Goal: Task Accomplishment & Management: Complete application form

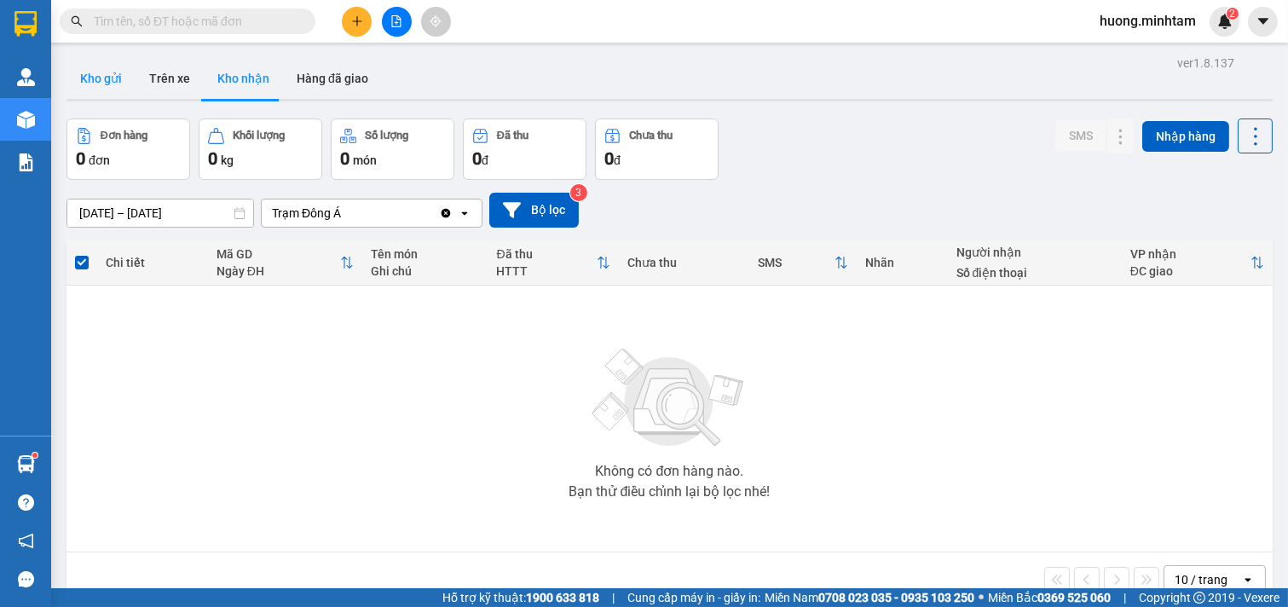
click at [104, 86] on button "Kho gửi" at bounding box center [100, 78] width 69 height 41
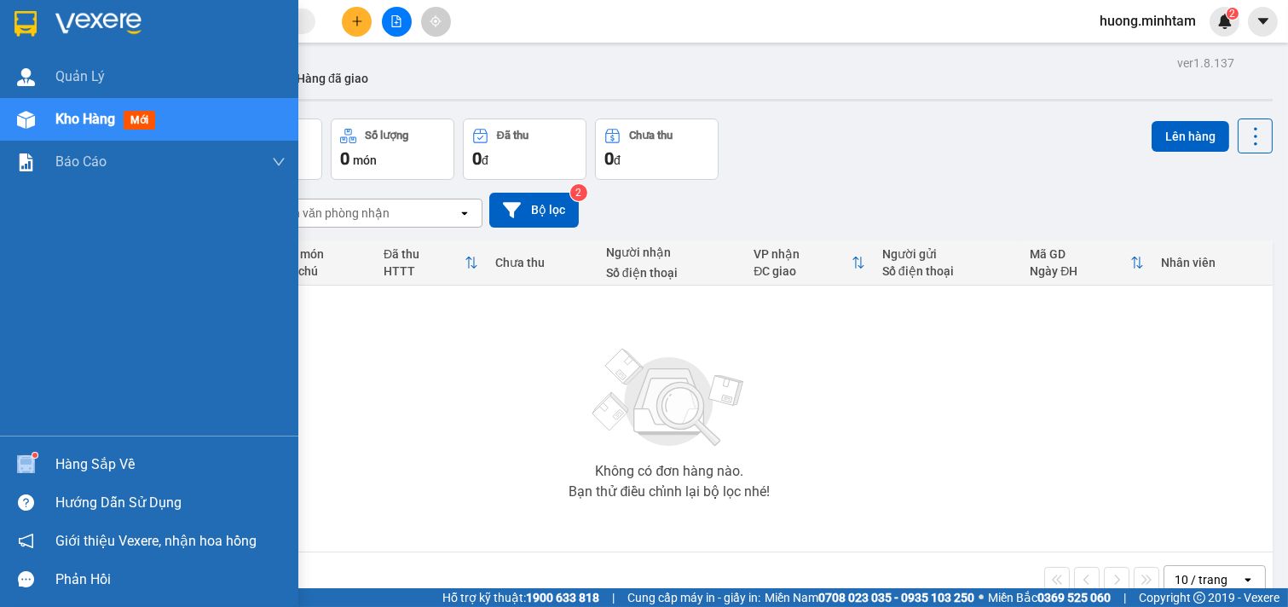
click at [94, 453] on div "Hàng sắp về" at bounding box center [149, 464] width 298 height 38
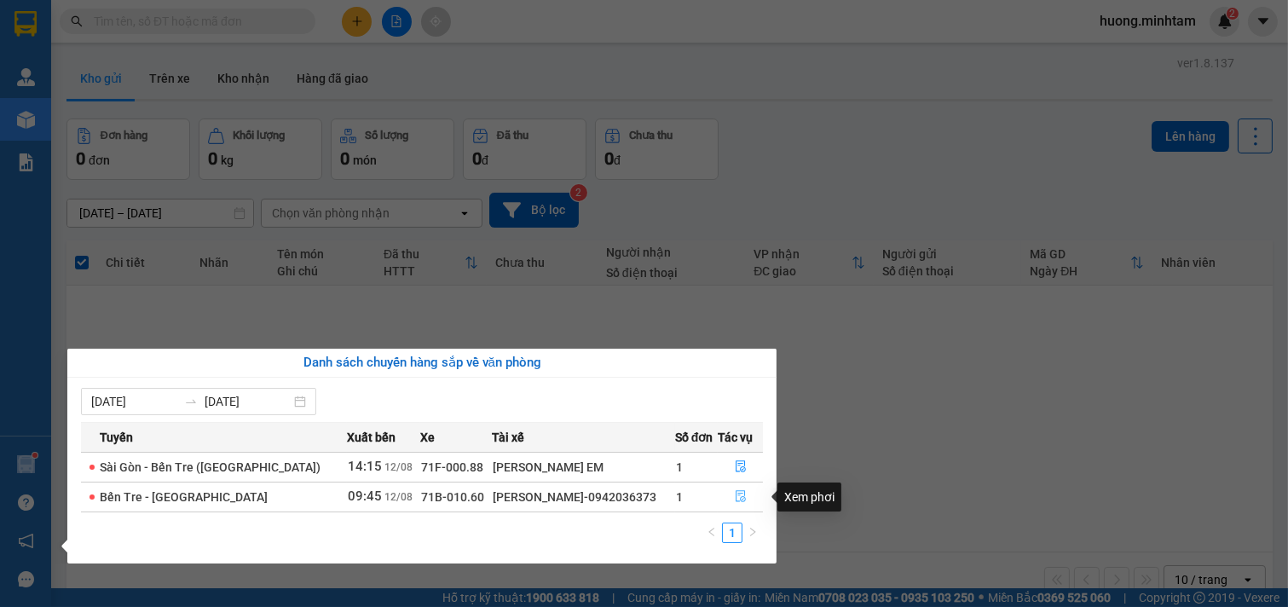
click at [735, 498] on icon "file-done" at bounding box center [741, 496] width 12 height 12
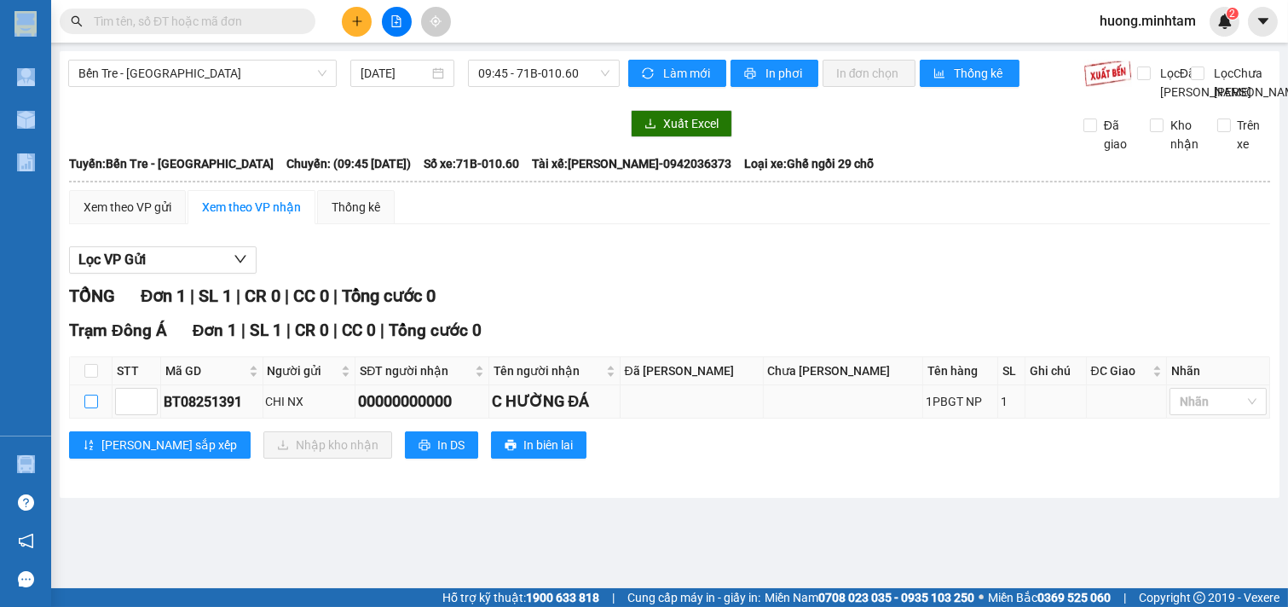
click at [96, 408] on input "checkbox" at bounding box center [91, 402] width 14 height 14
checkbox input "true"
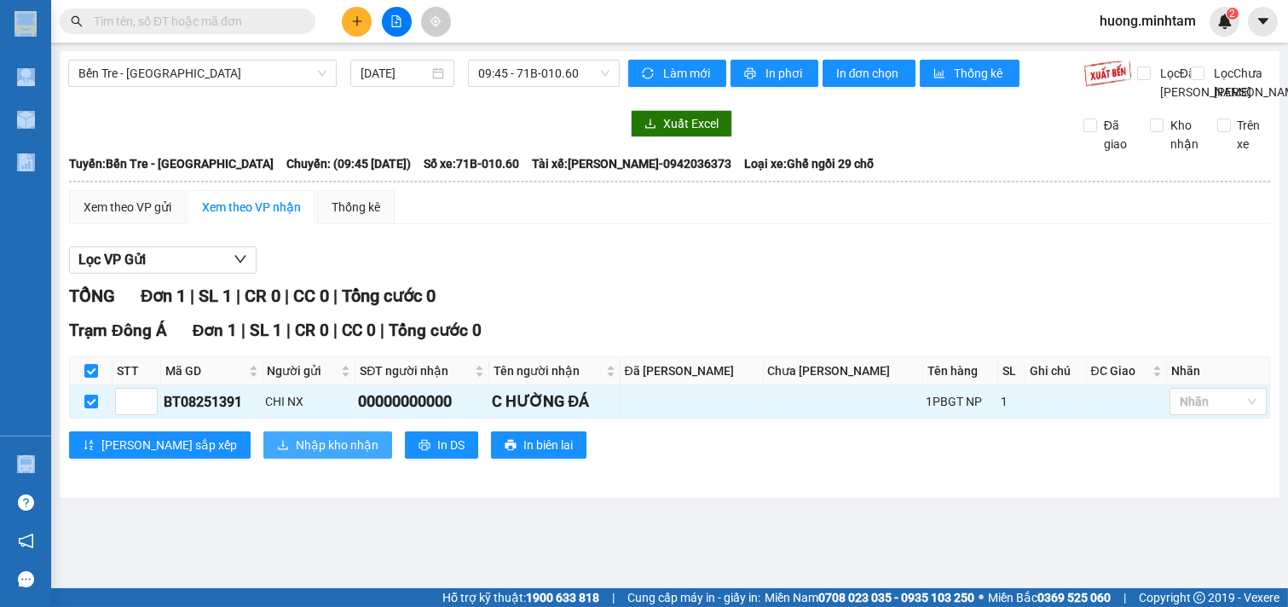
click at [296, 454] on span "Nhập kho nhận" at bounding box center [337, 444] width 83 height 19
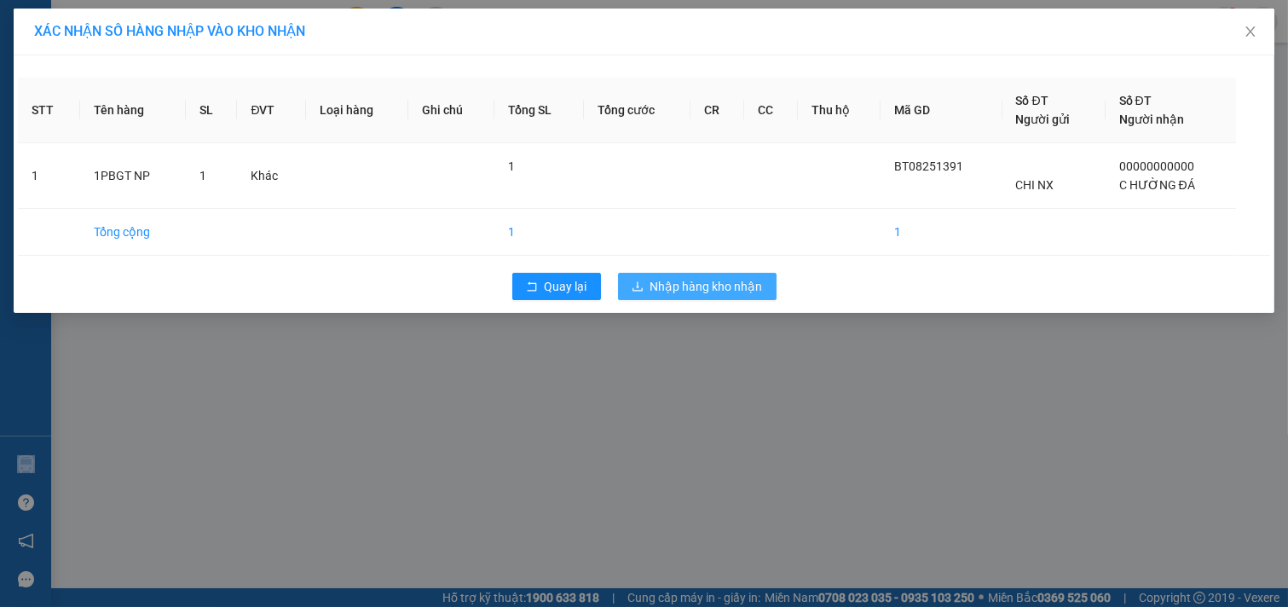
click at [745, 282] on span "Nhập hàng kho nhận" at bounding box center [706, 286] width 112 height 19
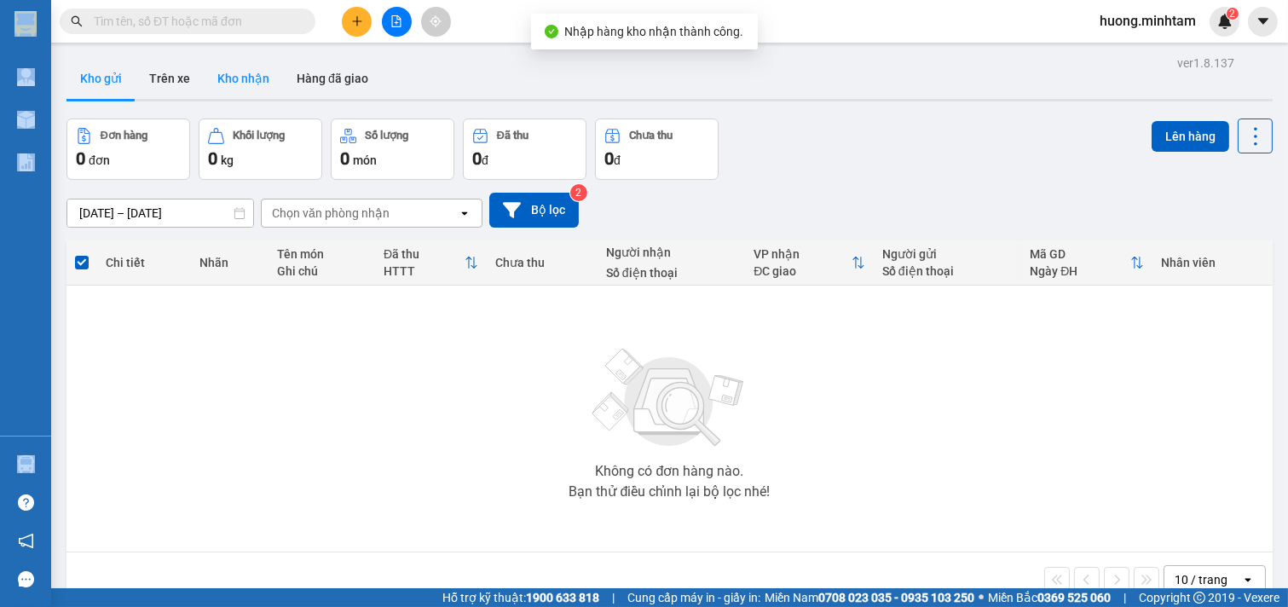
click at [254, 89] on button "Kho nhận" at bounding box center [243, 78] width 79 height 41
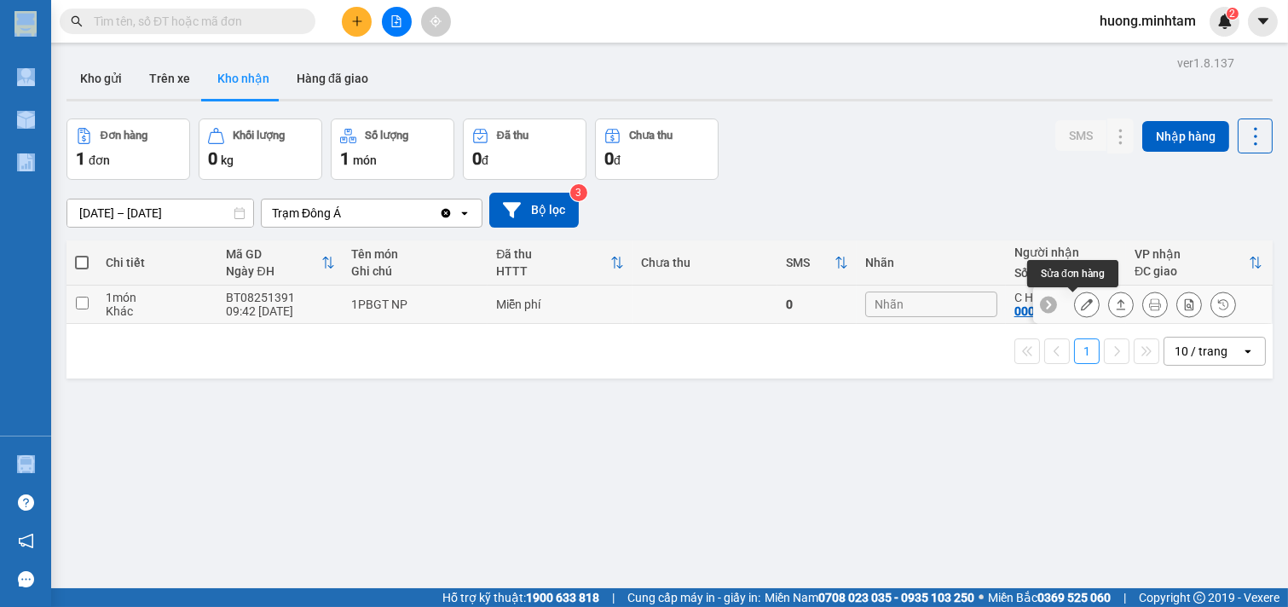
click at [1075, 303] on button at bounding box center [1087, 305] width 24 height 30
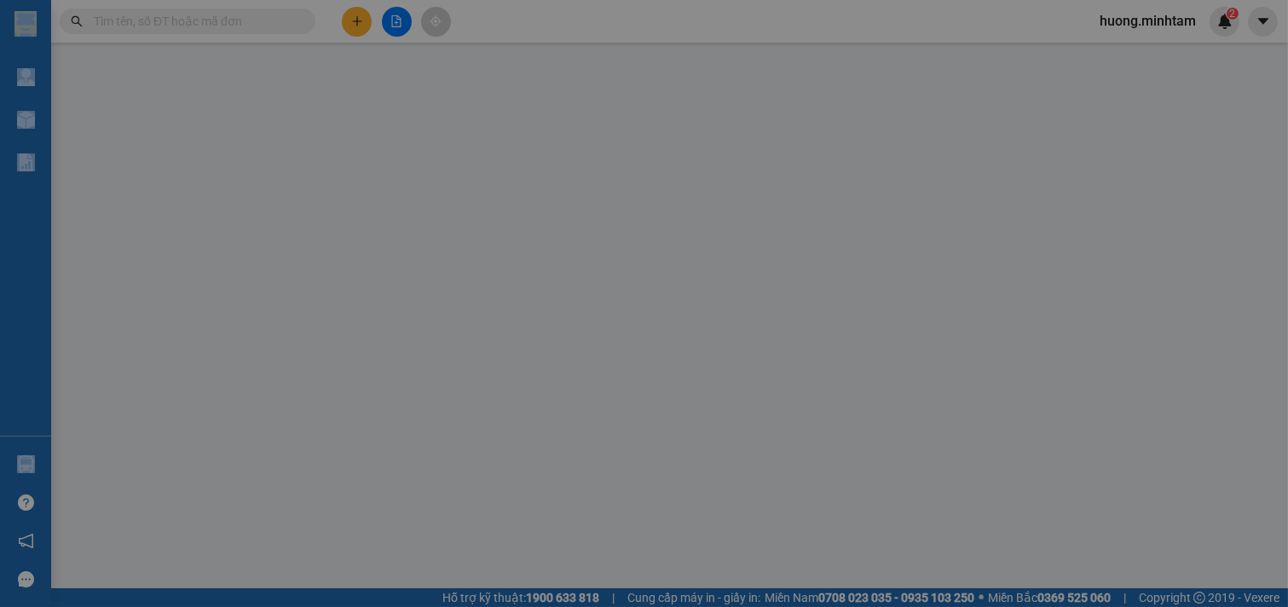
type input "CHI NX"
type input "00000000000"
type input "C HƯỜNG ĐÁ"
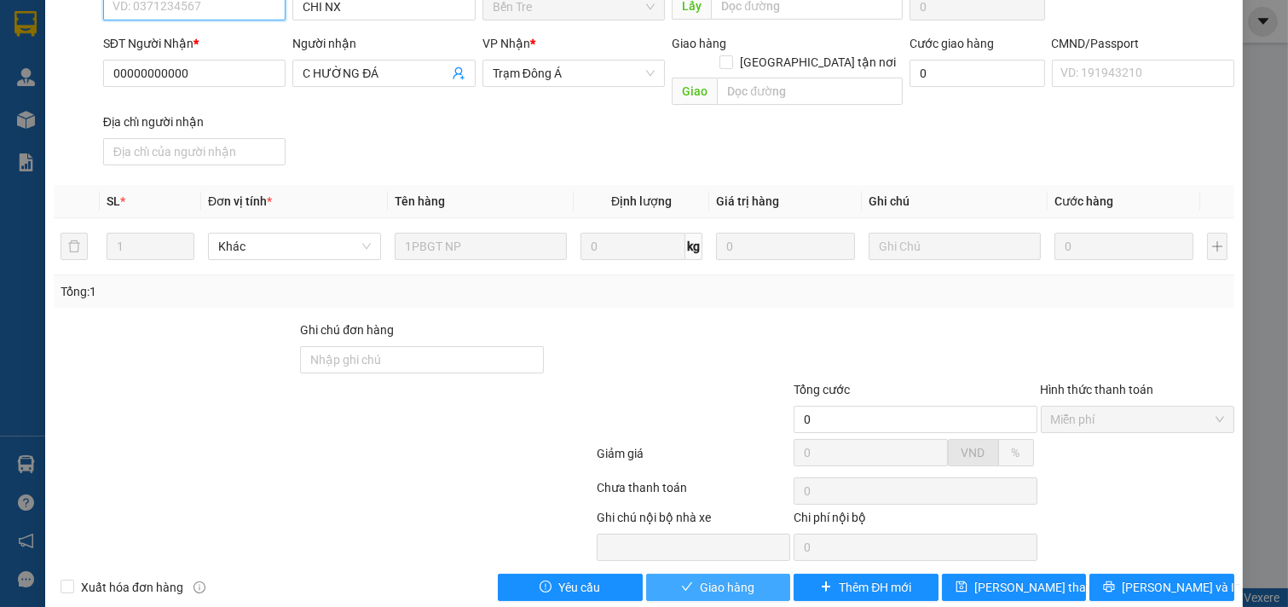
scroll to position [174, 0]
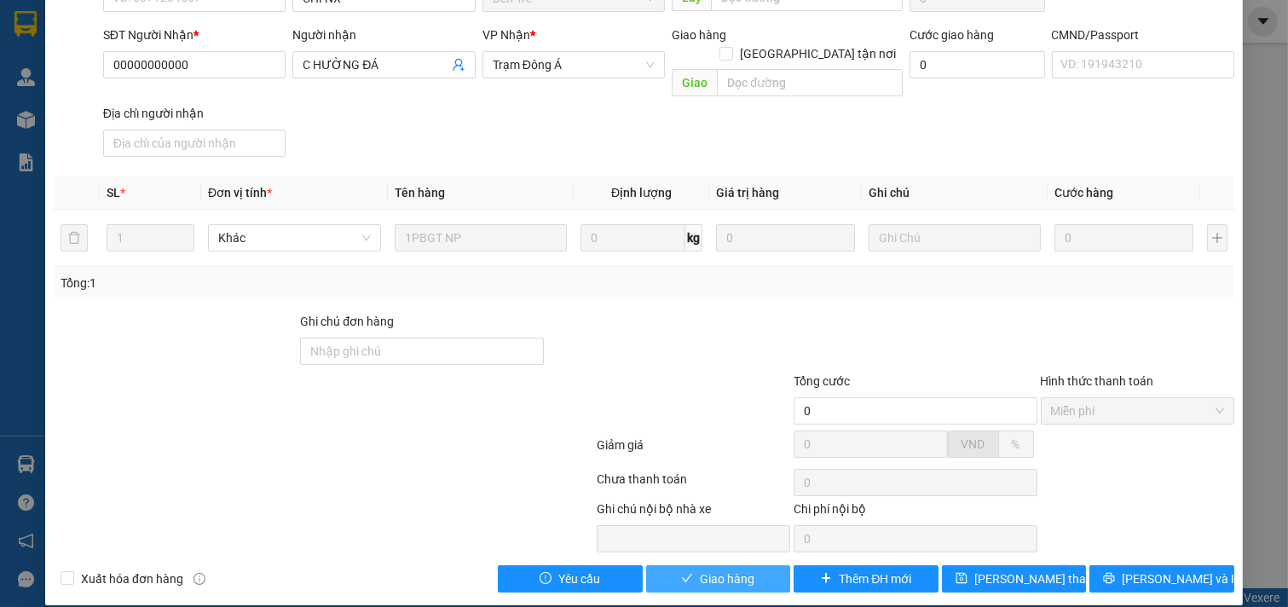
click at [707, 565] on button "Giao hàng" at bounding box center [718, 578] width 145 height 27
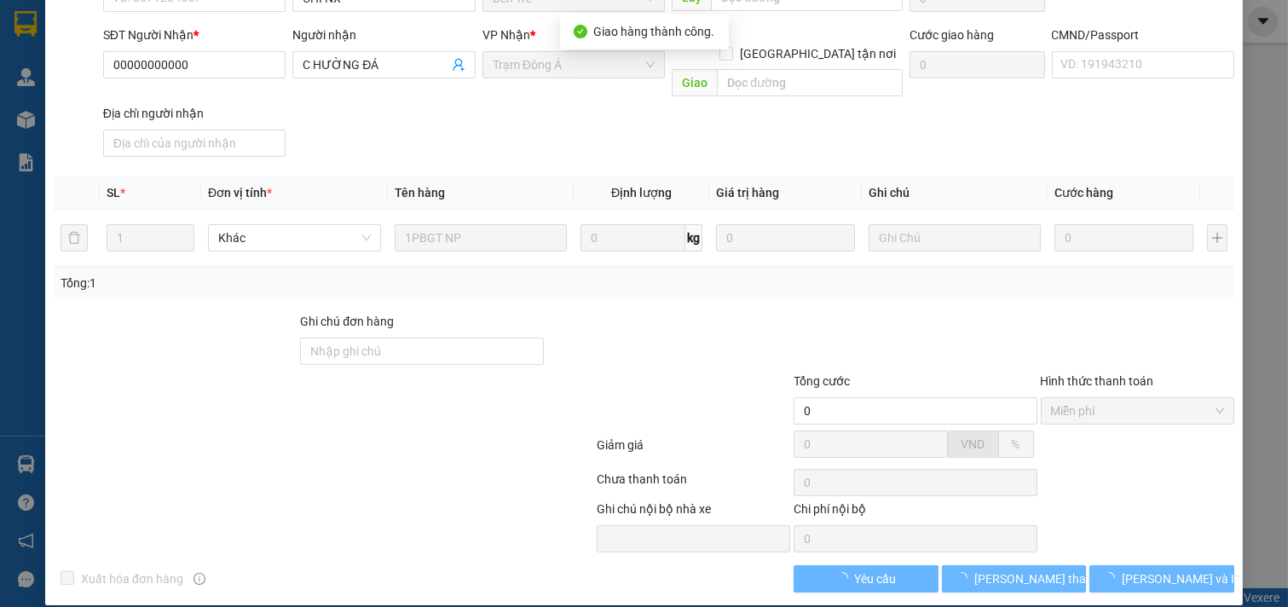
scroll to position [0, 0]
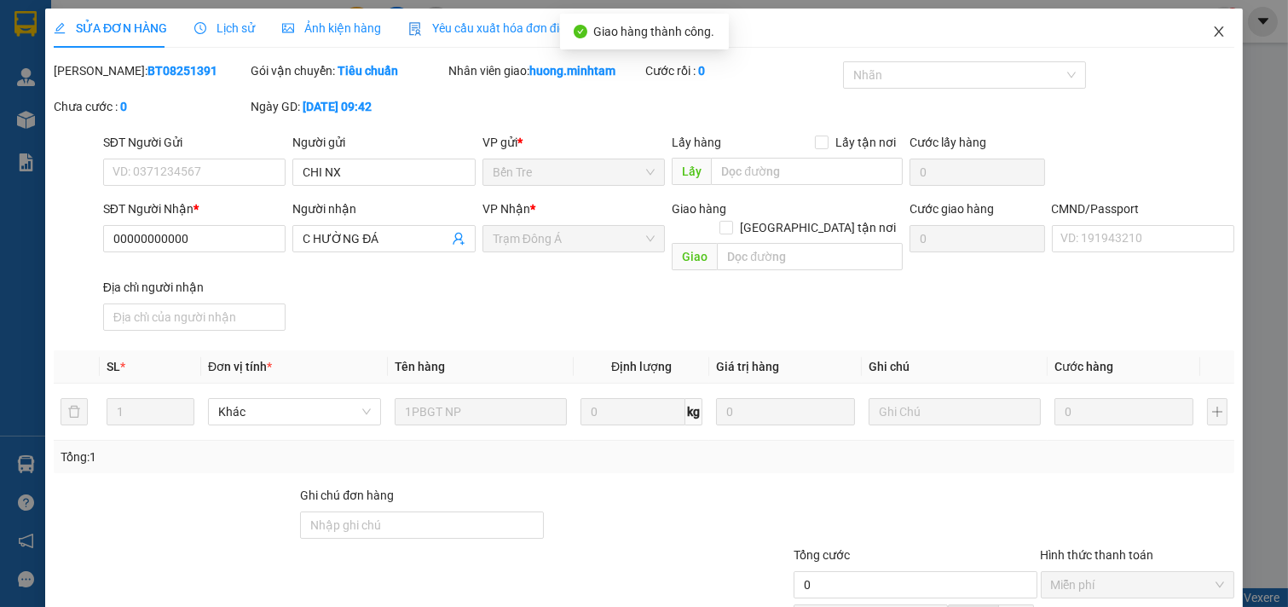
click at [1212, 34] on icon "close" at bounding box center [1219, 32] width 14 height 14
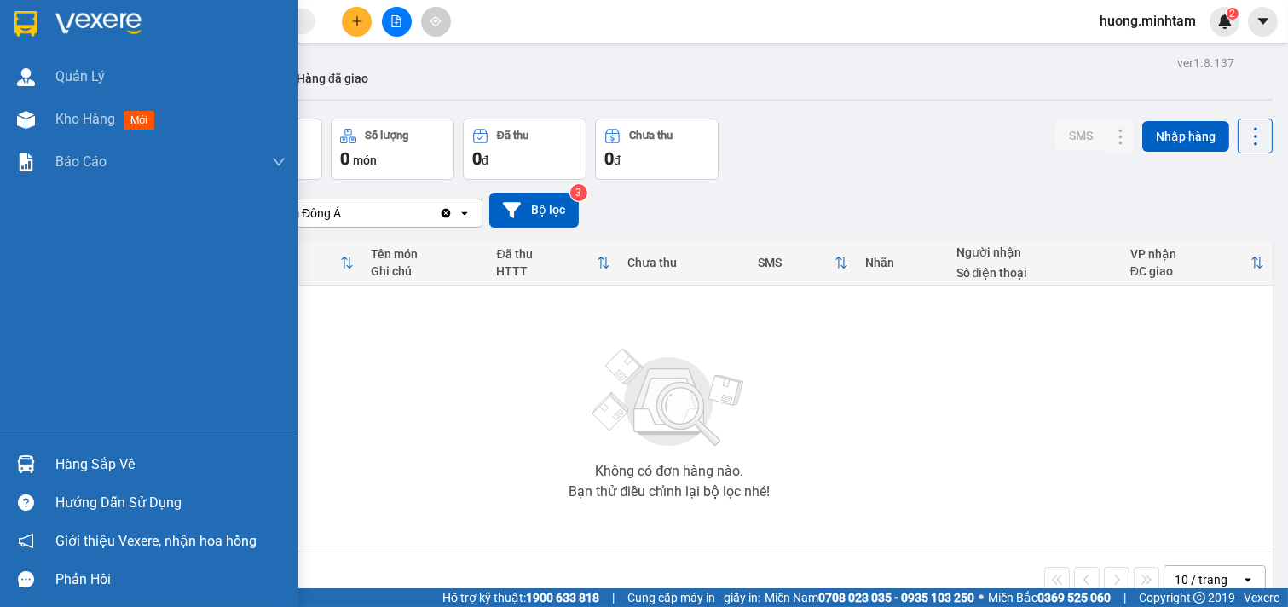
click at [107, 464] on div "Hàng sắp về" at bounding box center [170, 465] width 230 height 26
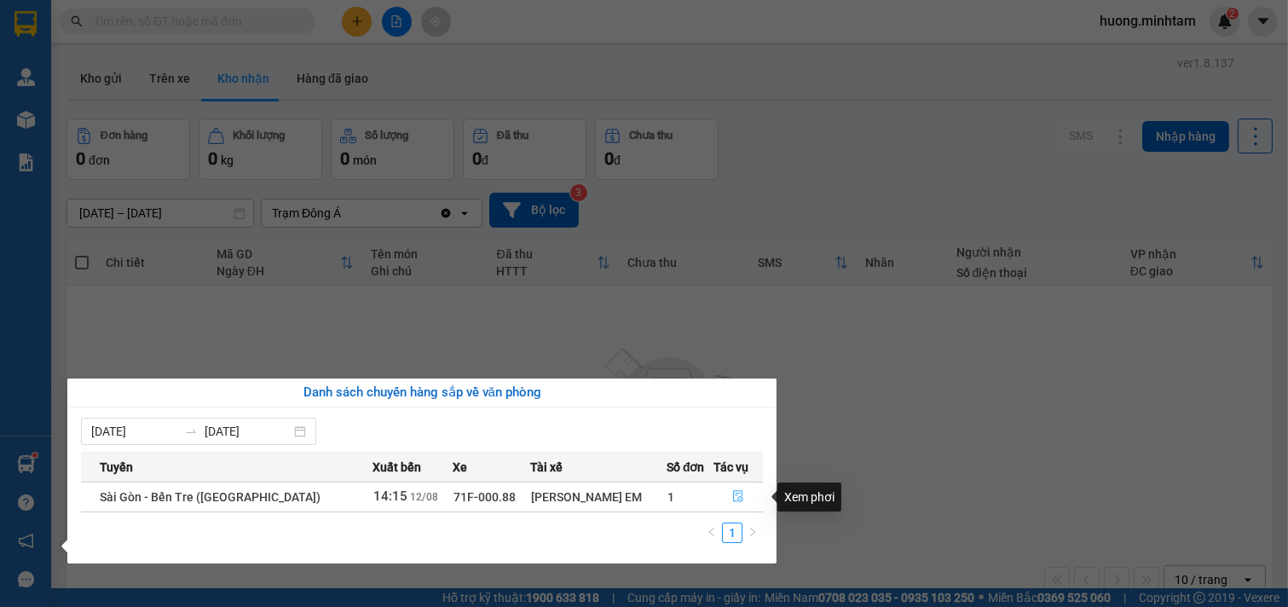
click at [735, 496] on icon "file-done" at bounding box center [738, 496] width 12 height 12
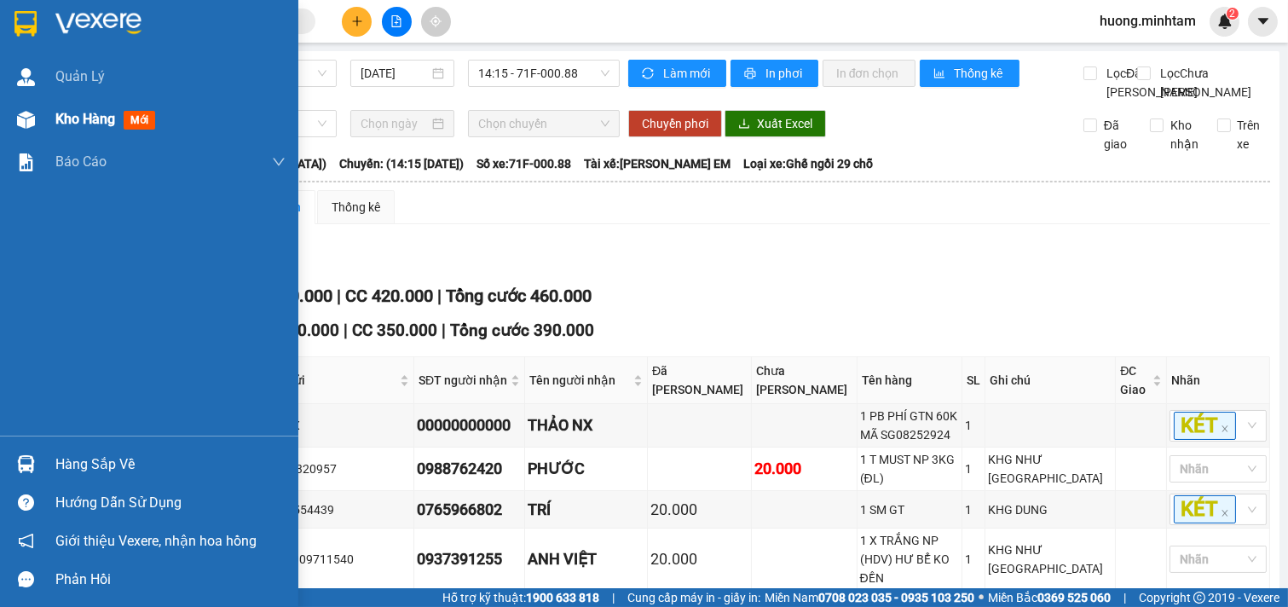
click at [80, 105] on div "Kho hàng mới" at bounding box center [170, 119] width 230 height 43
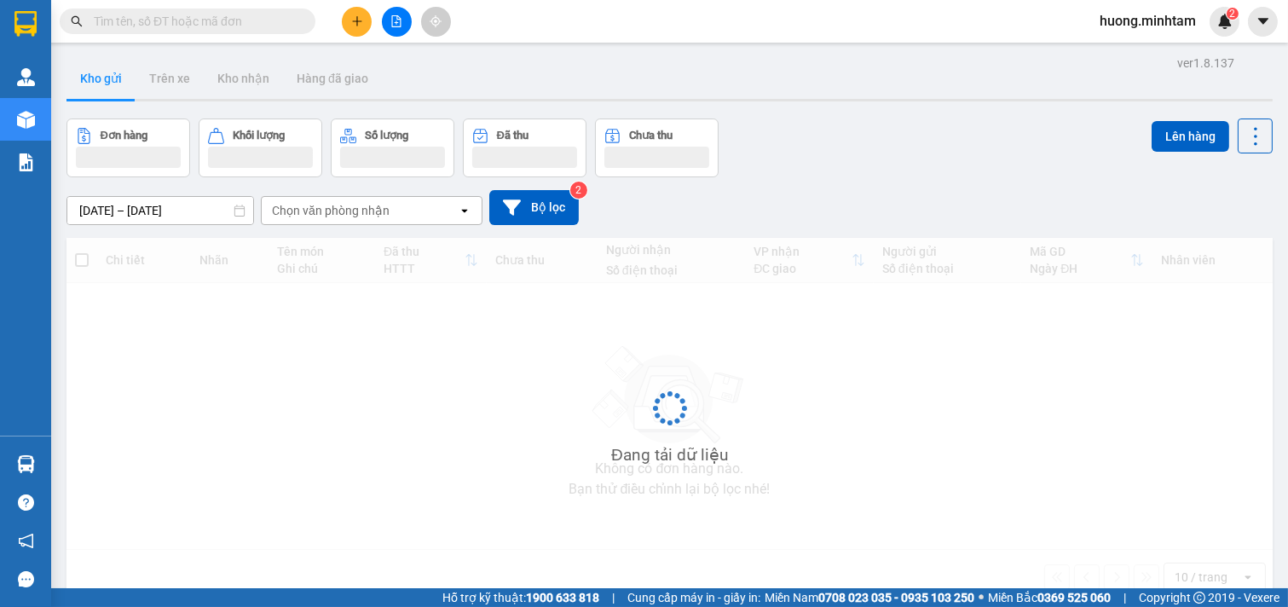
click at [354, 20] on icon "plus" at bounding box center [357, 21] width 12 height 12
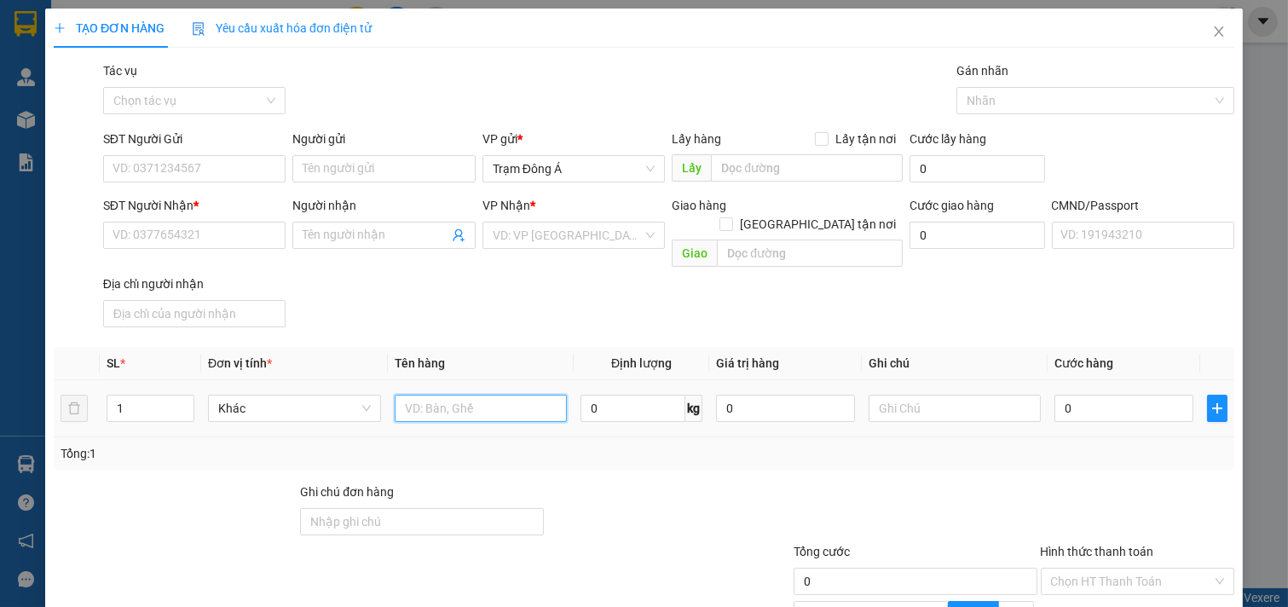
click at [512, 395] on input "text" at bounding box center [481, 408] width 173 height 27
type input "1gb 19kg np (đa)"
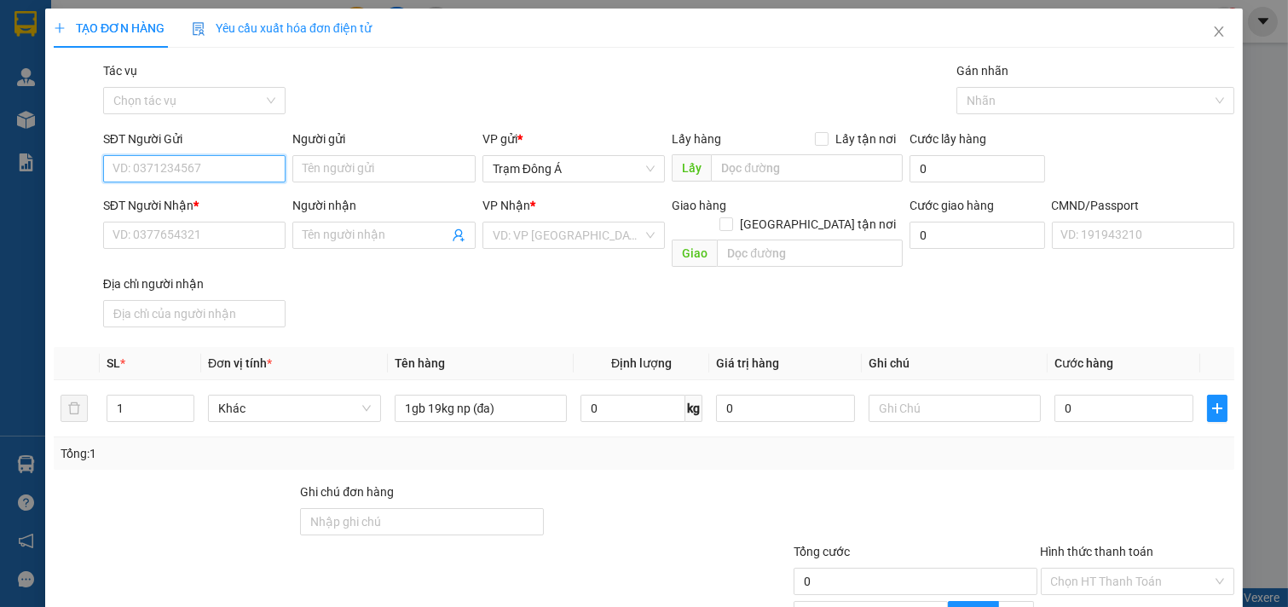
click at [207, 160] on input "SĐT Người Gửi" at bounding box center [194, 168] width 183 height 27
type input "0913881400"
click at [203, 198] on div "0913881400 - OANH" at bounding box center [192, 202] width 160 height 19
type input "OANH"
type input "0948838864"
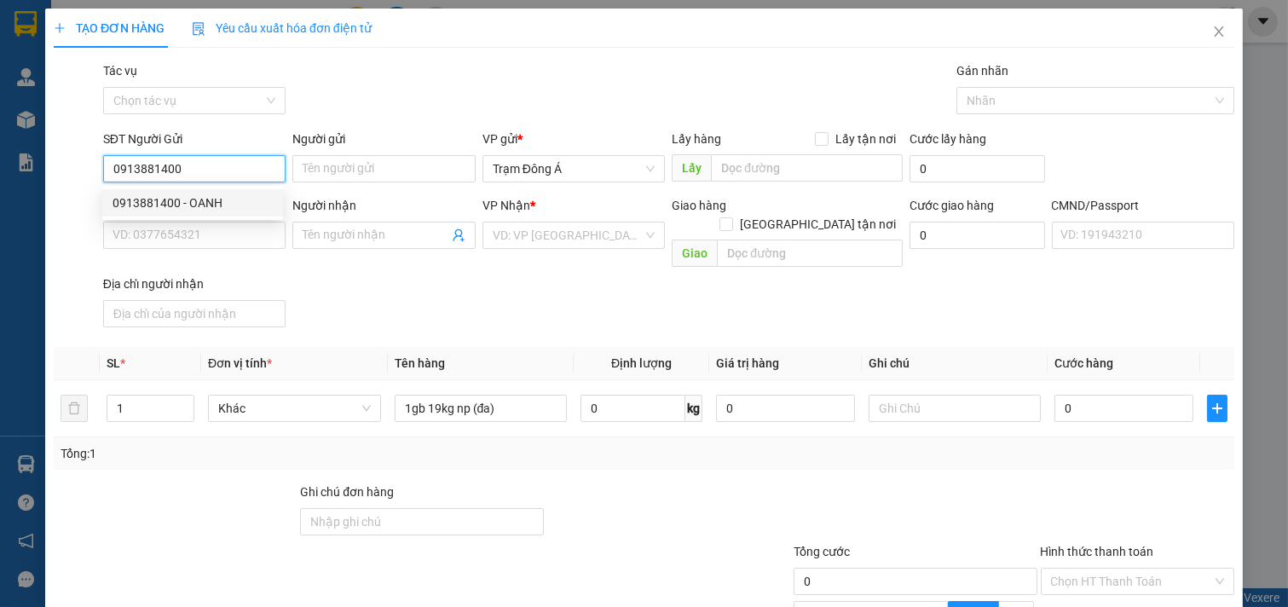
type input "BẢO DUY"
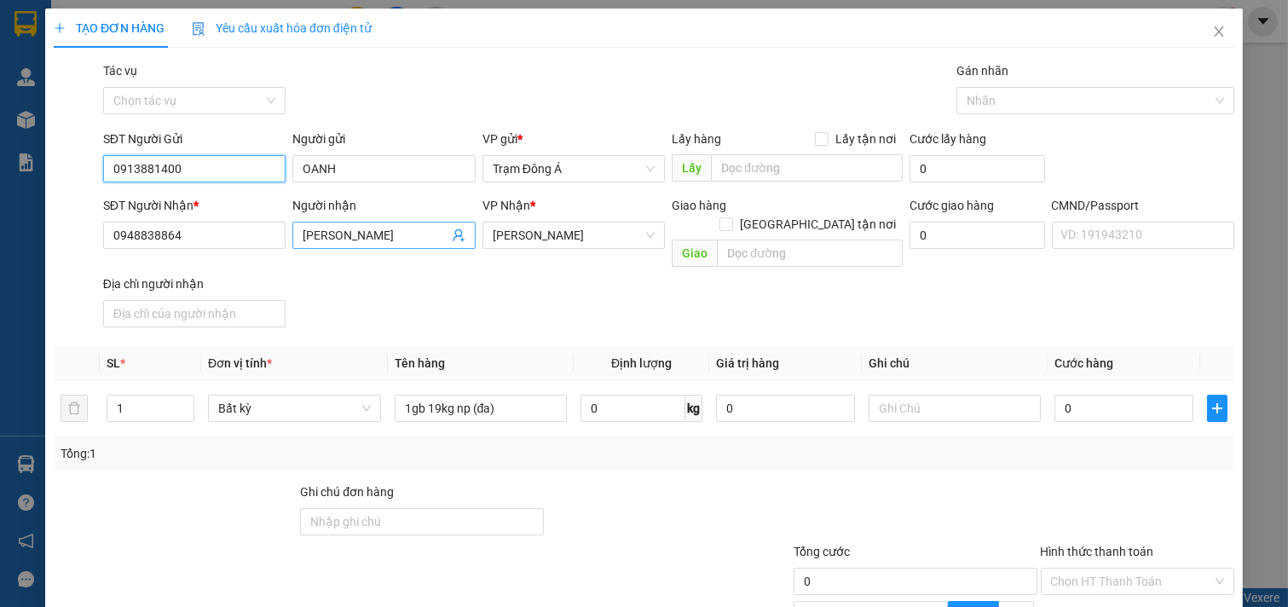
type input "0913881400"
click at [453, 233] on icon "user-add" at bounding box center [459, 235] width 14 height 14
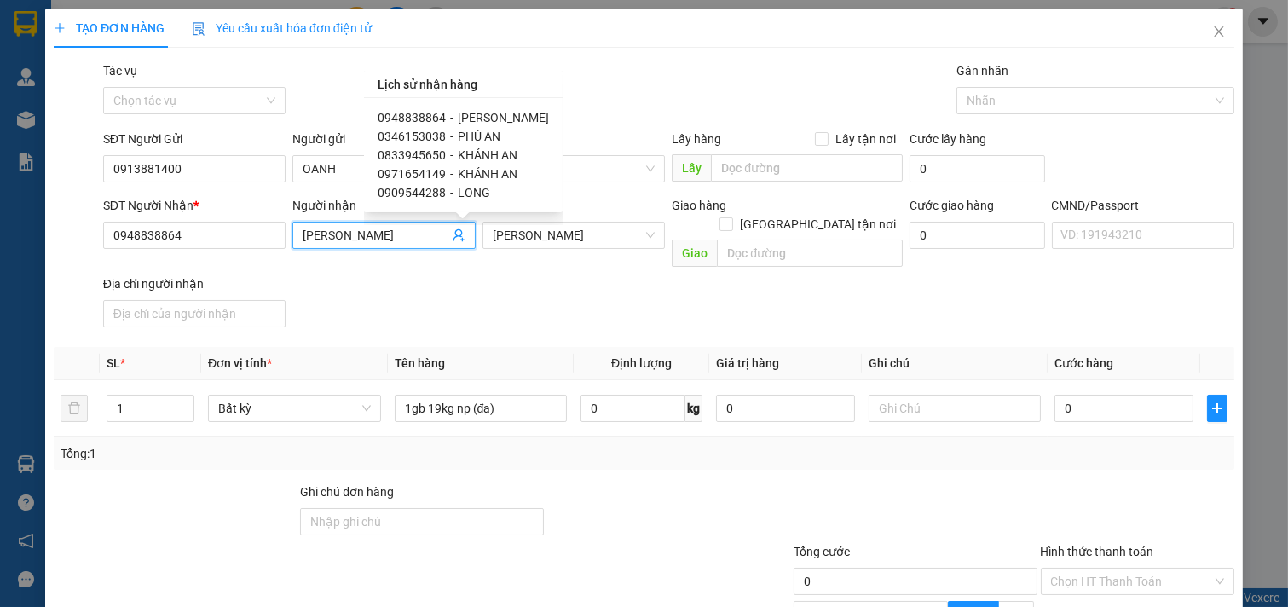
click at [415, 114] on span "0948838864" at bounding box center [412, 118] width 68 height 14
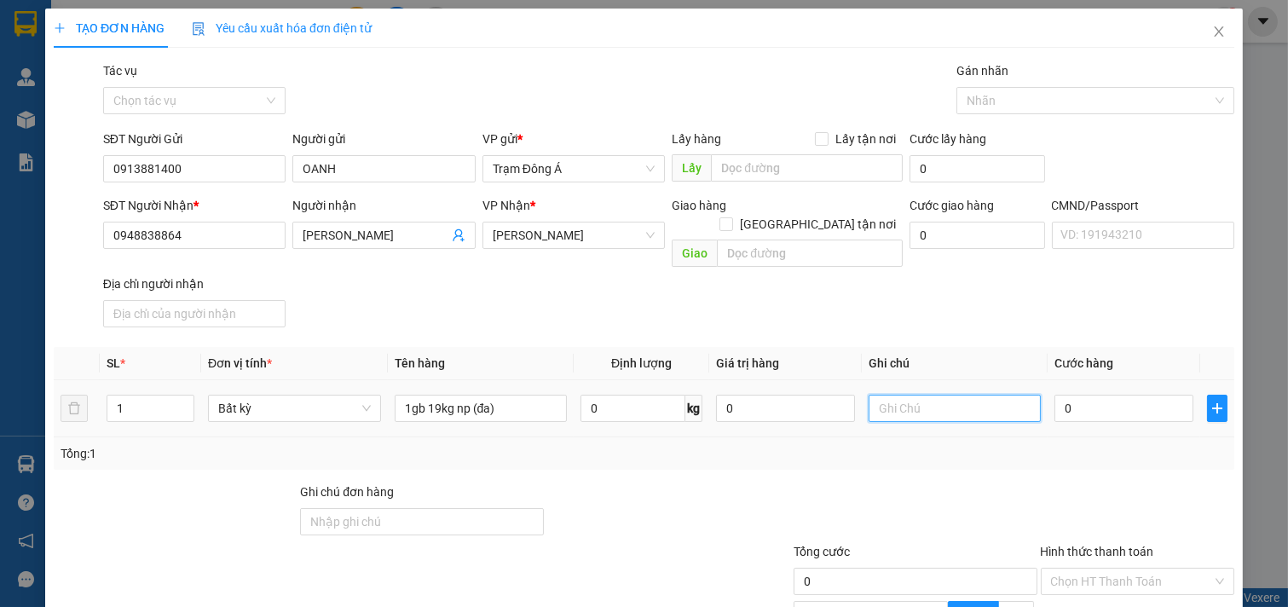
click at [986, 395] on input "text" at bounding box center [954, 408] width 173 height 27
type input "19h huong"
type input "35"
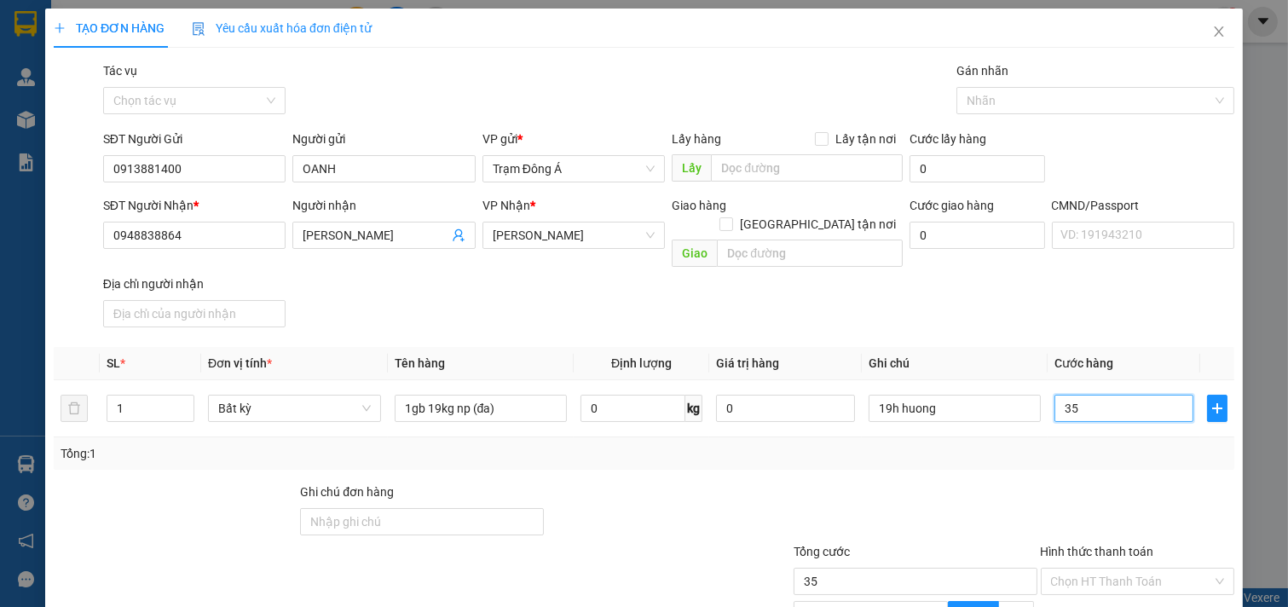
scroll to position [170, 0]
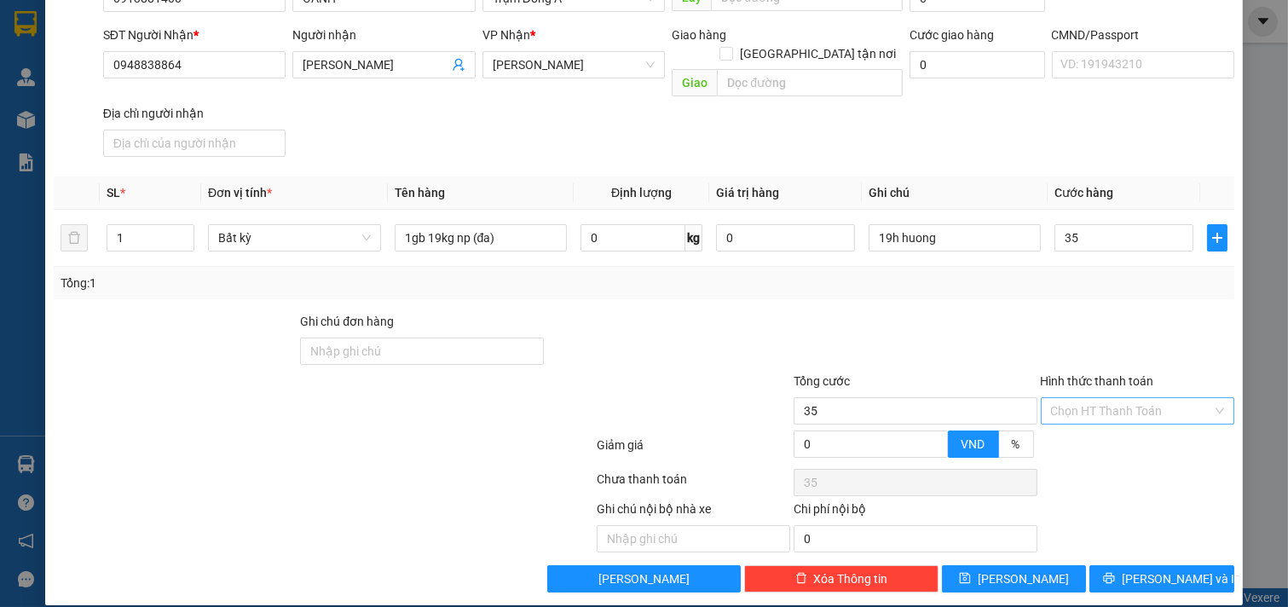
type input "35.000"
click at [1138, 398] on input "Hình thức thanh toán" at bounding box center [1132, 411] width 162 height 26
click at [1116, 428] on div "Tại văn phòng" at bounding box center [1125, 426] width 171 height 19
type input "0"
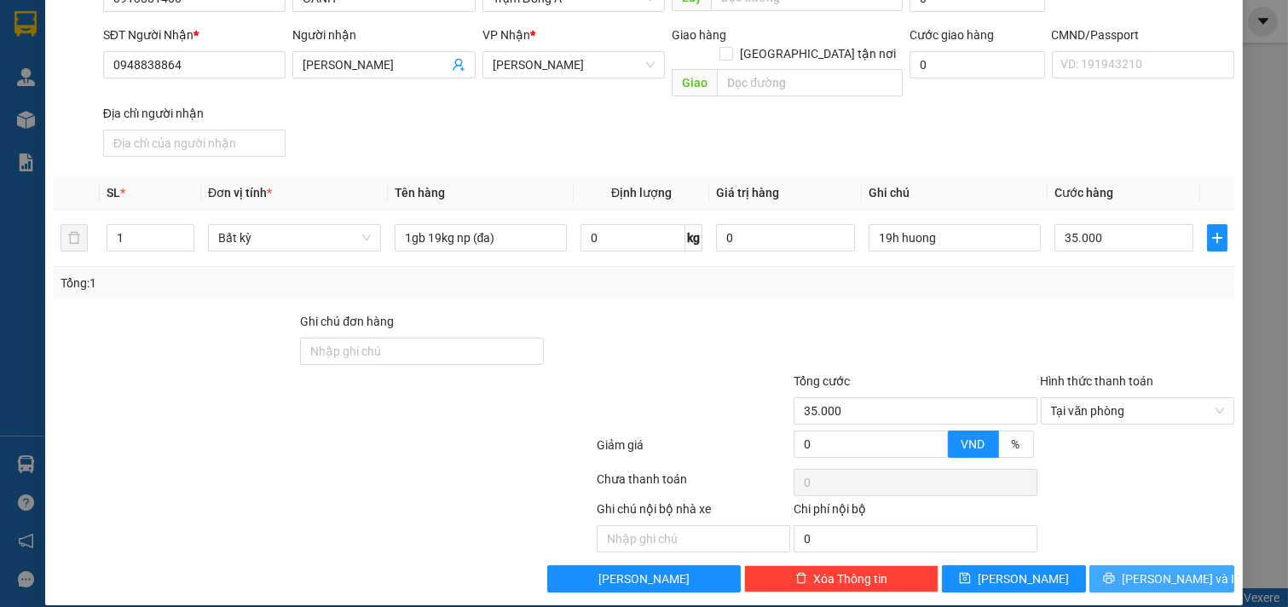
click at [1164, 569] on span "[PERSON_NAME] và In" at bounding box center [1180, 578] width 119 height 19
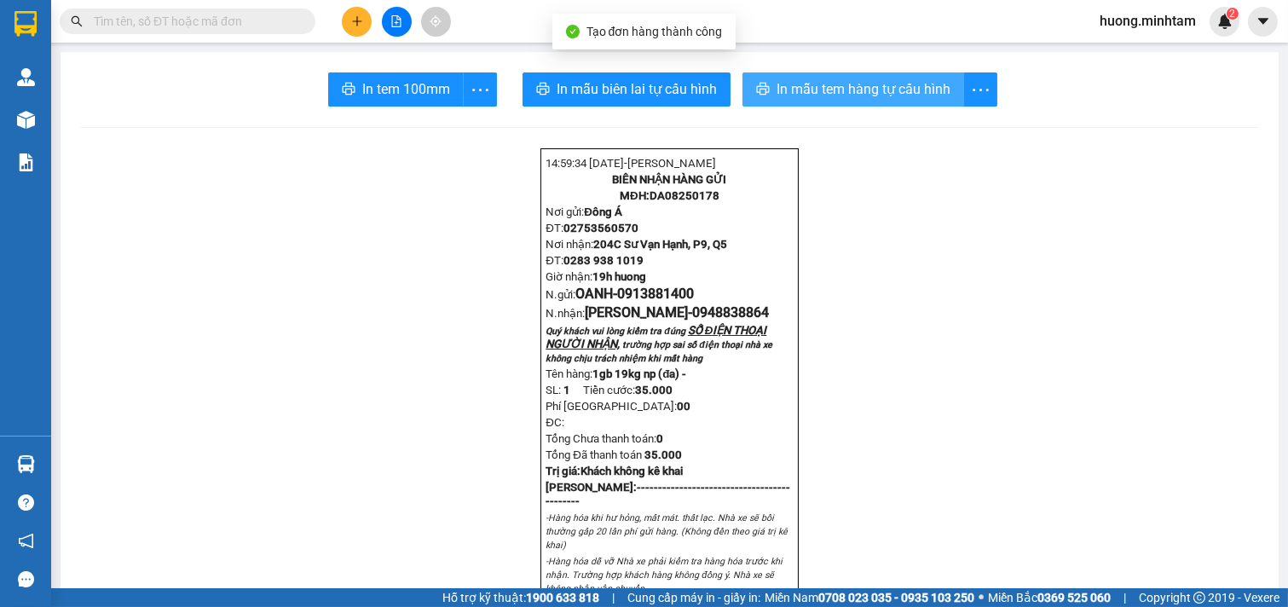
click at [827, 92] on span "In mẫu tem hàng tự cấu hình" at bounding box center [863, 88] width 174 height 21
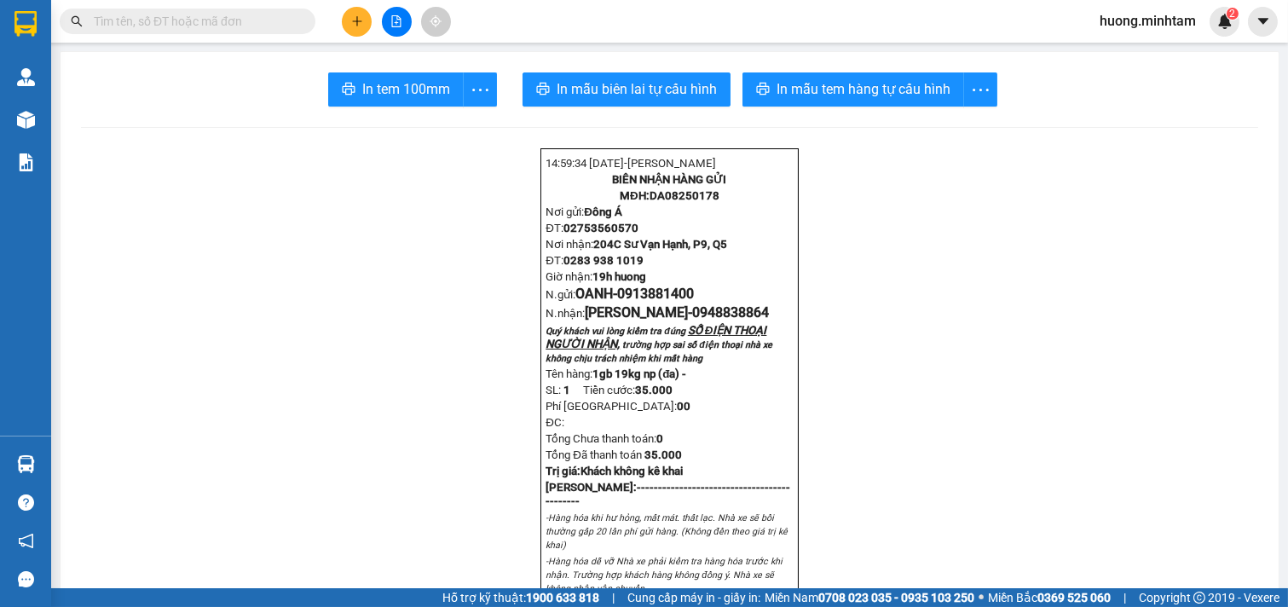
click at [378, 99] on span "In tem 100mm" at bounding box center [406, 88] width 88 height 21
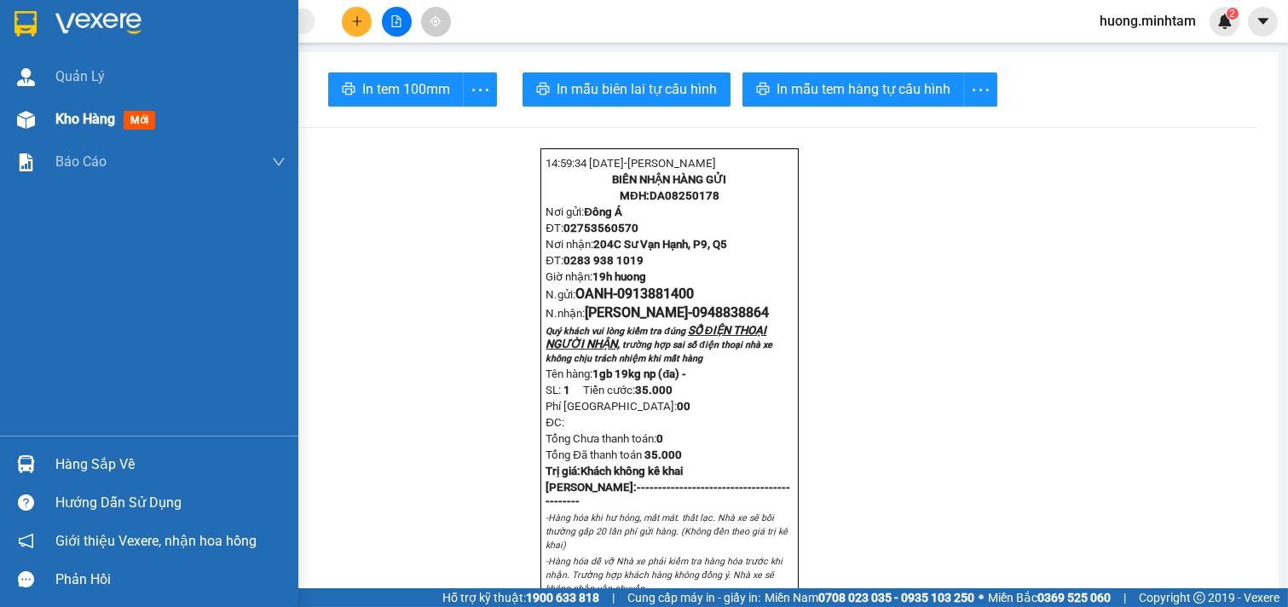
click at [108, 114] on span "Kho hàng" at bounding box center [85, 119] width 60 height 16
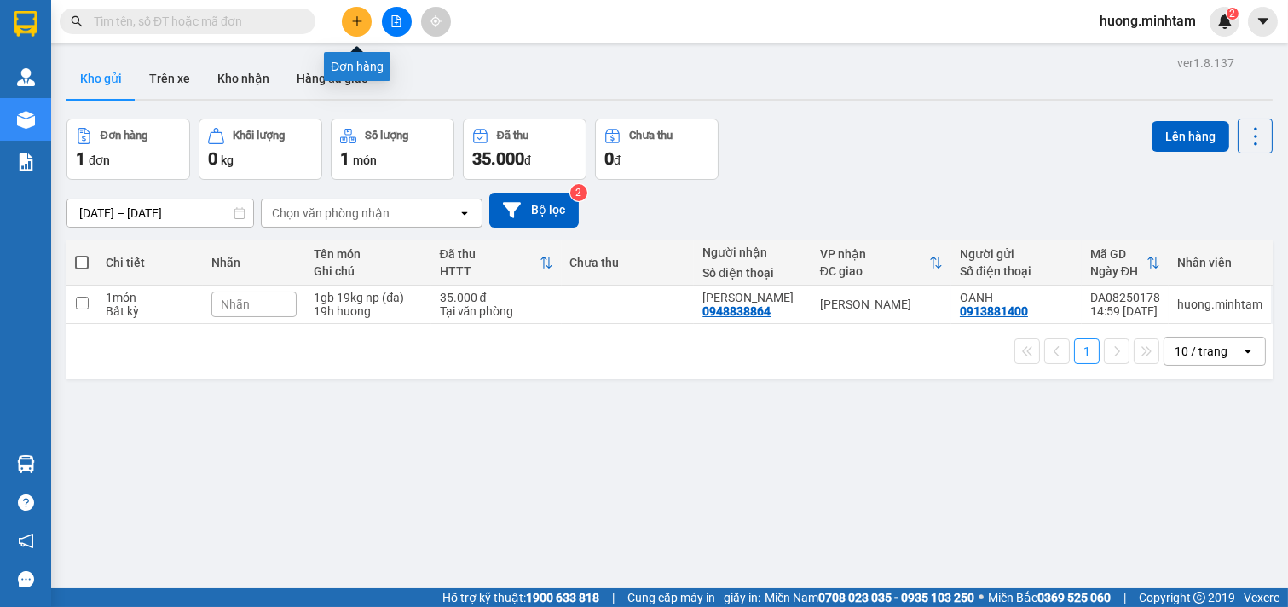
click at [355, 17] on icon "plus" at bounding box center [357, 21] width 12 height 12
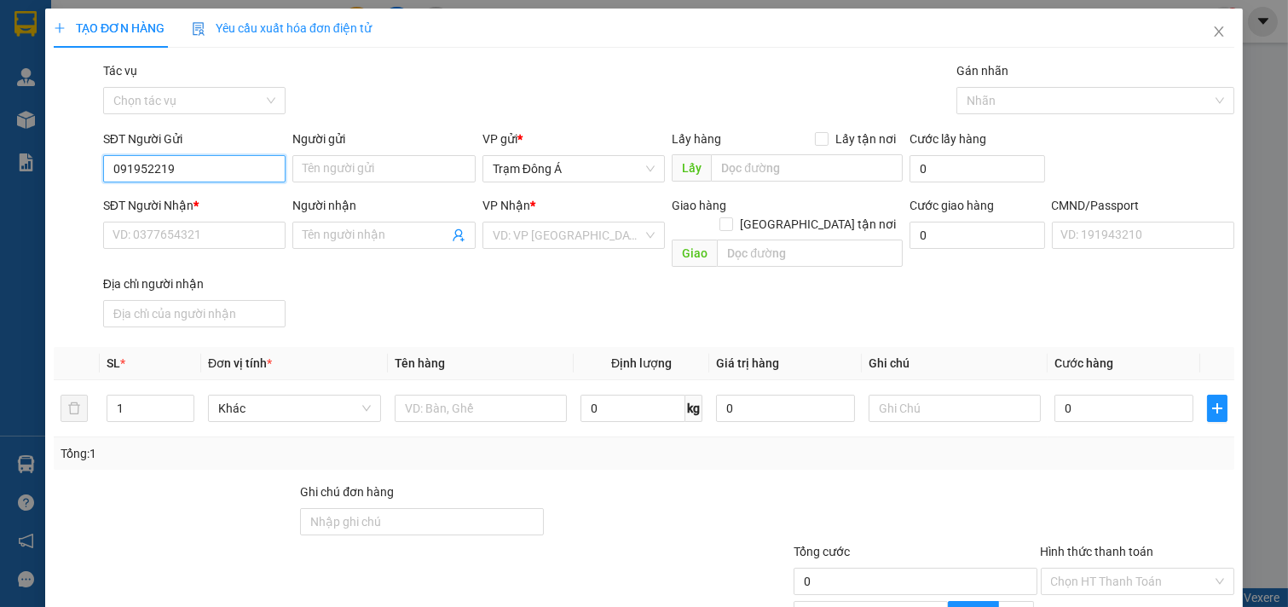
type input "0919522194"
click at [140, 201] on div "0919522194 - DŨNG" at bounding box center [192, 202] width 160 height 19
type input "DŨNG"
type input "0978162949"
type input "ÁNH"
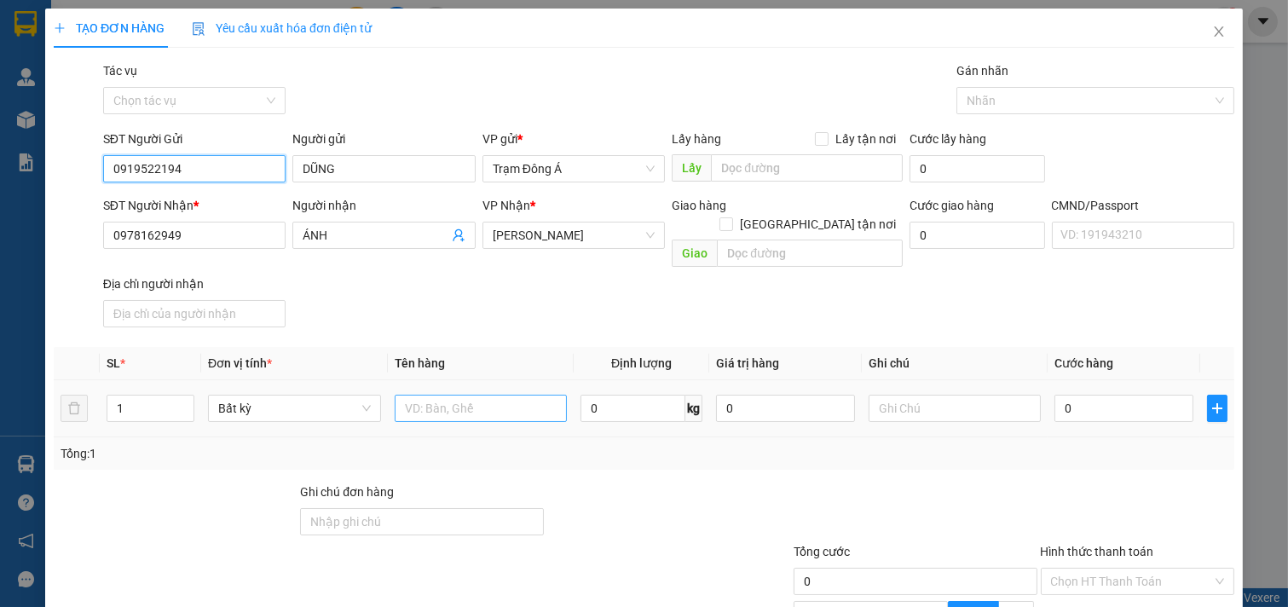
type input "0919522194"
click at [424, 395] on input "text" at bounding box center [481, 408] width 173 height 27
type input "1KT 5KG NP (HDV)"
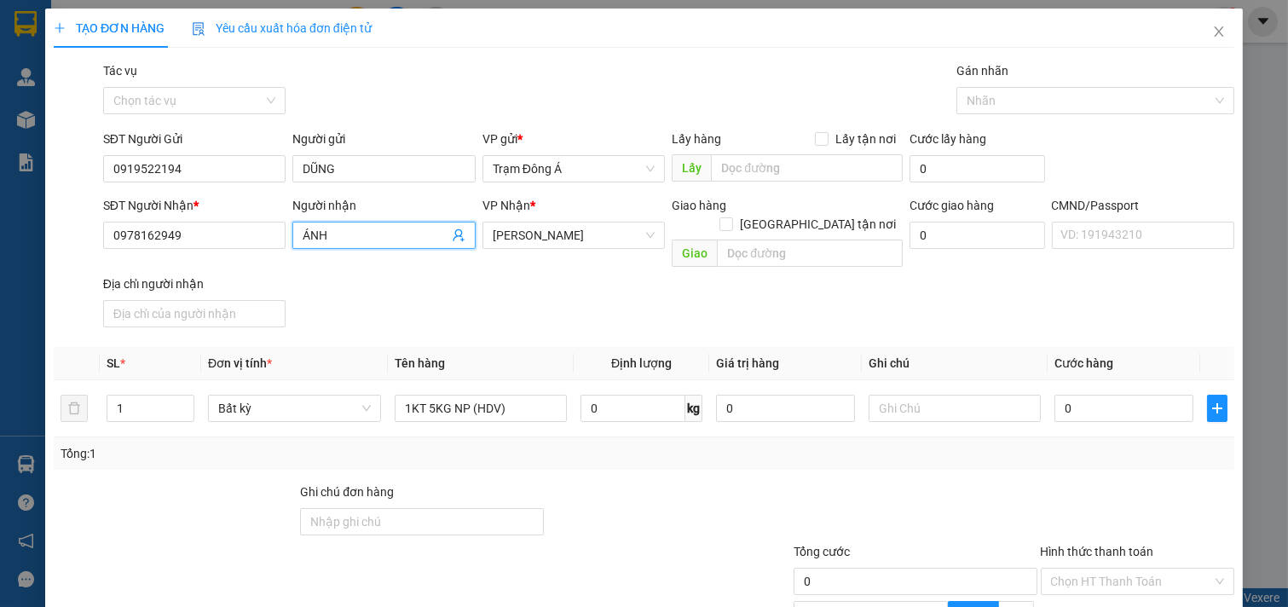
drag, startPoint x: 331, startPoint y: 232, endPoint x: 0, endPoint y: 155, distance: 339.4
click at [0, 155] on div "TẠO ĐƠN HÀNG Yêu cầu xuất hóa đơn điện tử Transit Pickup Surcharge Ids Transit …" at bounding box center [644, 303] width 1288 height 607
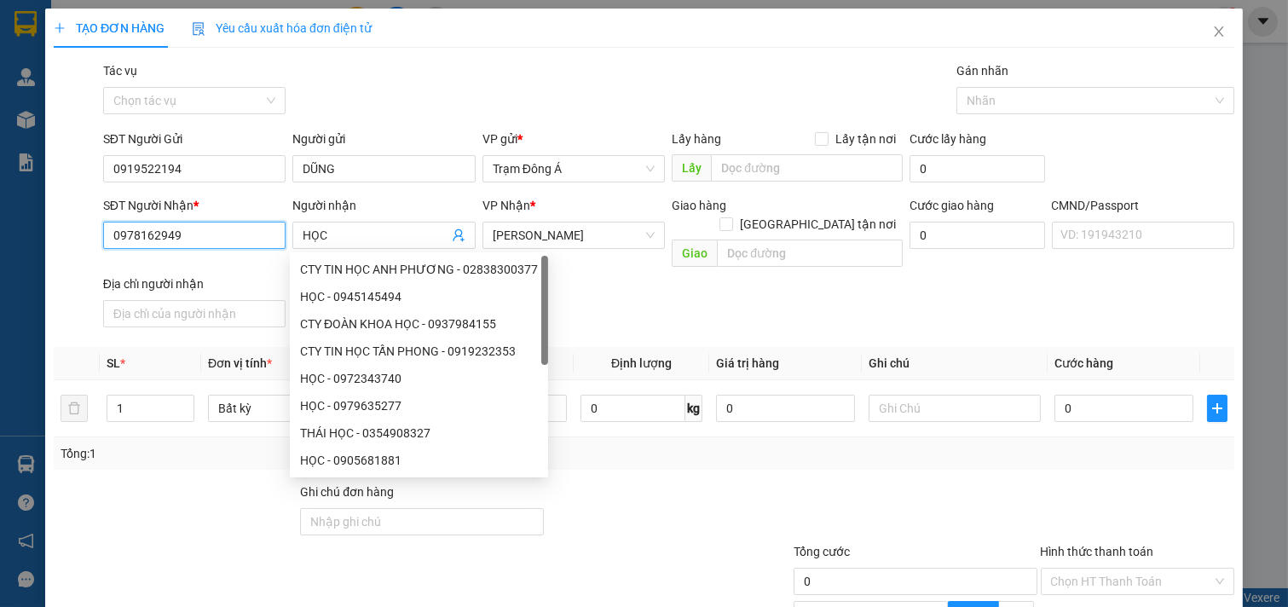
drag, startPoint x: 184, startPoint y: 232, endPoint x: 0, endPoint y: 202, distance: 186.5
click at [0, 202] on div "TẠO ĐƠN HÀNG Yêu cầu xuất hóa đơn điện tử Transit Pickup Surcharge Ids Transit …" at bounding box center [644, 303] width 1288 height 607
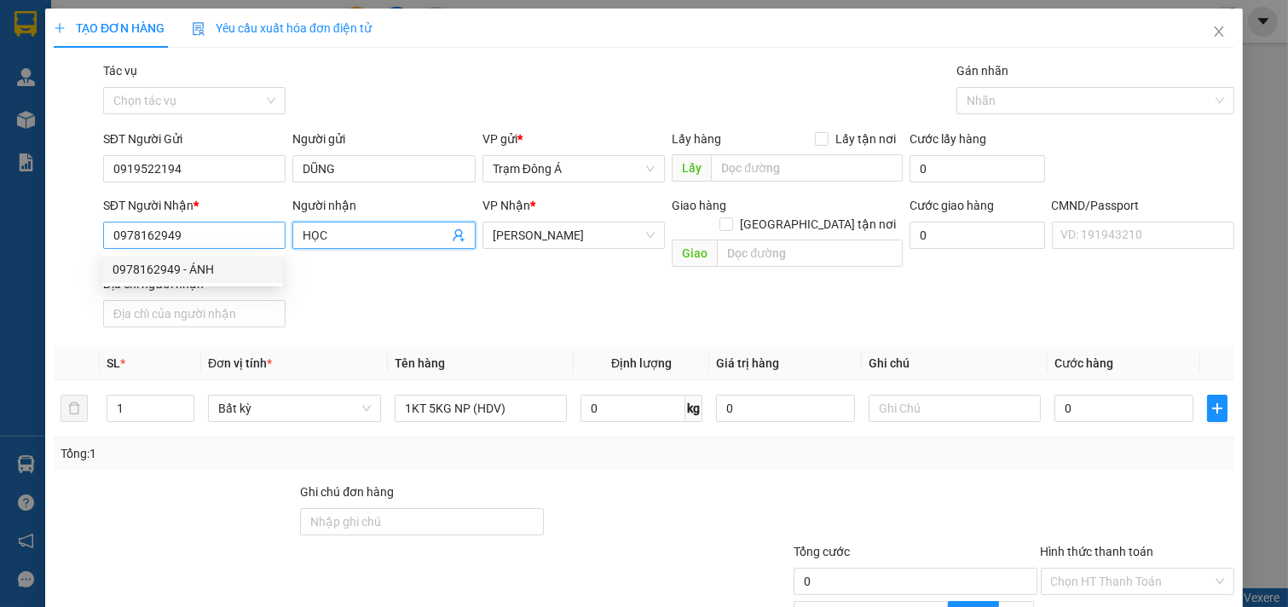
drag, startPoint x: 346, startPoint y: 237, endPoint x: 266, endPoint y: 248, distance: 80.9
click at [266, 248] on div "SĐT Người Nhận * 0978162949 Người nhận HỌC HỌC VP Nhận * Hồ Chí Minh Giao hàng …" at bounding box center [669, 265] width 1138 height 138
type input "HỒNG"
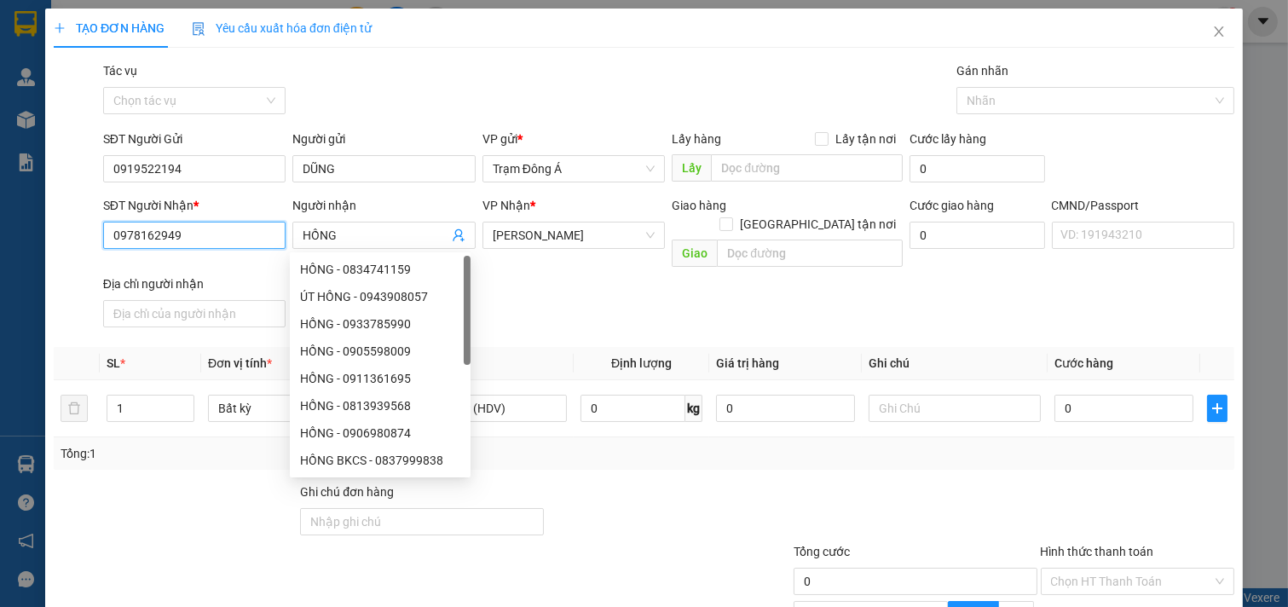
drag, startPoint x: 234, startPoint y: 239, endPoint x: 4, endPoint y: 207, distance: 232.2
click at [0, 210] on div "TẠO ĐƠN HÀNG Yêu cầu xuất hóa đơn điện tử Transit Pickup Surcharge Ids Transit …" at bounding box center [644, 303] width 1288 height 607
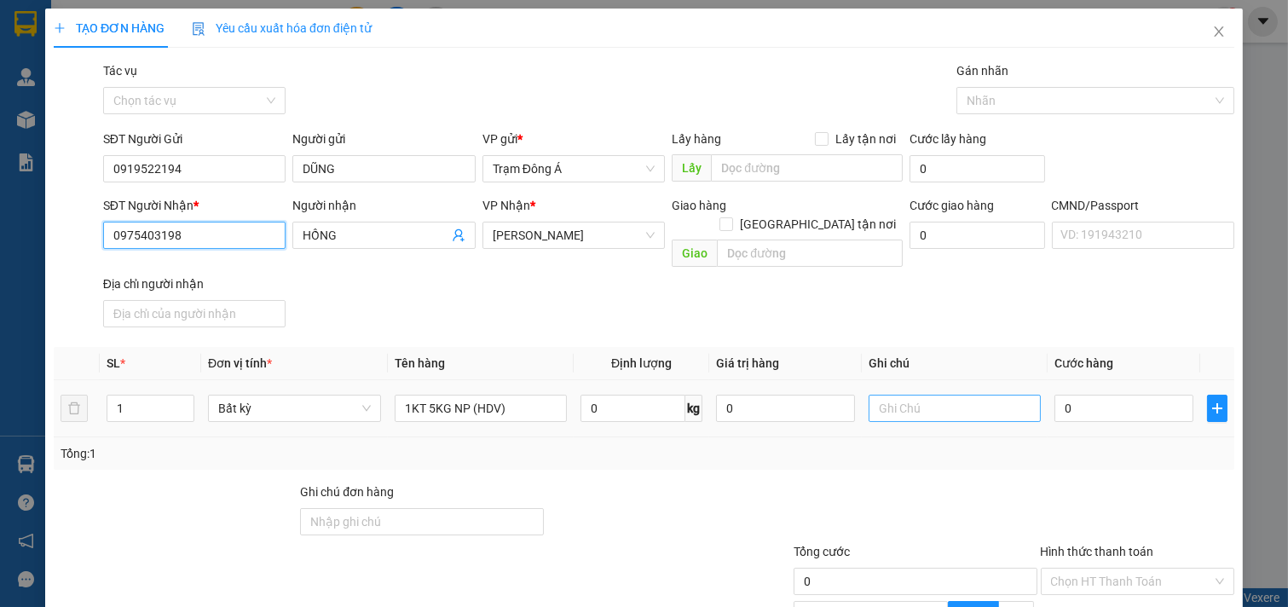
type input "0975403198"
click at [903, 398] on input "text" at bounding box center [954, 408] width 173 height 27
type input "19H 30 HUONG"
type input "2"
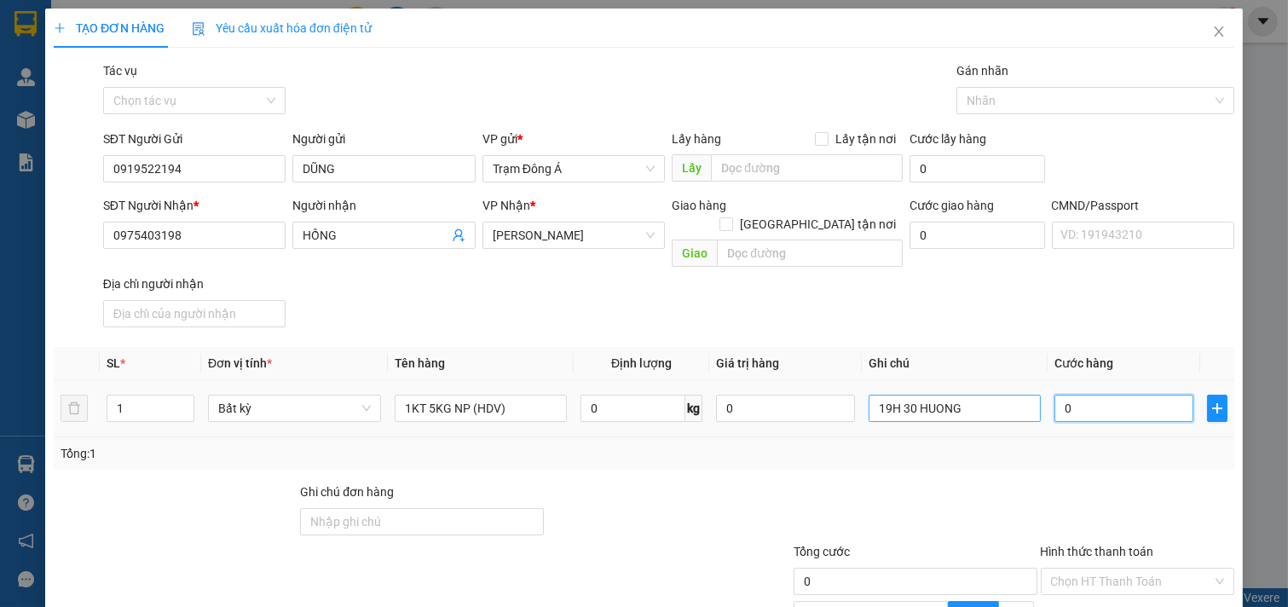
type input "2"
type input "20"
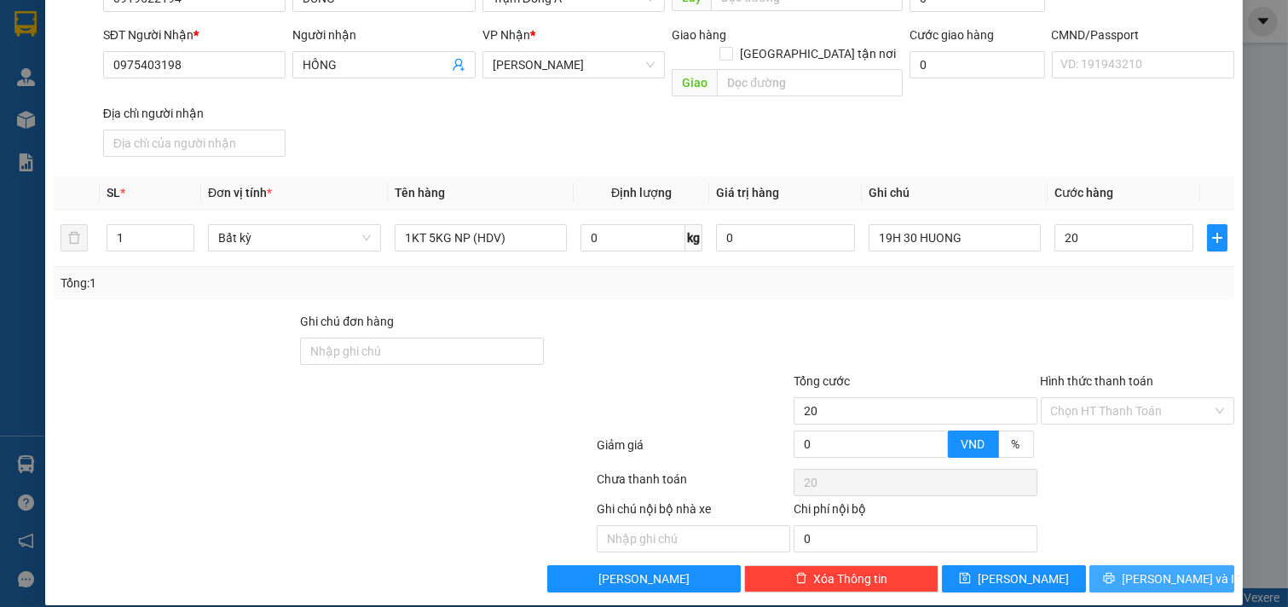
type input "20.000"
drag, startPoint x: 1142, startPoint y: 568, endPoint x: 1067, endPoint y: 598, distance: 80.7
click at [1140, 569] on span "[PERSON_NAME] và In" at bounding box center [1180, 578] width 119 height 19
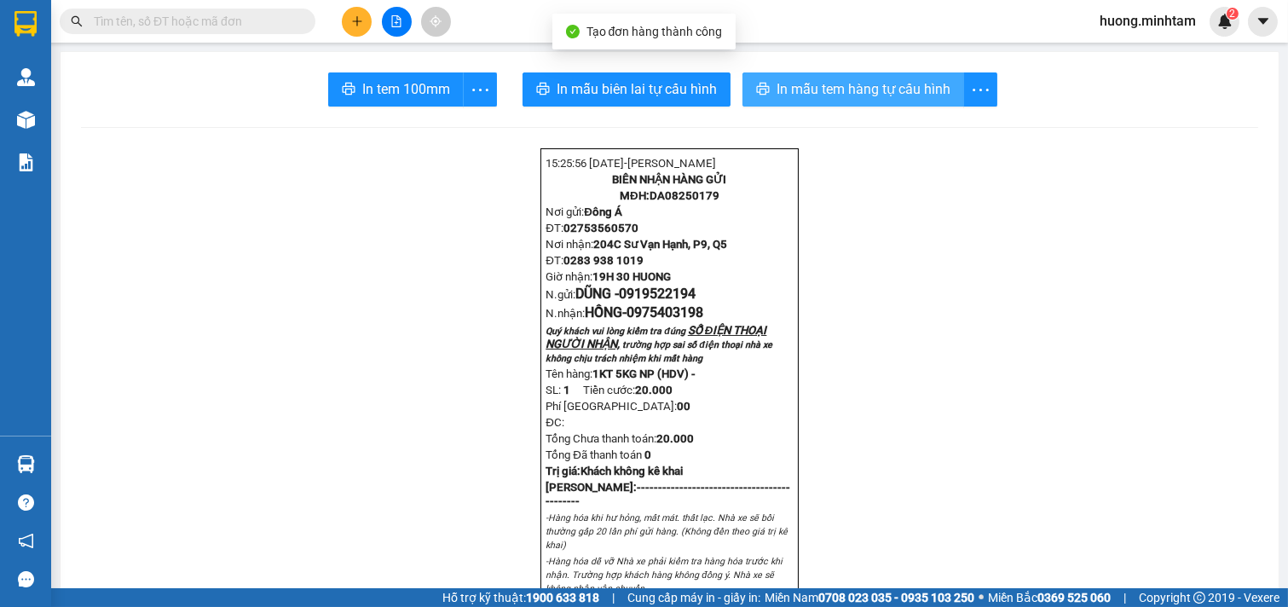
click at [808, 87] on span "In mẫu tem hàng tự cấu hình" at bounding box center [863, 88] width 174 height 21
click at [375, 89] on div "In tem 100mm" at bounding box center [412, 89] width 169 height 34
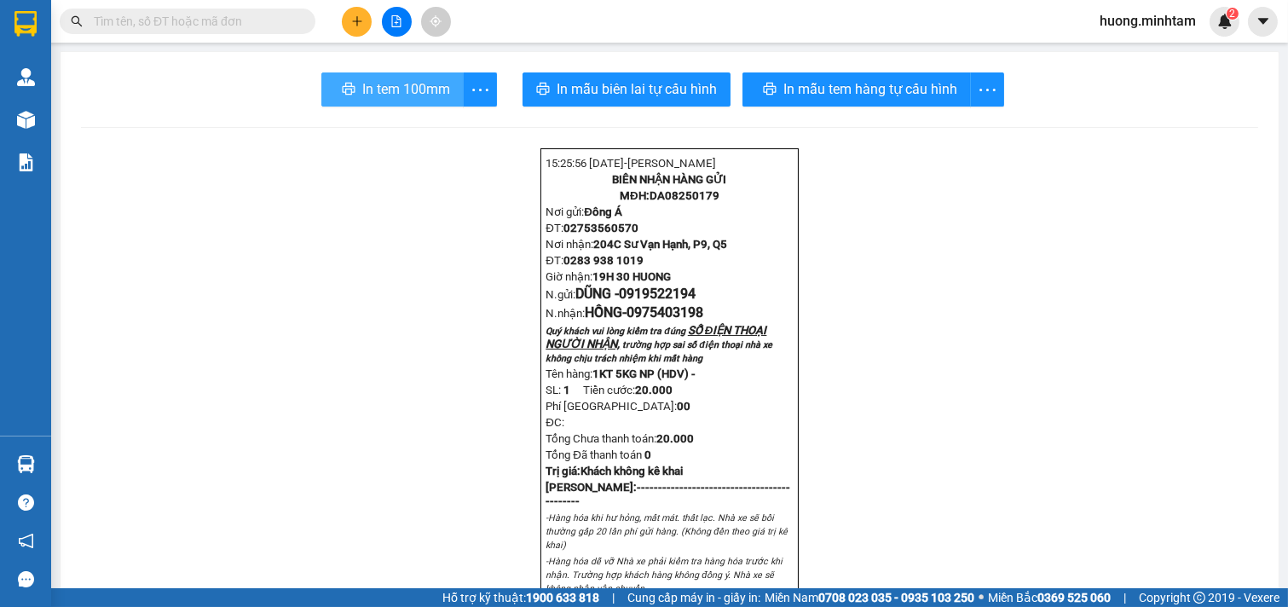
drag, startPoint x: 1159, startPoint y: 418, endPoint x: 375, endPoint y: 89, distance: 849.9
click at [375, 89] on span "In tem 100mm" at bounding box center [406, 88] width 88 height 21
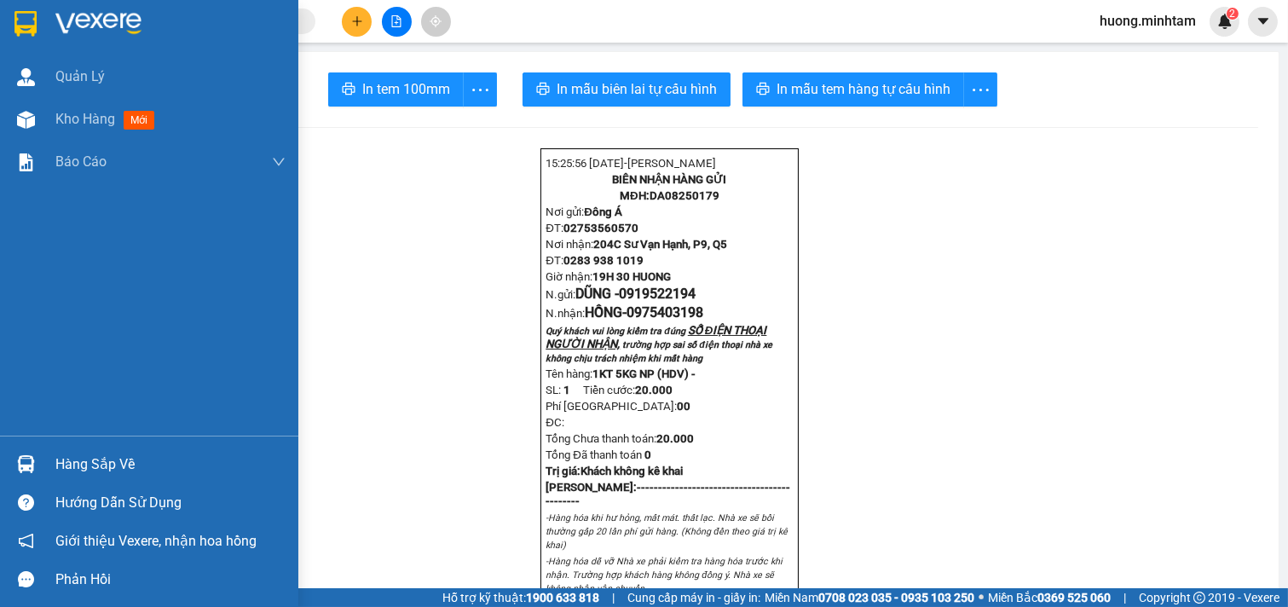
drag, startPoint x: 84, startPoint y: 125, endPoint x: 239, endPoint y: 2, distance: 199.0
click at [89, 119] on span "Kho hàng" at bounding box center [85, 119] width 60 height 16
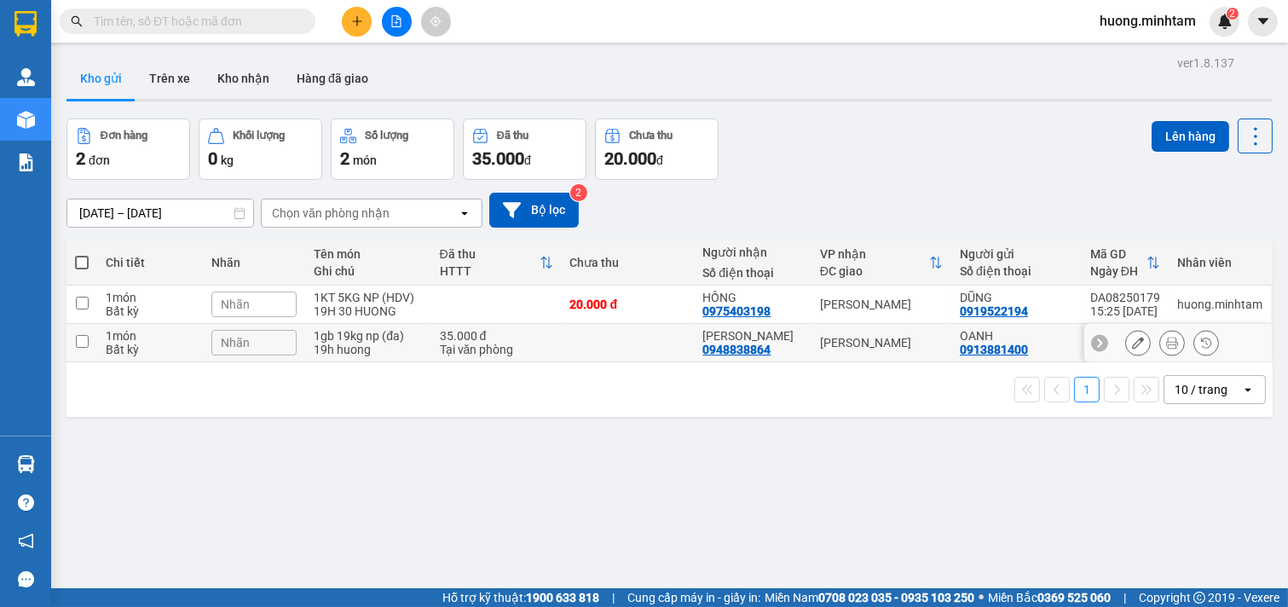
click at [90, 339] on td at bounding box center [81, 343] width 31 height 38
checkbox input "true"
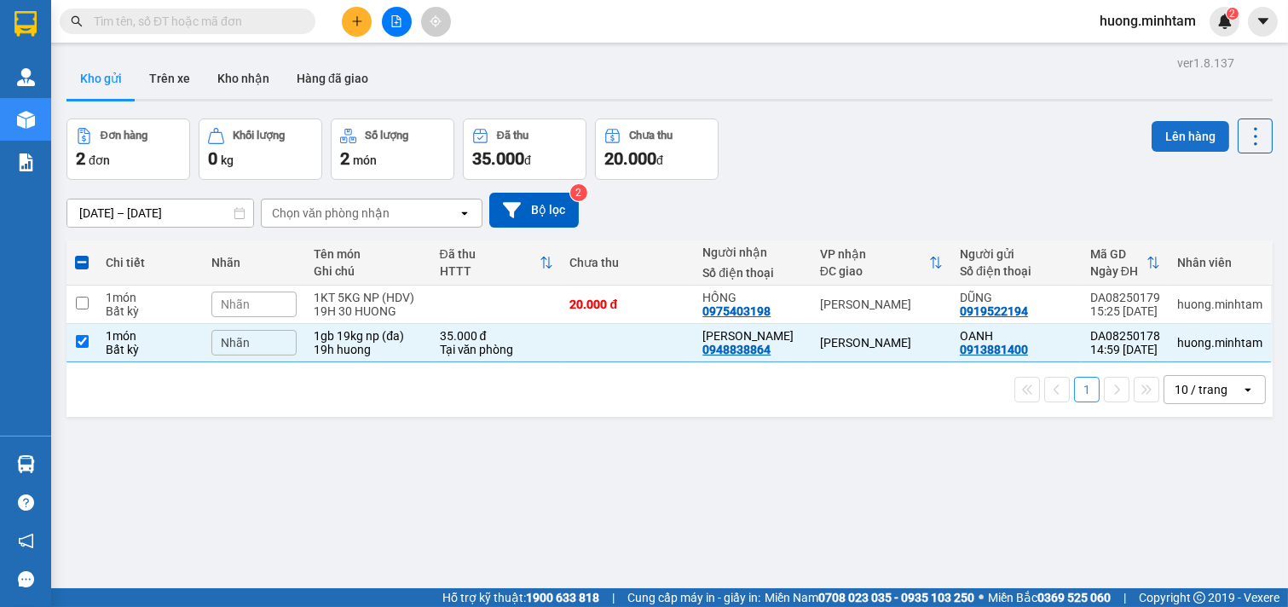
click at [1163, 135] on button "Lên hàng" at bounding box center [1190, 136] width 78 height 31
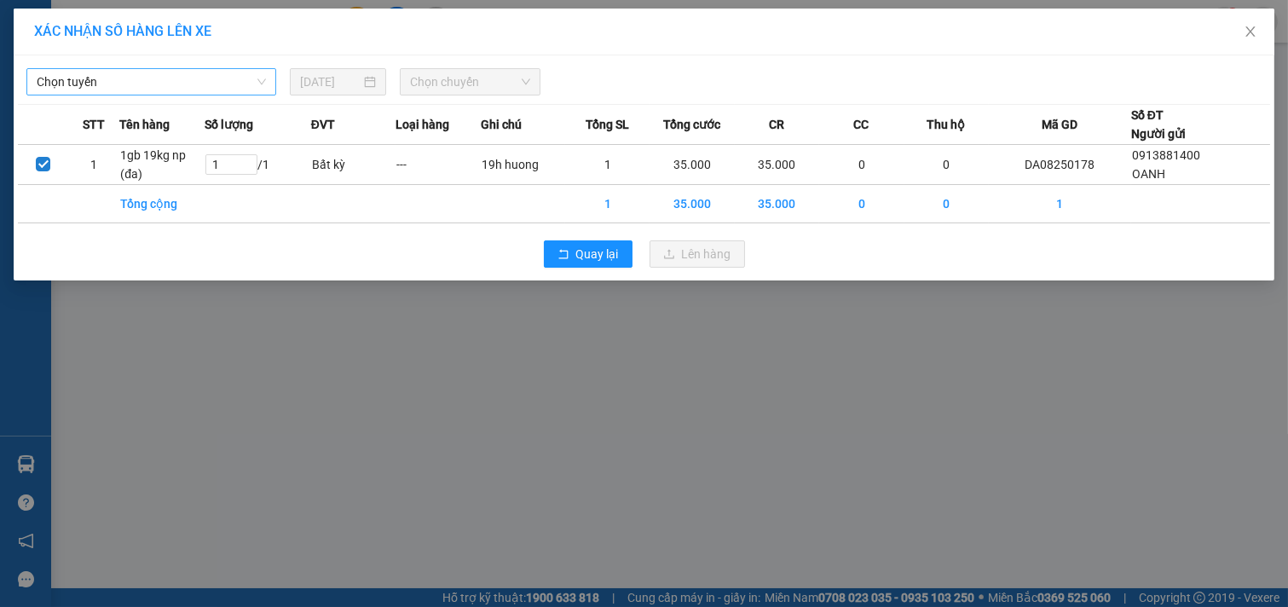
click at [250, 78] on span "Chọn tuyến" at bounding box center [151, 82] width 229 height 26
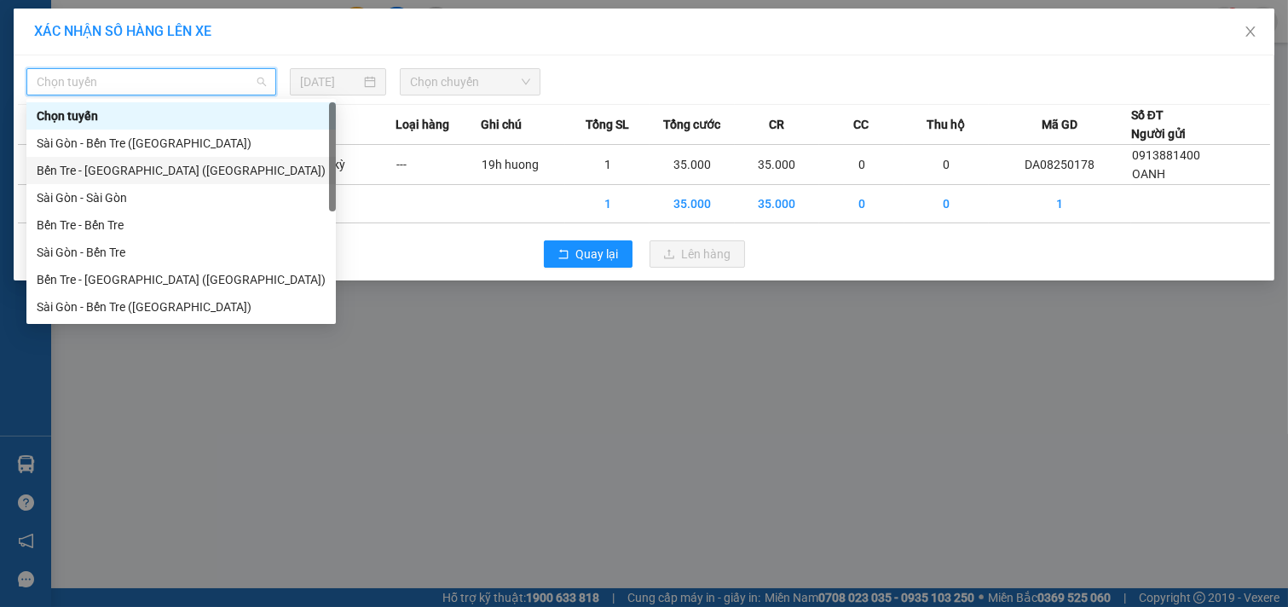
drag, startPoint x: 134, startPoint y: 169, endPoint x: 385, endPoint y: 97, distance: 261.4
click at [141, 169] on div "Bến Tre - Sài Gòn (CN)" at bounding box center [181, 170] width 289 height 19
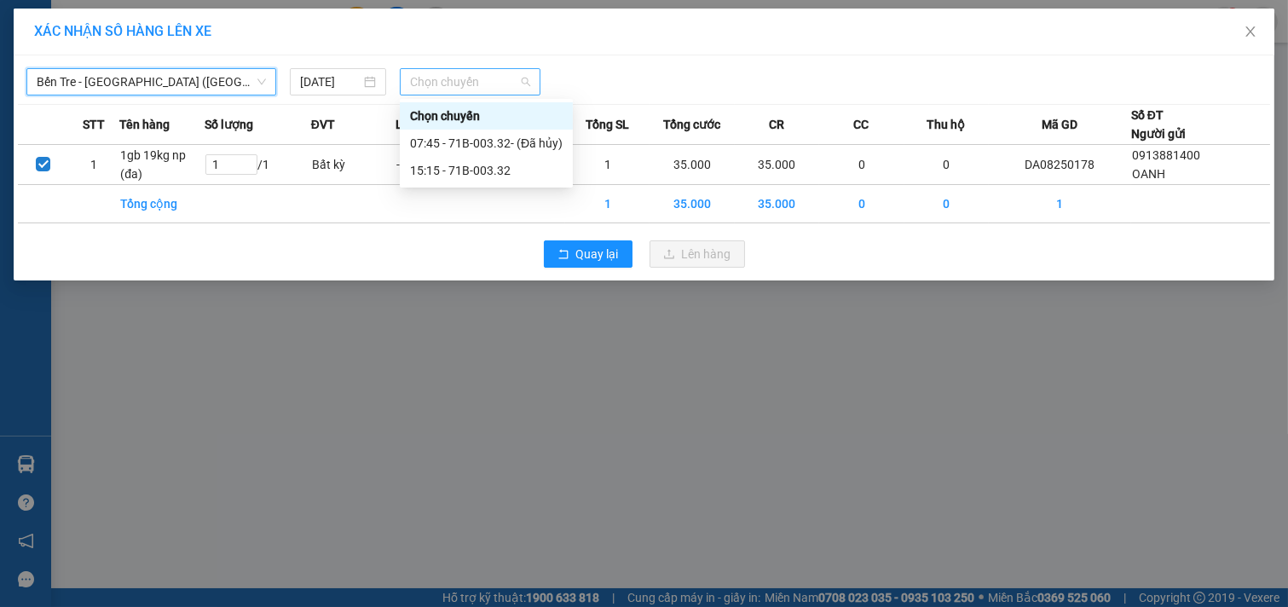
click at [464, 90] on span "Chọn chuyến" at bounding box center [470, 82] width 120 height 26
click at [481, 168] on div "15:15 - 71B-003.32" at bounding box center [486, 170] width 153 height 19
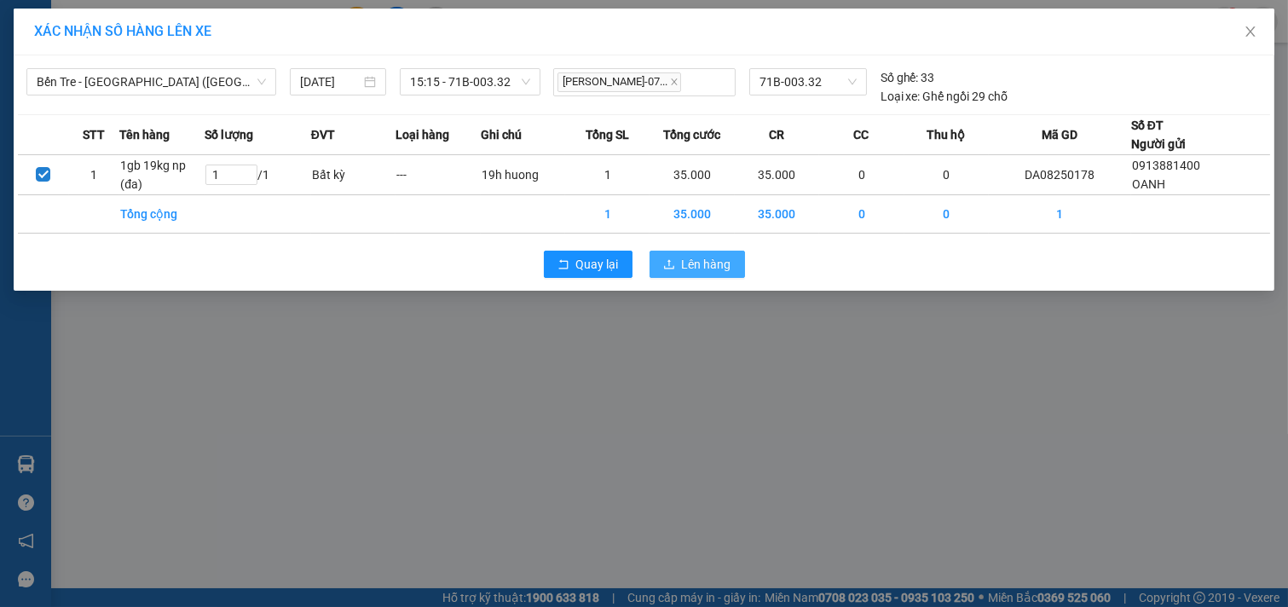
click at [716, 264] on span "Lên hàng" at bounding box center [706, 264] width 49 height 19
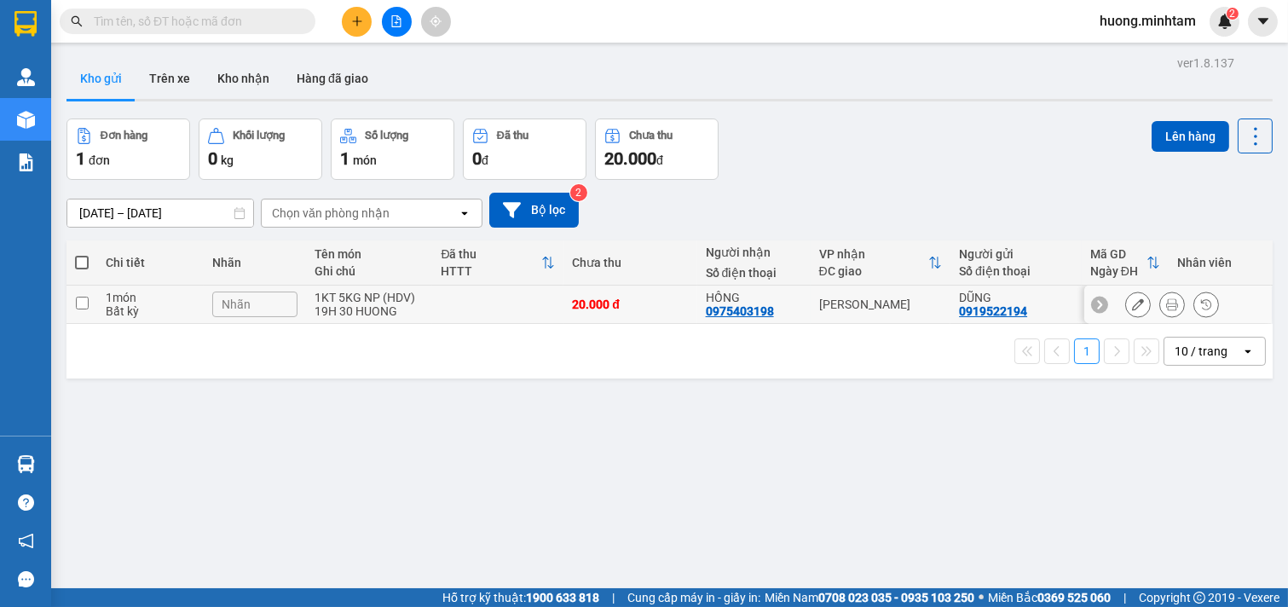
click at [85, 304] on input "checkbox" at bounding box center [82, 303] width 13 height 13
checkbox input "true"
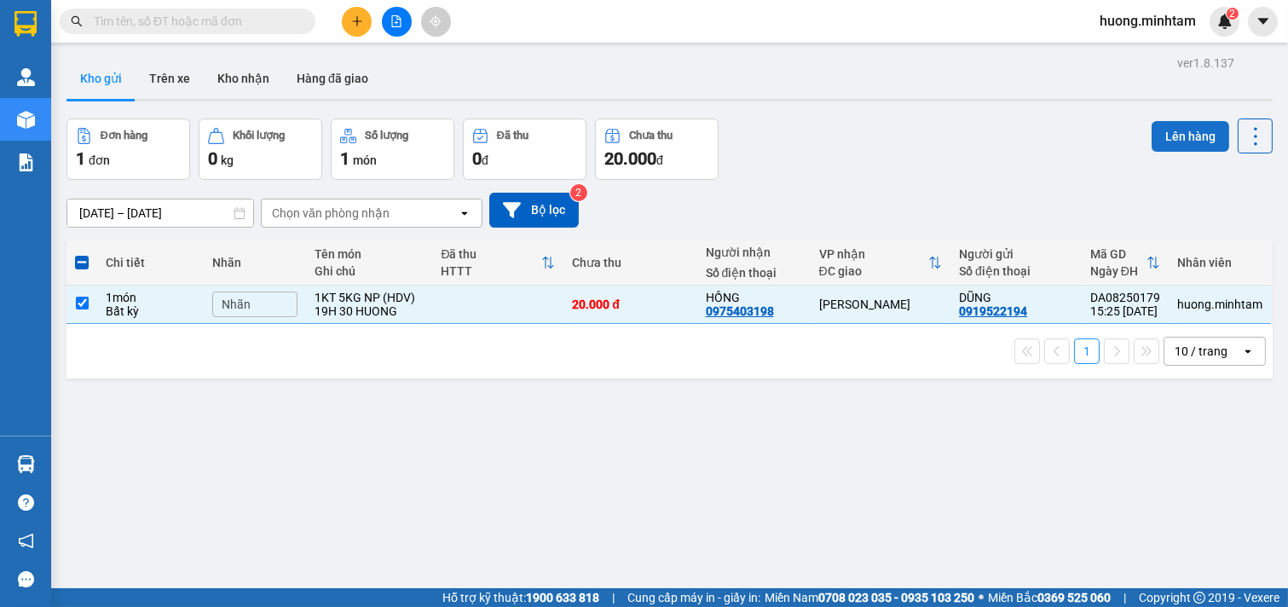
click at [1196, 140] on button "Lên hàng" at bounding box center [1190, 136] width 78 height 31
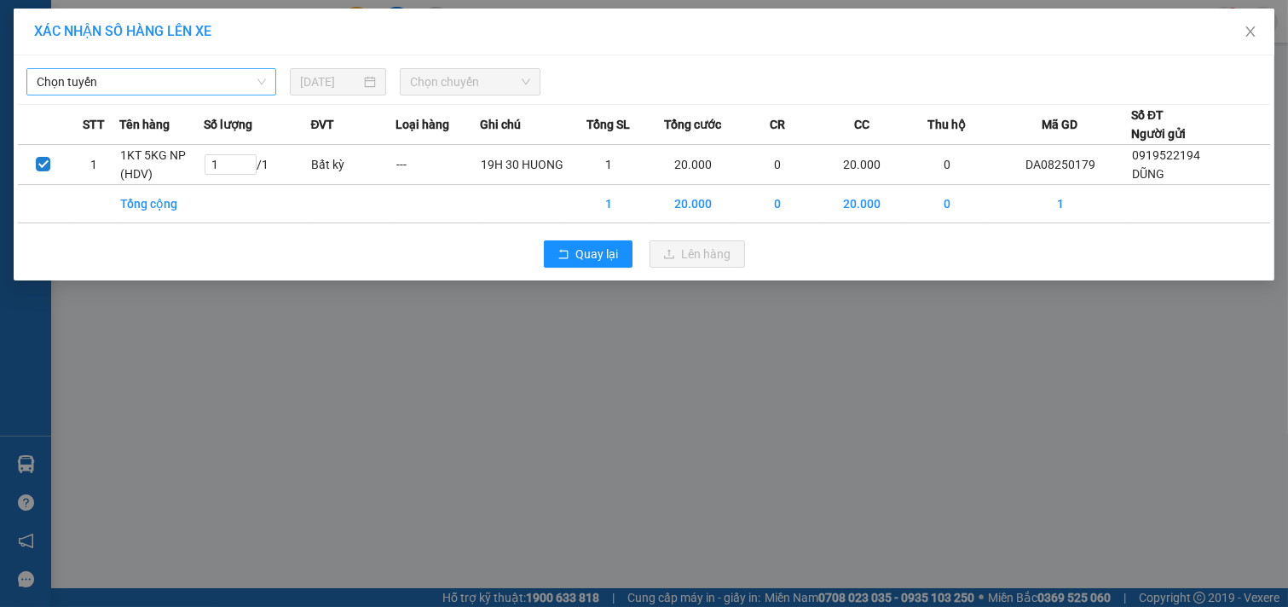
click at [235, 79] on span "Chọn tuyến" at bounding box center [151, 82] width 229 height 26
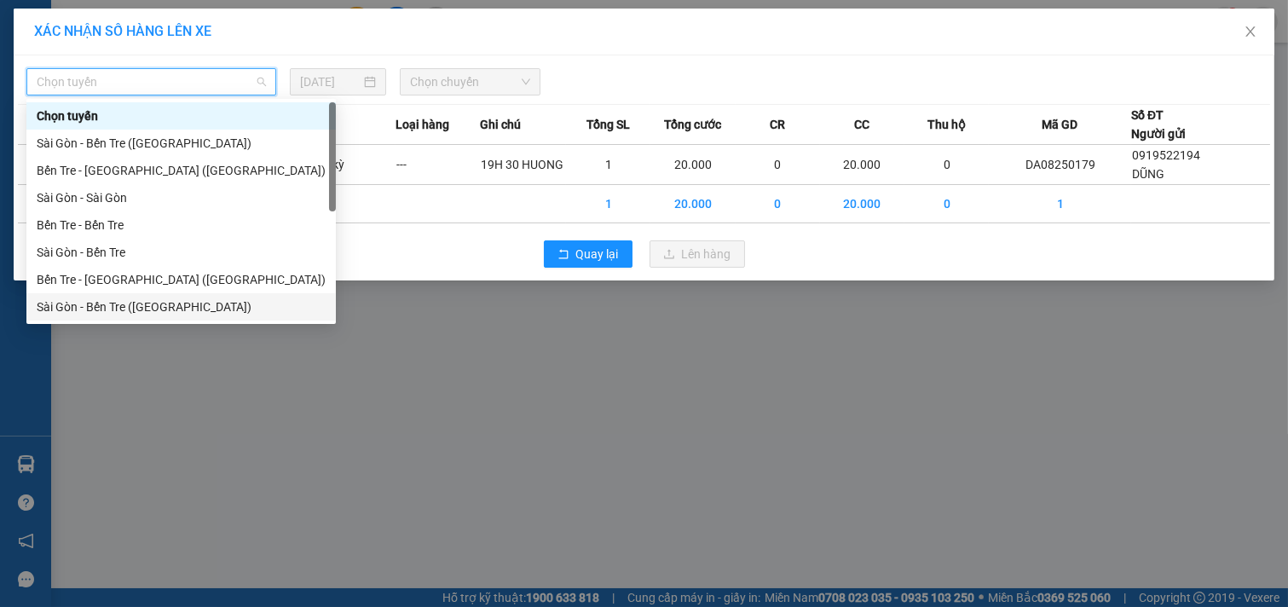
scroll to position [27, 0]
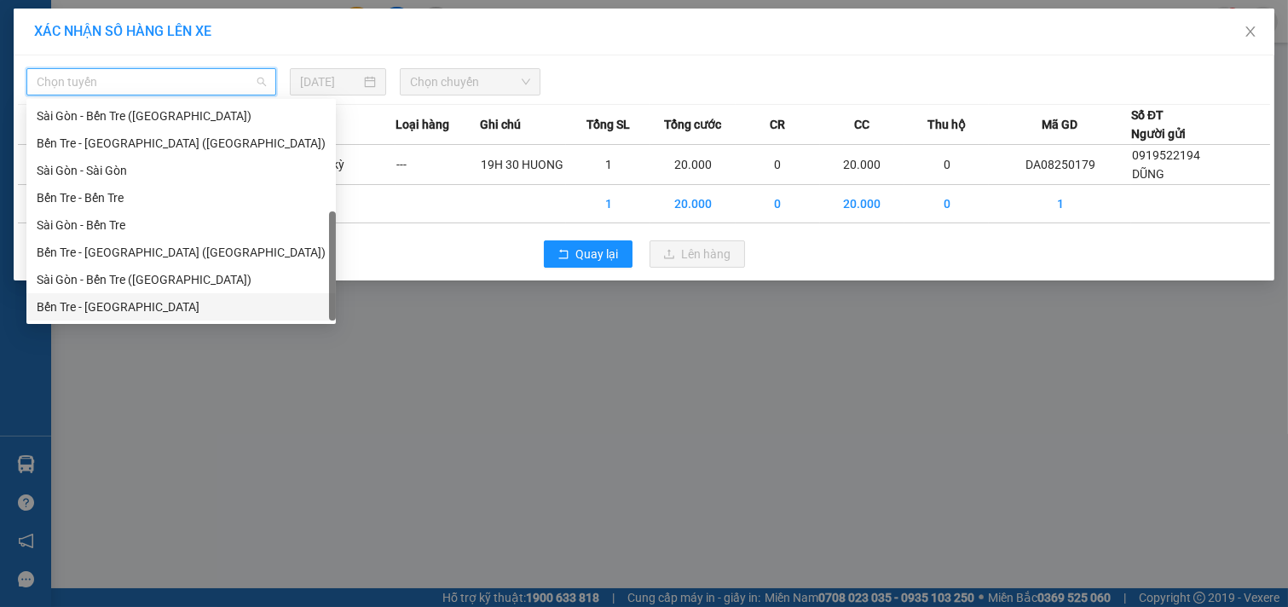
click at [120, 305] on div "Bến Tre - [GEOGRAPHIC_DATA]" at bounding box center [181, 306] width 289 height 19
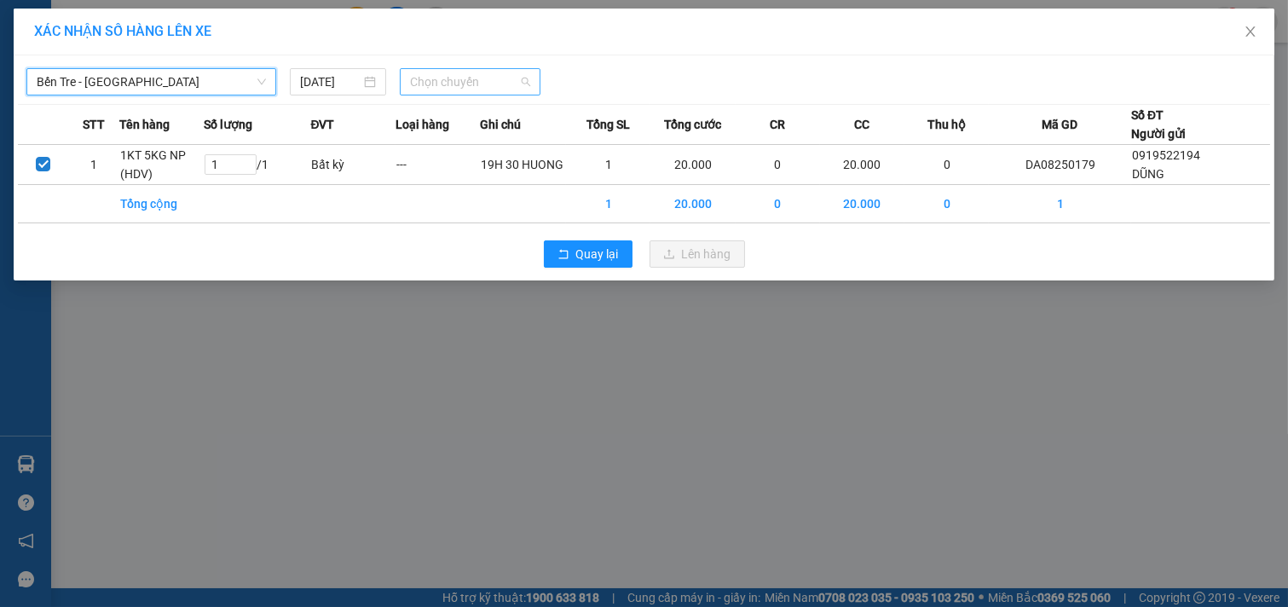
click at [478, 82] on span "Chọn chuyến" at bounding box center [470, 82] width 120 height 26
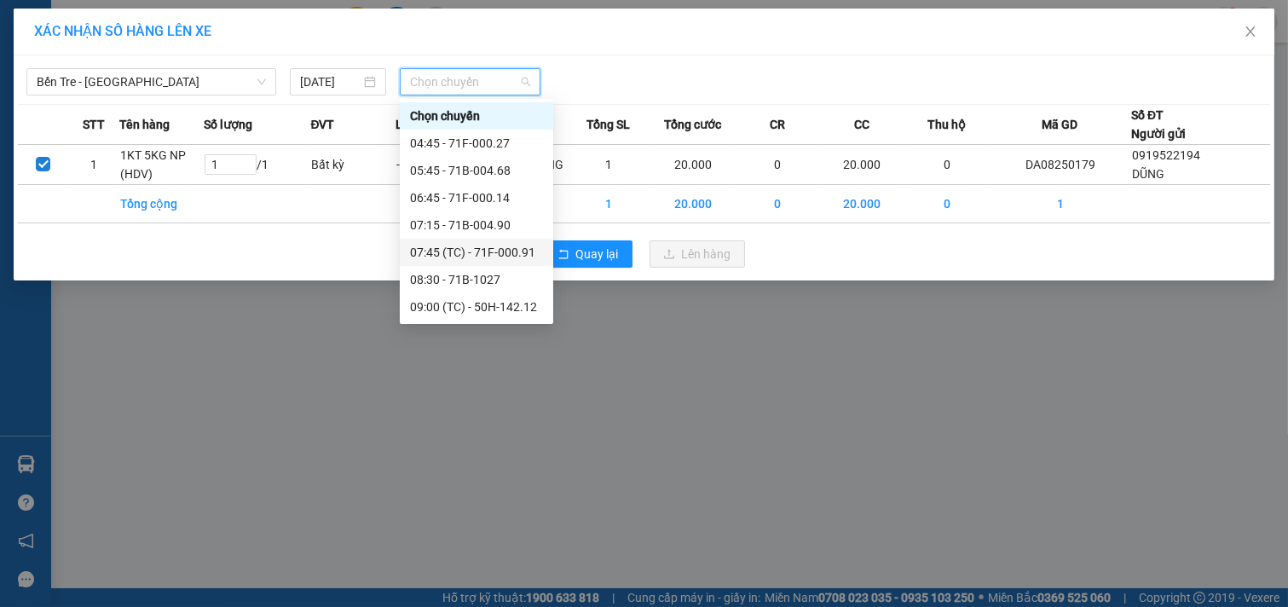
scroll to position [189, 0]
click at [458, 302] on div "15:45 - 51B-290.71" at bounding box center [476, 308] width 133 height 19
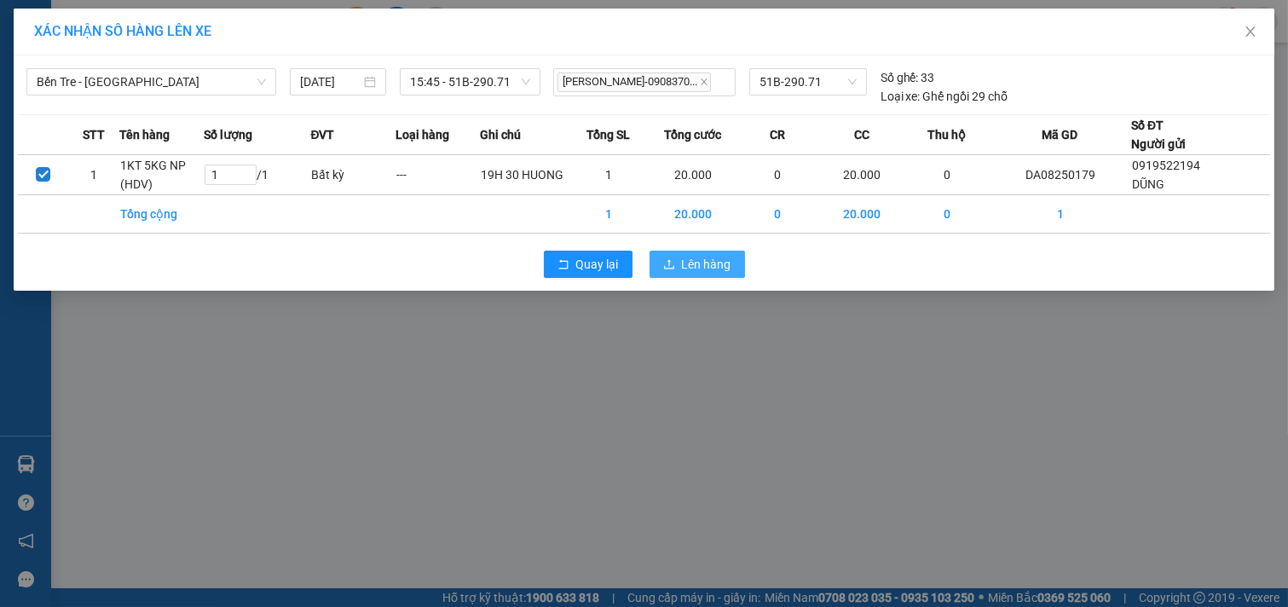
drag, startPoint x: 669, startPoint y: 270, endPoint x: 683, endPoint y: 259, distance: 17.6
click at [671, 268] on span "upload" at bounding box center [669, 265] width 12 height 14
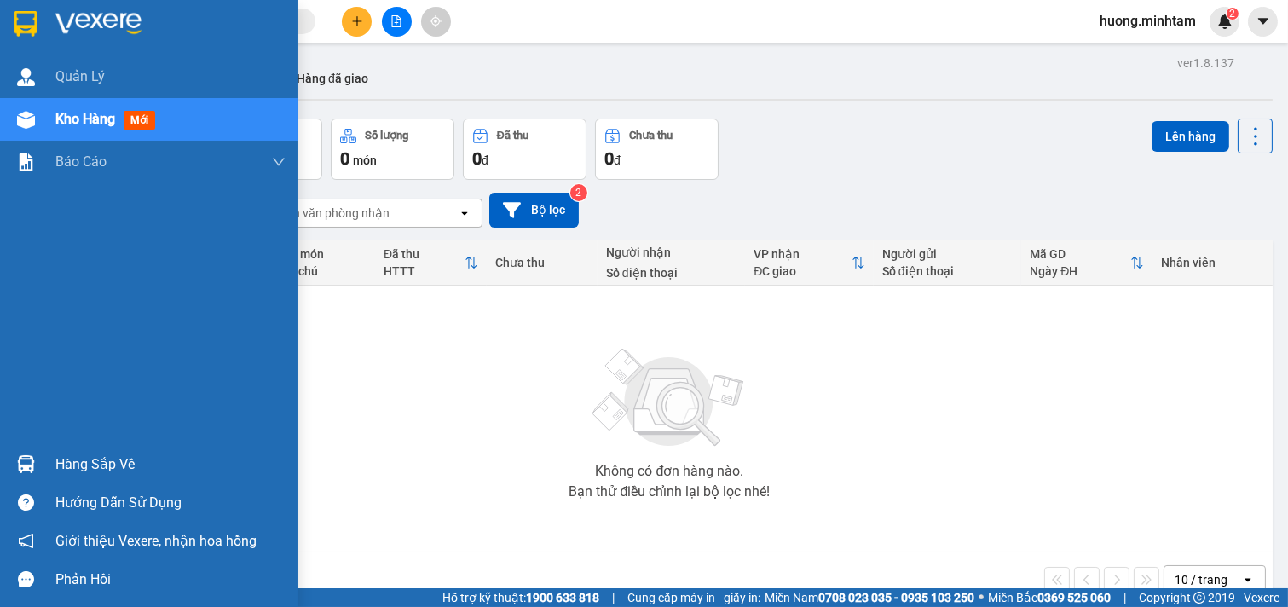
click at [98, 464] on div "Hàng sắp về" at bounding box center [170, 465] width 230 height 26
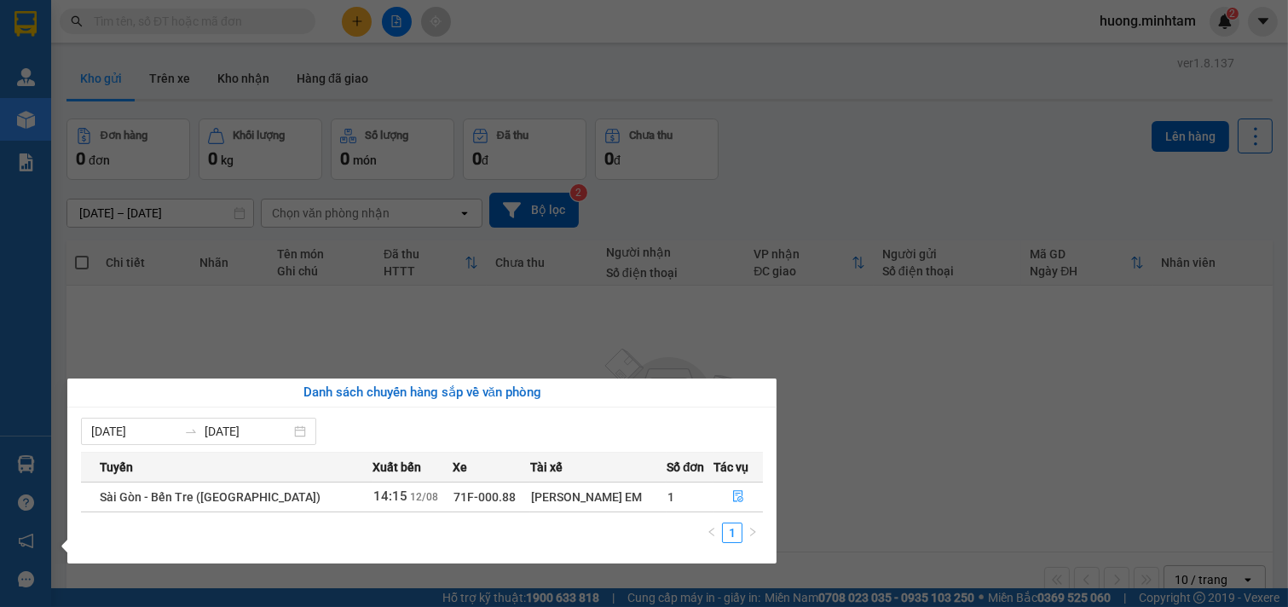
drag, startPoint x: 1021, startPoint y: 409, endPoint x: 568, endPoint y: 274, distance: 473.2
click at [1000, 409] on section "Kết quả tìm kiếm ( 0 ) Bộ lọc No Data huong.minhtam 2 Quản Lý Kho hàng mới Báo …" at bounding box center [644, 303] width 1288 height 607
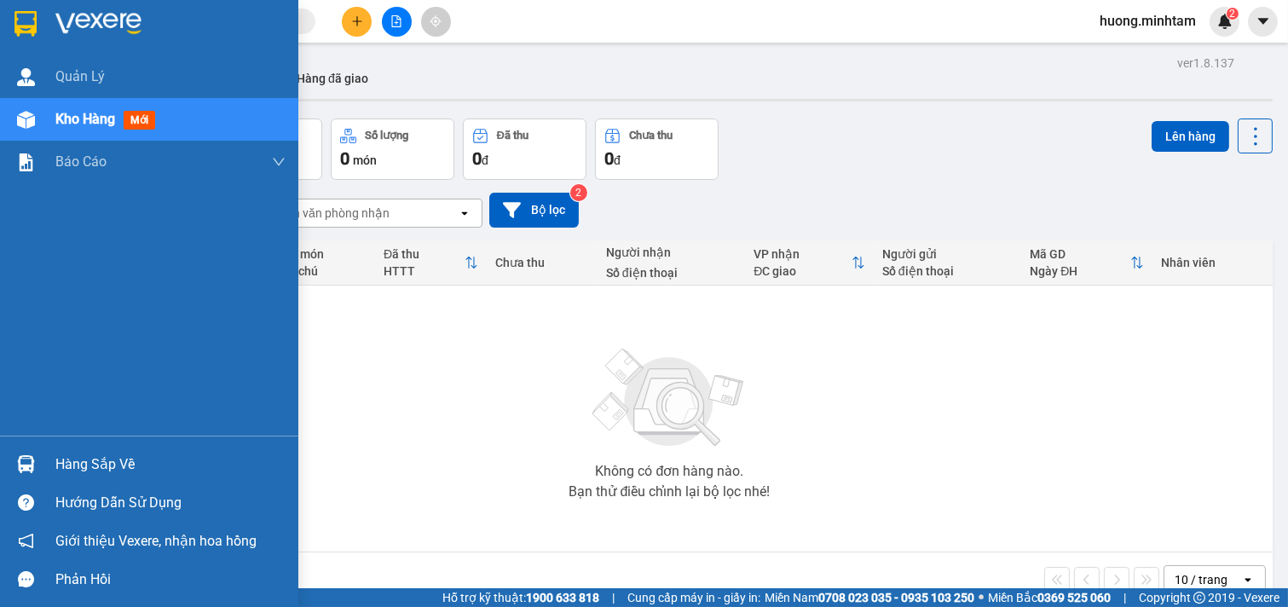
click at [88, 461] on div "Hàng sắp về" at bounding box center [170, 465] width 230 height 26
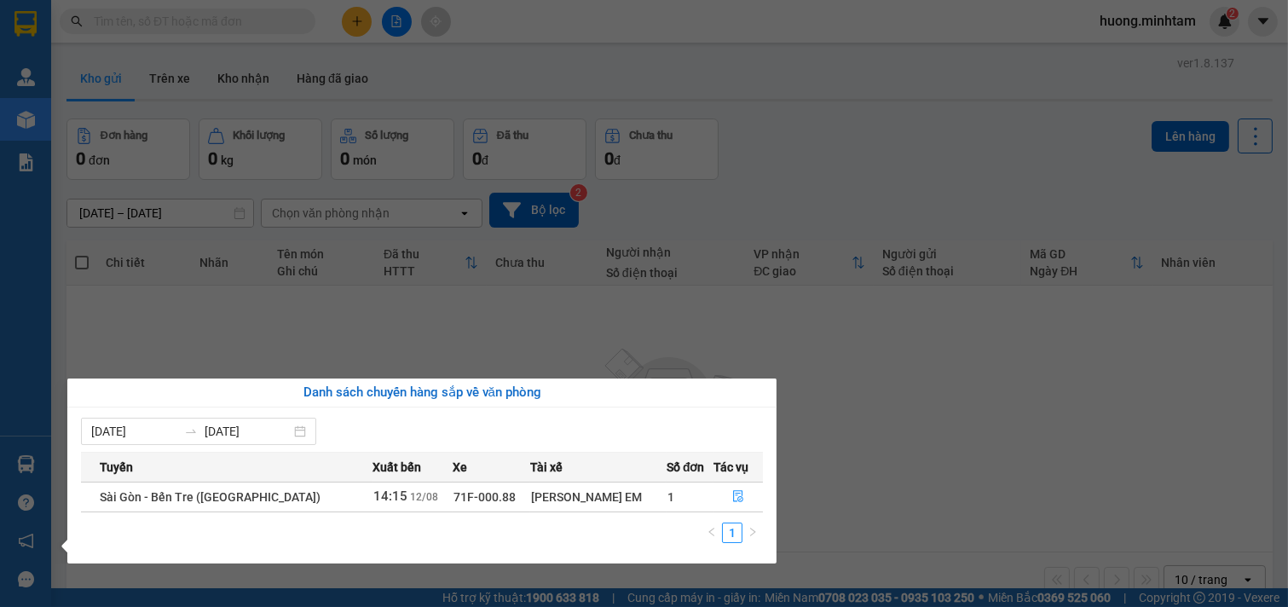
click at [878, 443] on section "Kết quả tìm kiếm ( 0 ) Bộ lọc No Data huong.minhtam 2 Quản Lý Kho hàng mới Báo …" at bounding box center [644, 303] width 1288 height 607
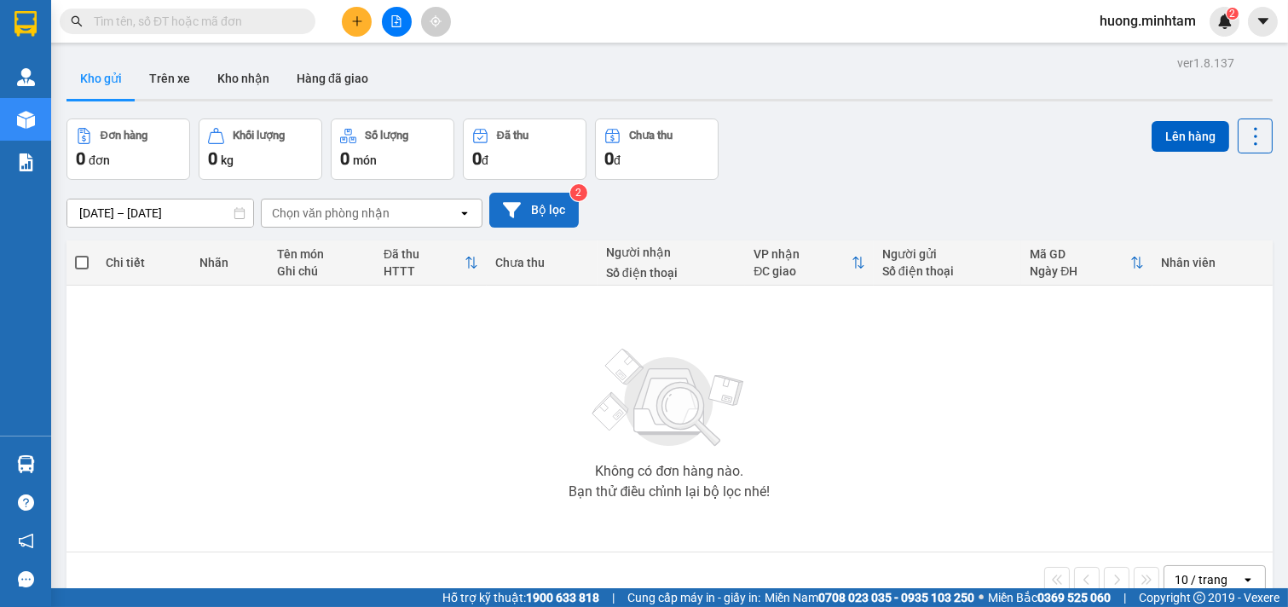
click at [539, 218] on button "Bộ lọc" at bounding box center [533, 210] width 89 height 35
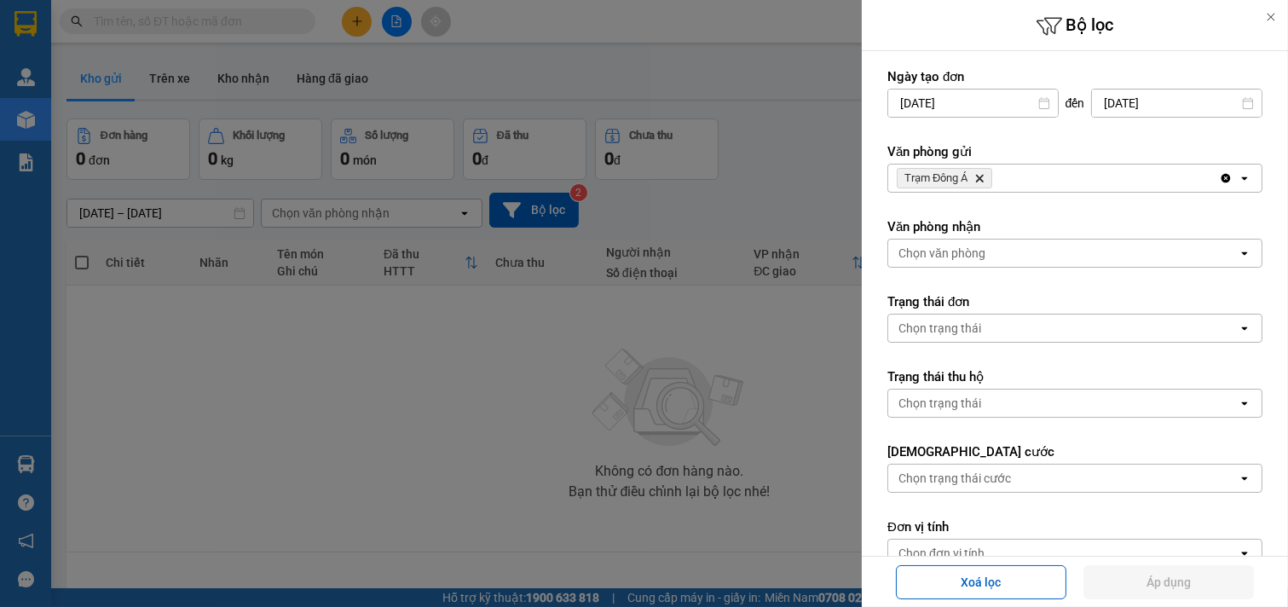
click at [1035, 177] on div "Trạm Đông Á Delete" at bounding box center [1053, 177] width 331 height 27
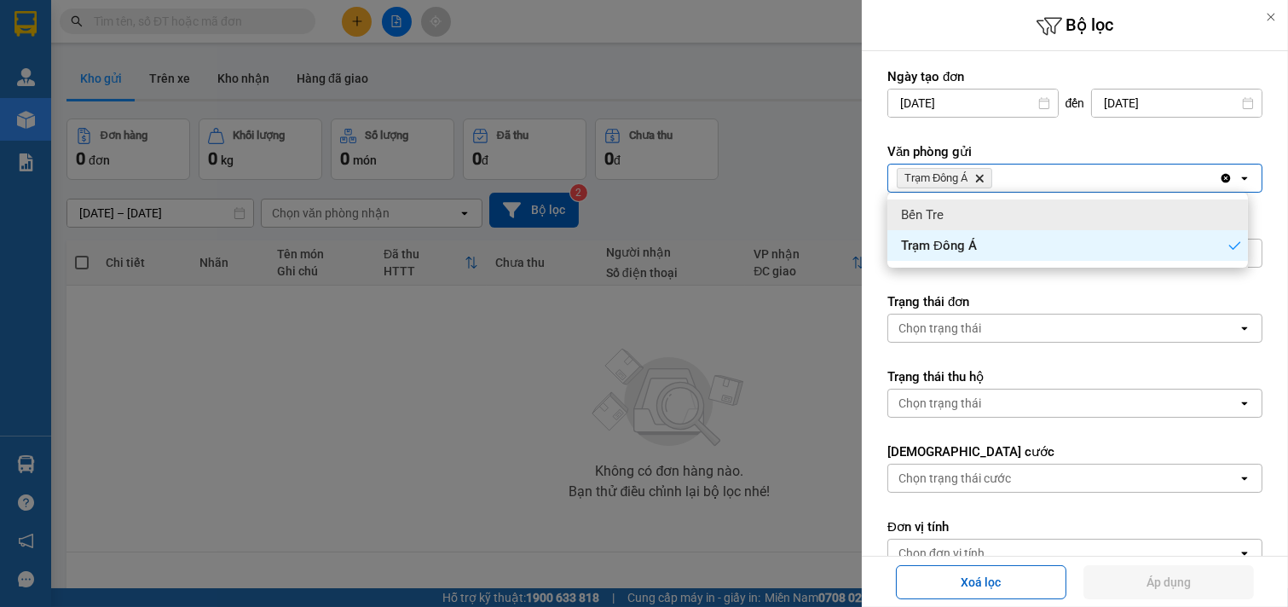
click at [973, 217] on div "Bến Tre" at bounding box center [1067, 214] width 360 height 31
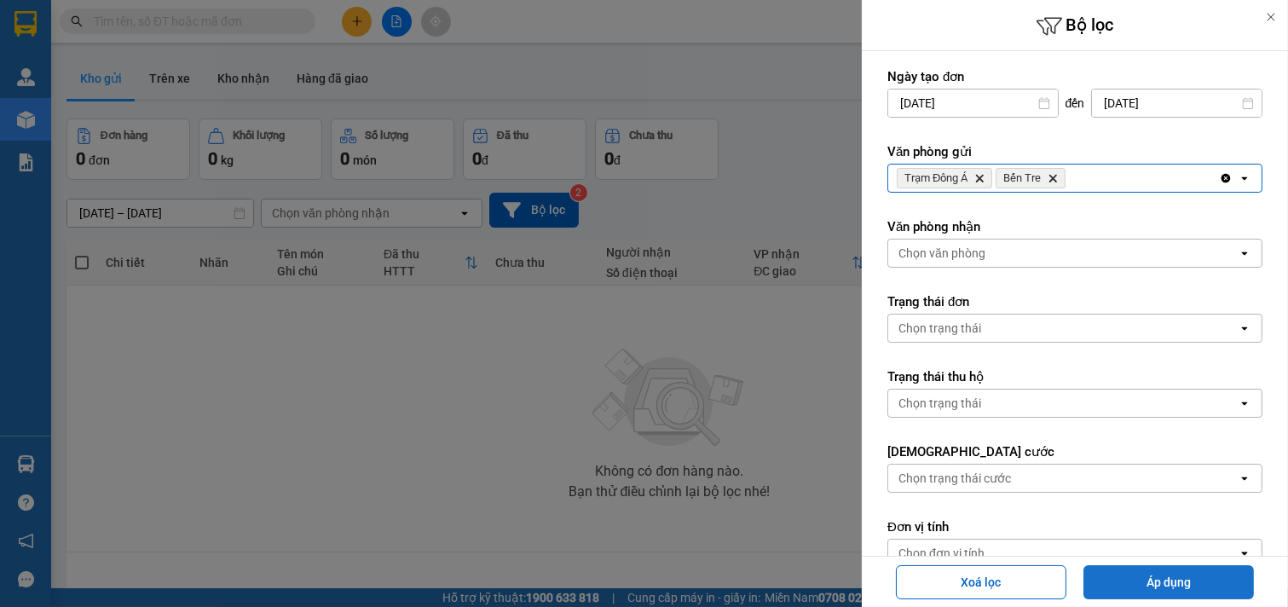
click at [1174, 574] on button "Áp dụng" at bounding box center [1168, 582] width 170 height 34
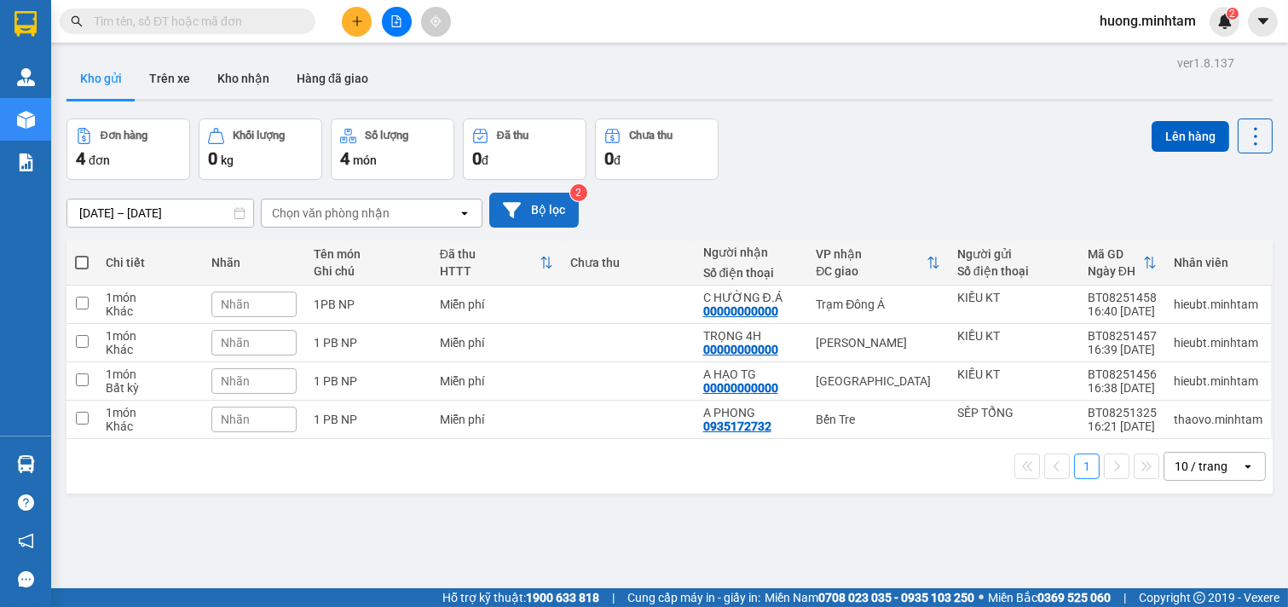
click at [527, 207] on button "Bộ lọc" at bounding box center [533, 210] width 89 height 35
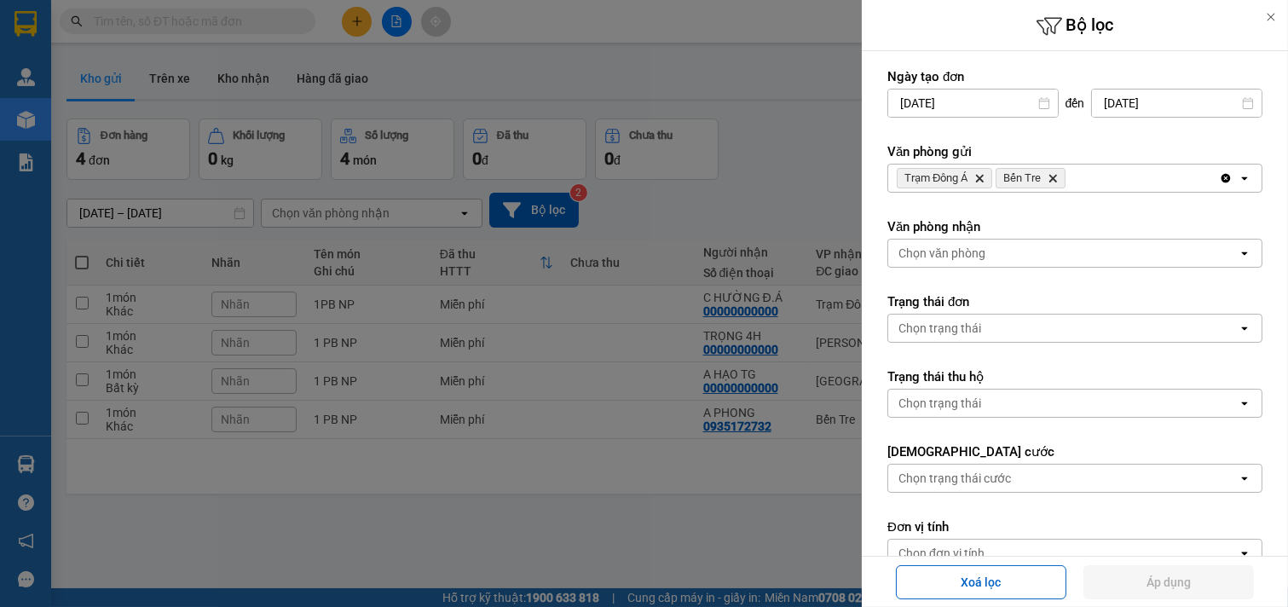
click at [1052, 176] on icon "Bến Tre, close by backspace" at bounding box center [1053, 179] width 8 height 8
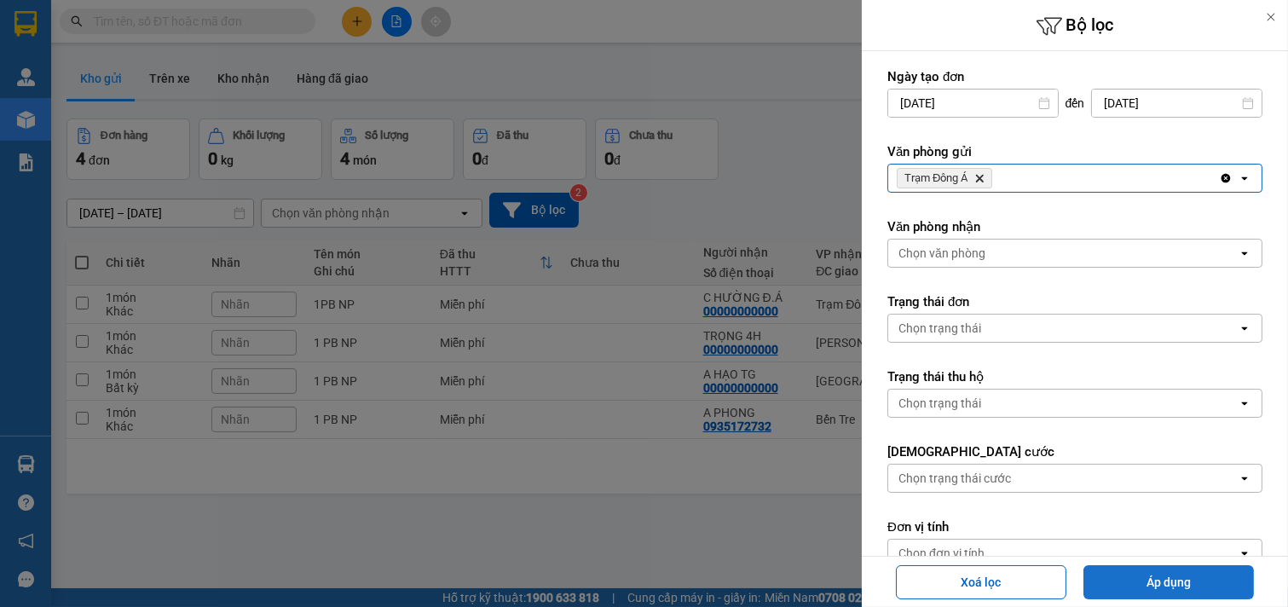
click at [1176, 583] on button "Áp dụng" at bounding box center [1168, 582] width 170 height 34
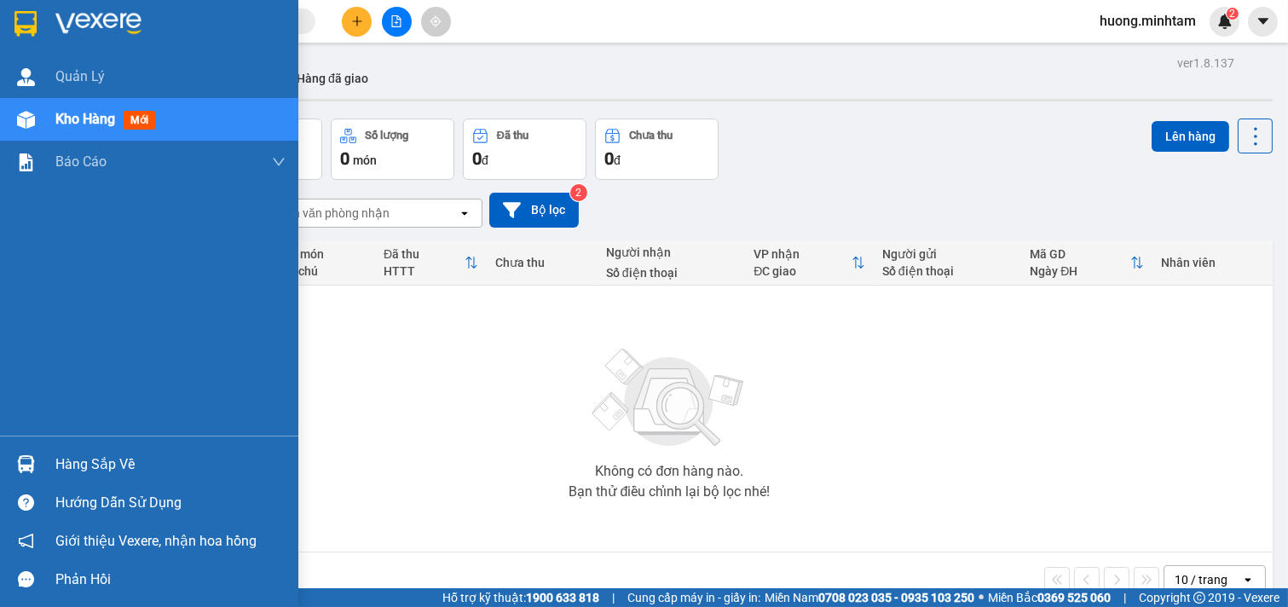
click at [63, 465] on div "Hàng sắp về" at bounding box center [170, 465] width 230 height 26
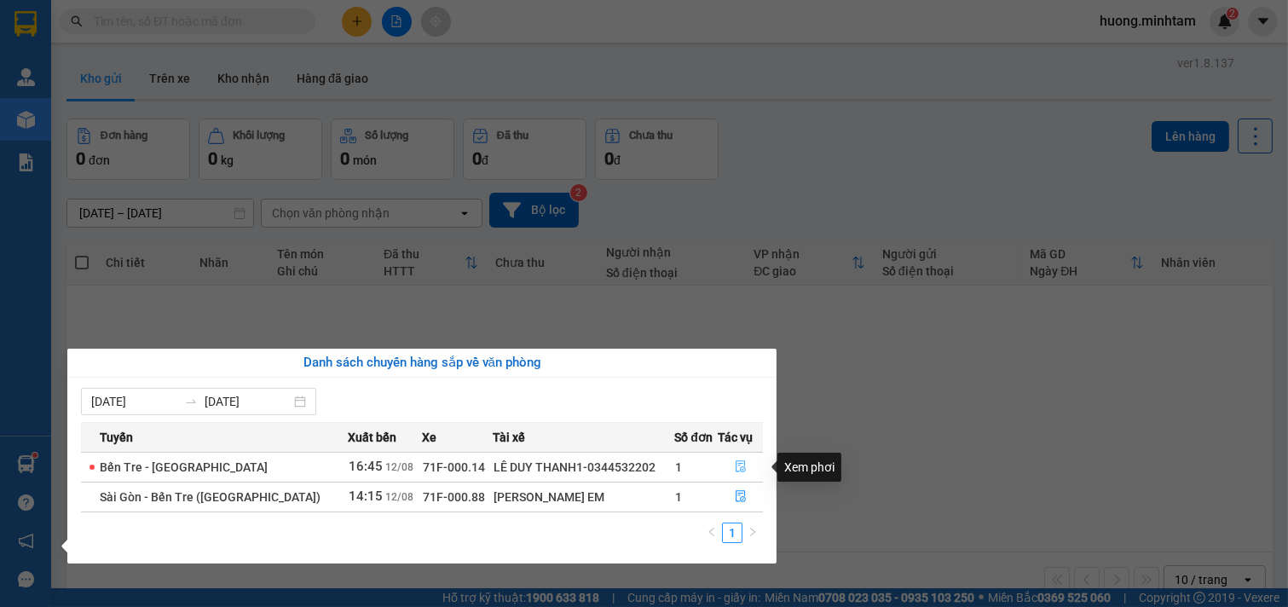
click at [735, 469] on icon "file-done" at bounding box center [741, 466] width 12 height 12
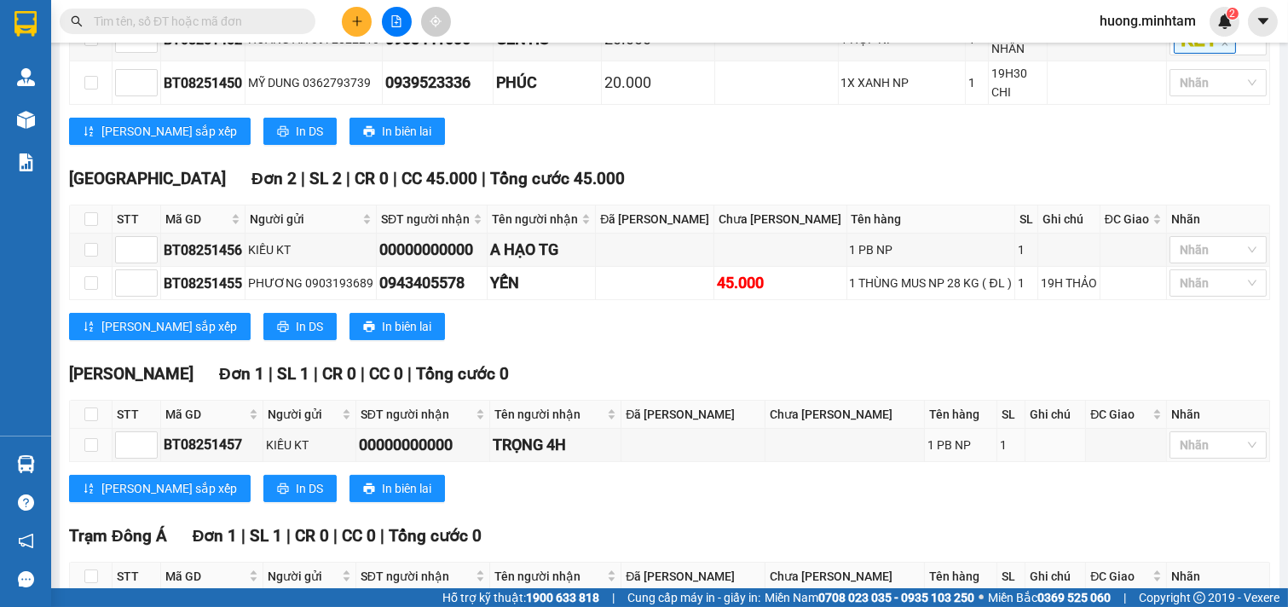
scroll to position [641, 0]
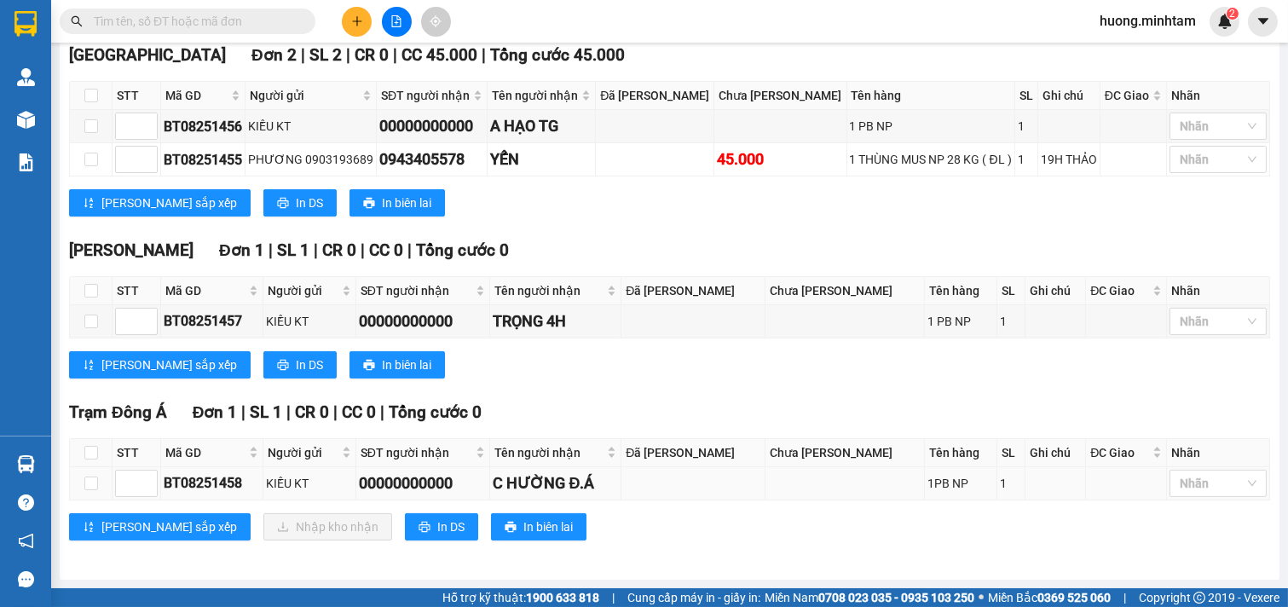
click at [82, 481] on td at bounding box center [91, 483] width 43 height 33
click at [89, 480] on input "checkbox" at bounding box center [91, 483] width 14 height 14
checkbox input "true"
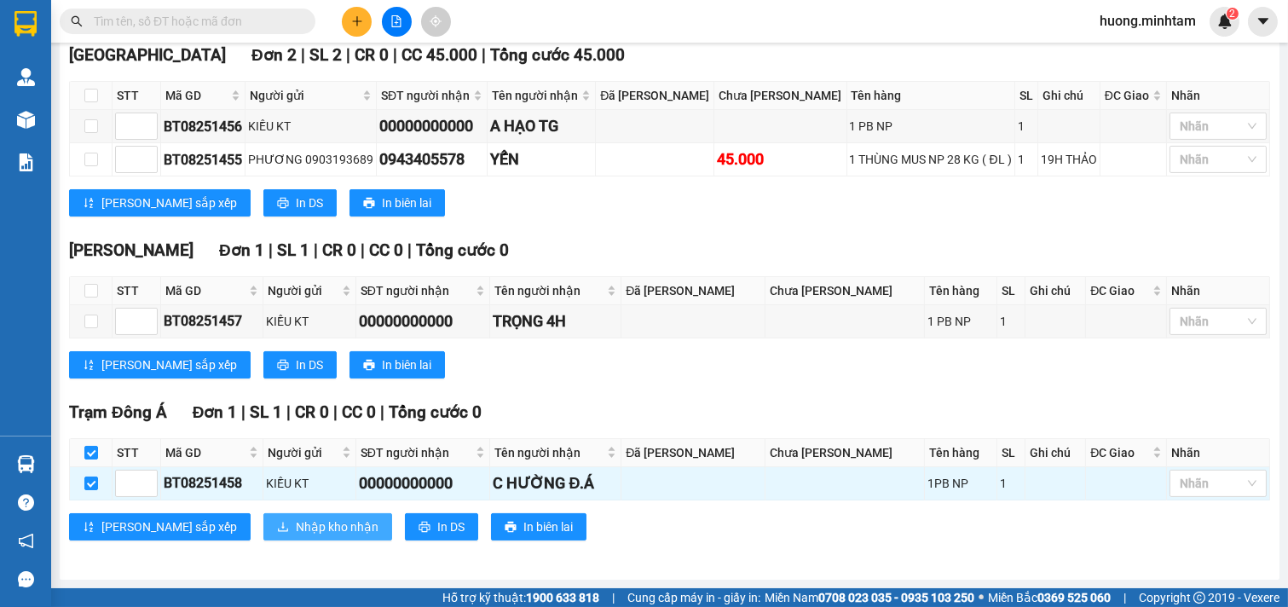
click at [296, 526] on span "Nhập kho nhận" at bounding box center [337, 526] width 83 height 19
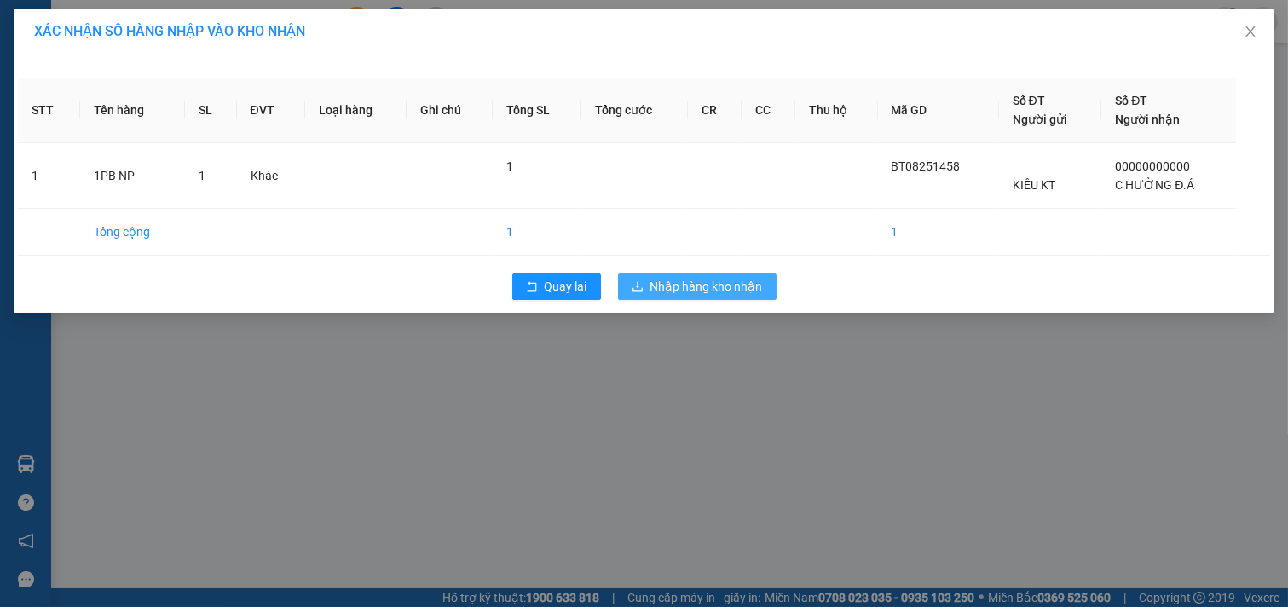
click at [723, 286] on span "Nhập hàng kho nhận" at bounding box center [706, 286] width 112 height 19
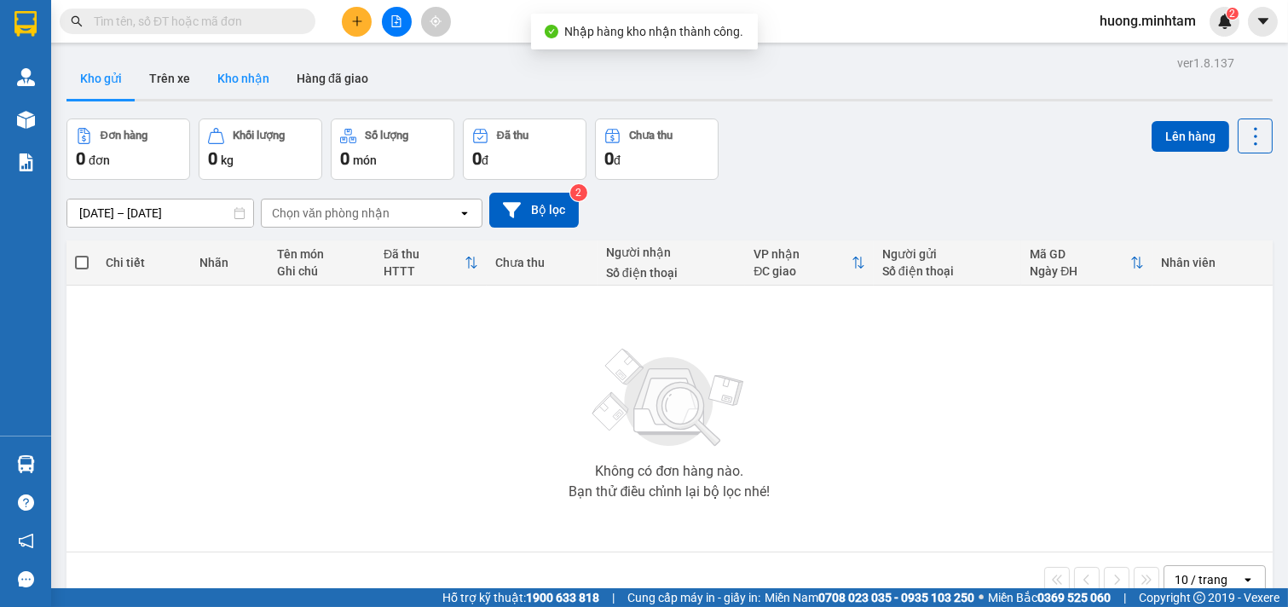
click at [233, 69] on button "Kho nhận" at bounding box center [243, 78] width 79 height 41
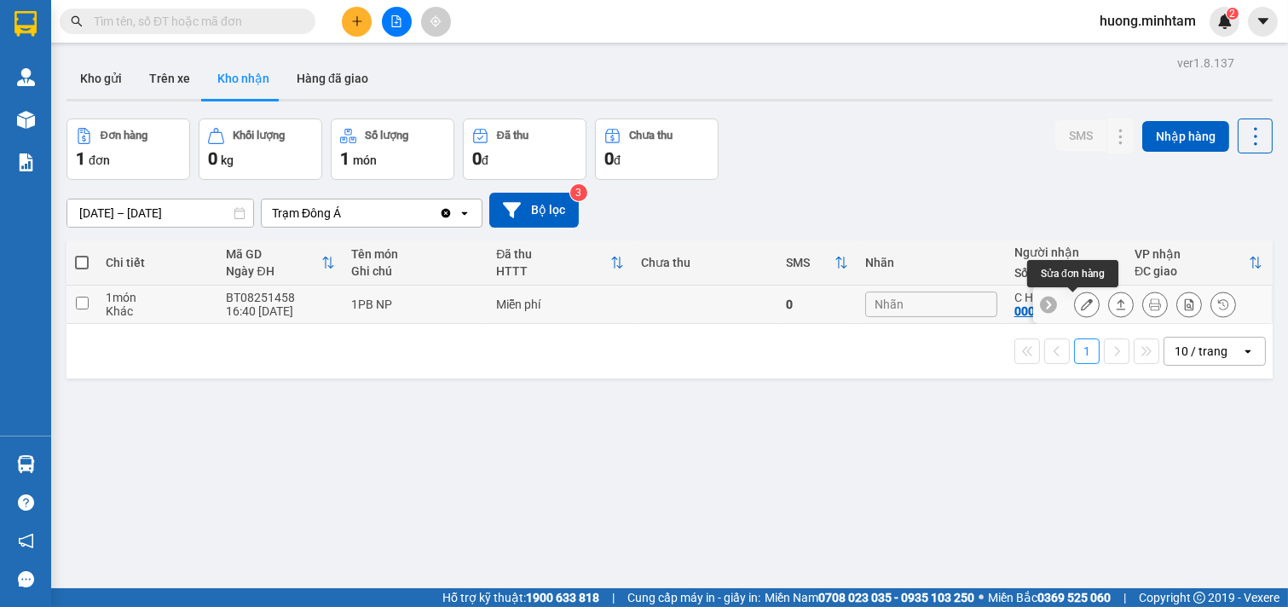
click at [1081, 308] on icon at bounding box center [1087, 304] width 12 height 12
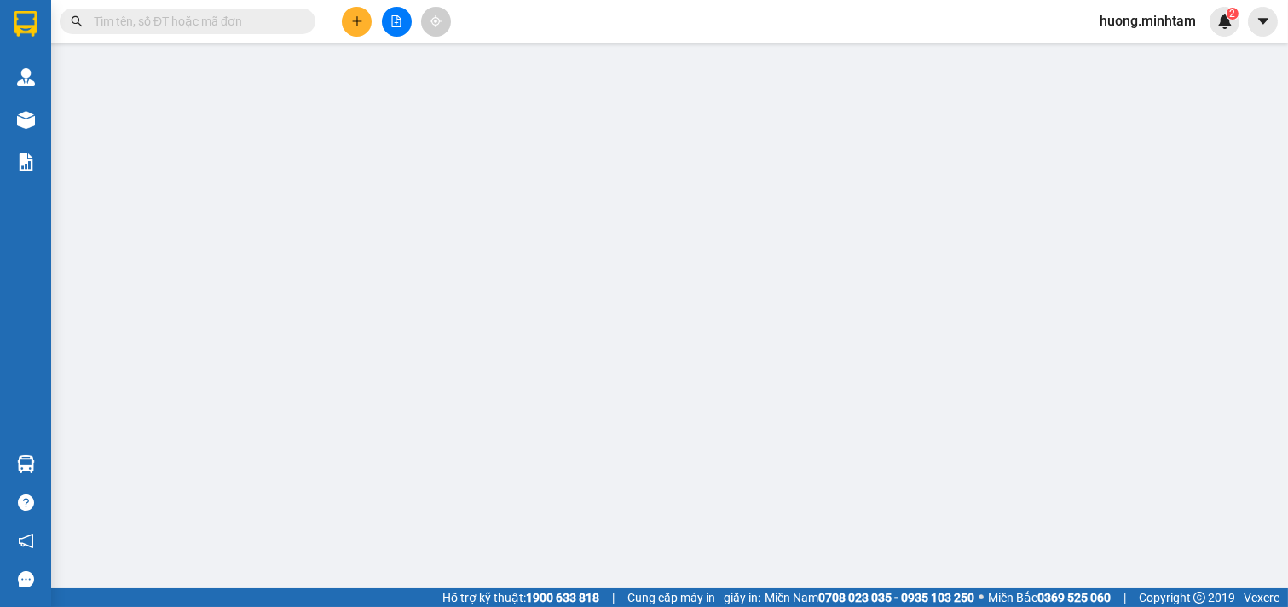
type input "KIỀU KT"
type input "00000000000"
type input "C HƯỜNG Đ.Á"
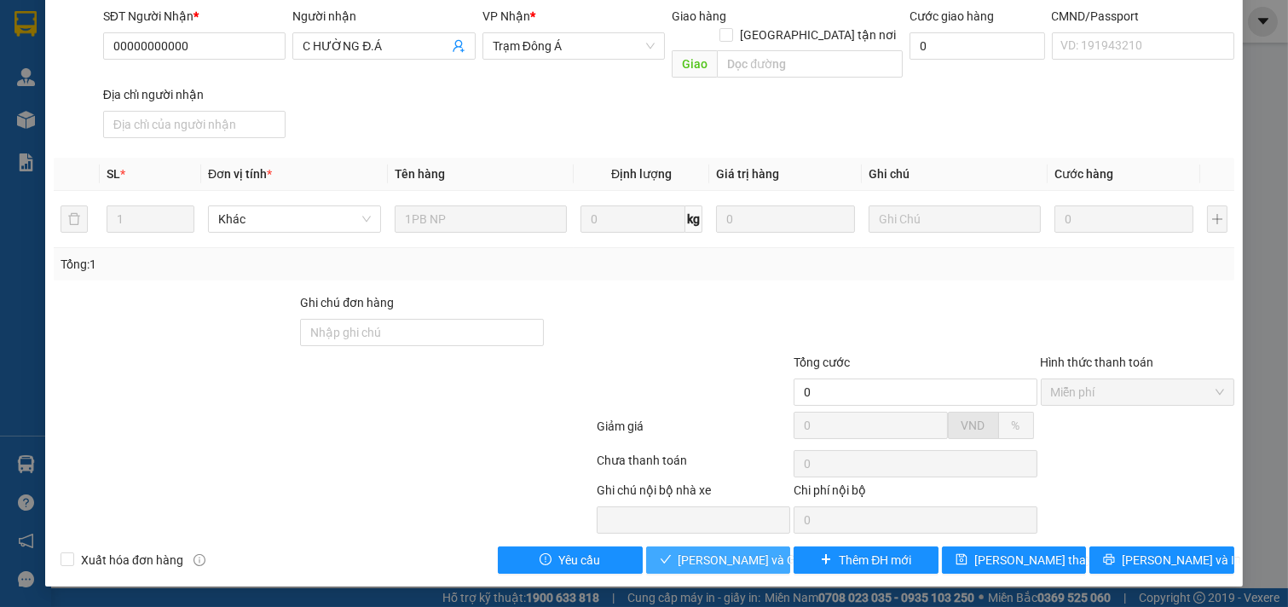
scroll to position [174, 0]
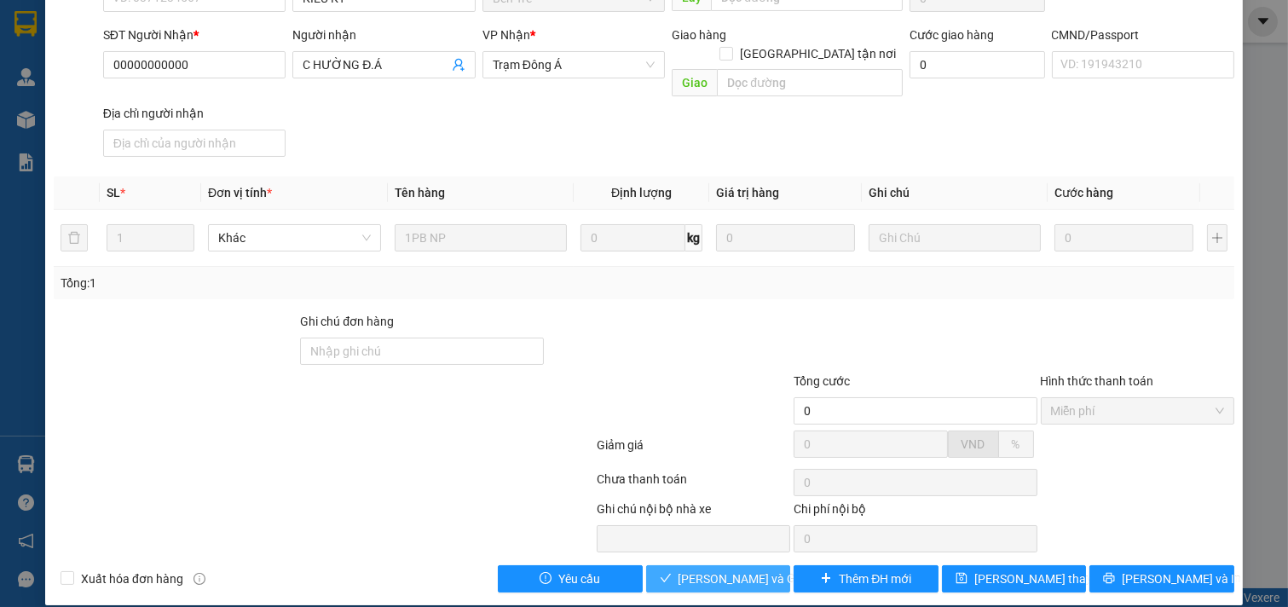
click at [727, 569] on span "[PERSON_NAME] và Giao hàng" at bounding box center [760, 578] width 164 height 19
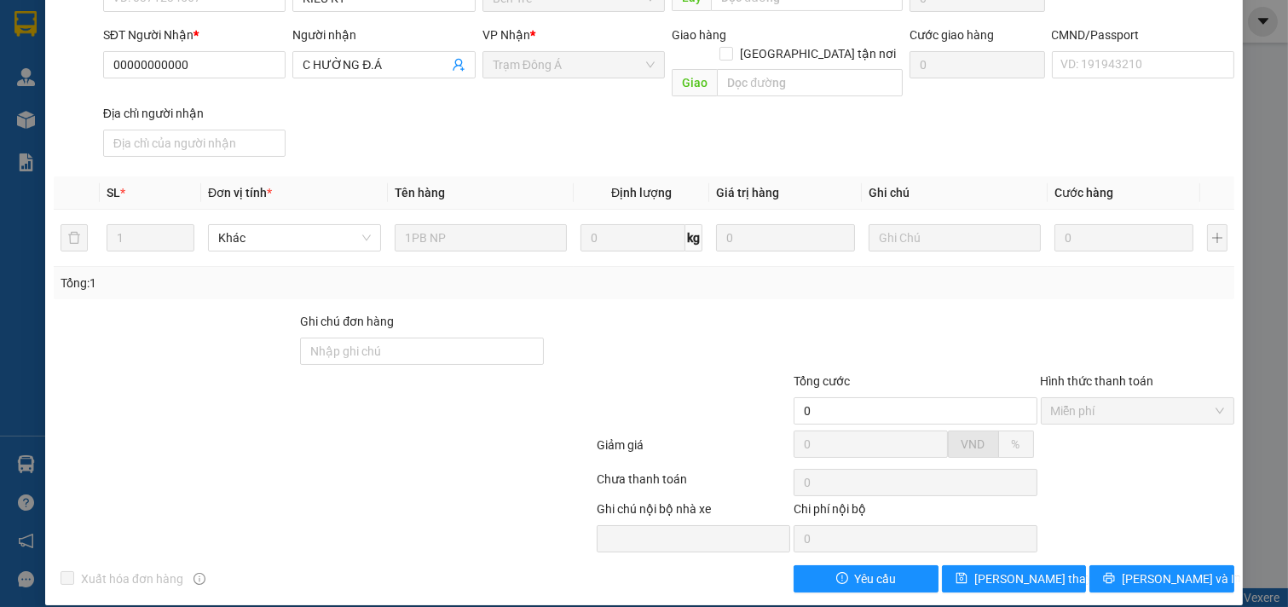
scroll to position [0, 0]
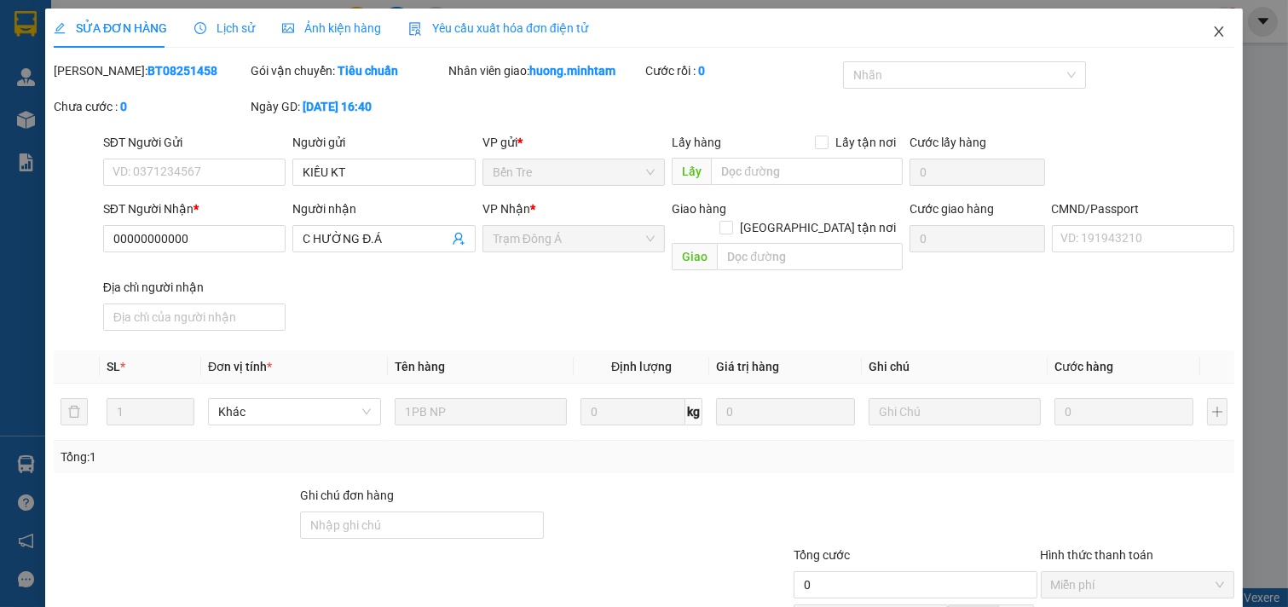
click at [1212, 38] on icon "close" at bounding box center [1219, 32] width 14 height 14
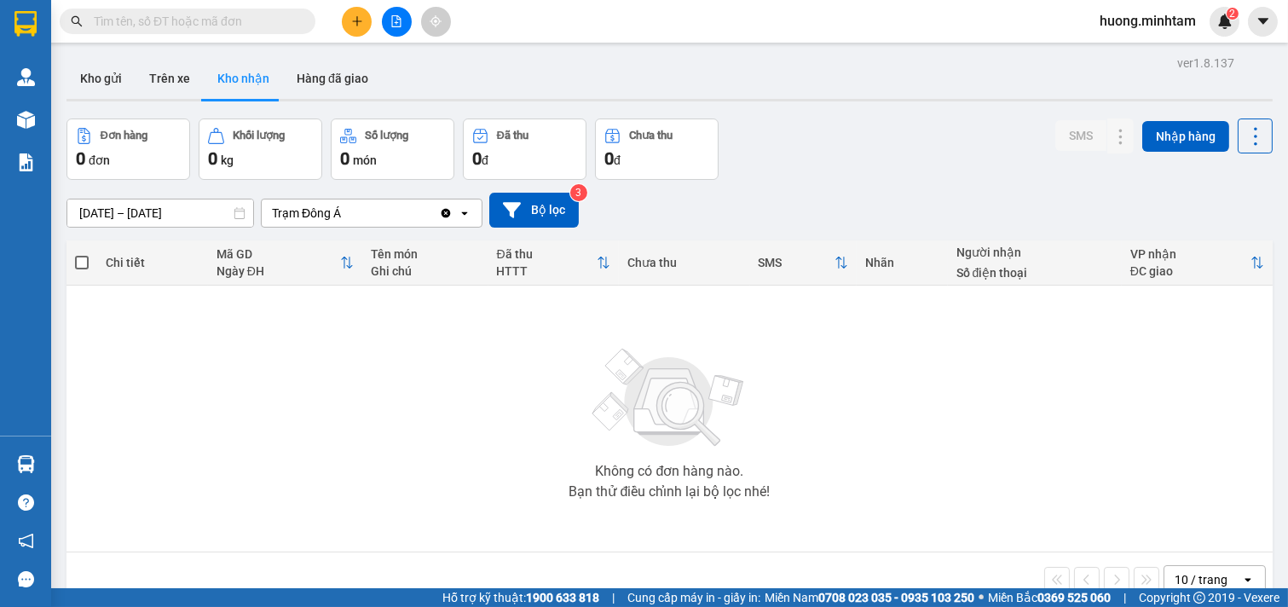
drag, startPoint x: 112, startPoint y: 91, endPoint x: 94, endPoint y: 9, distance: 84.8
click at [112, 89] on button "Kho gửi" at bounding box center [100, 78] width 69 height 41
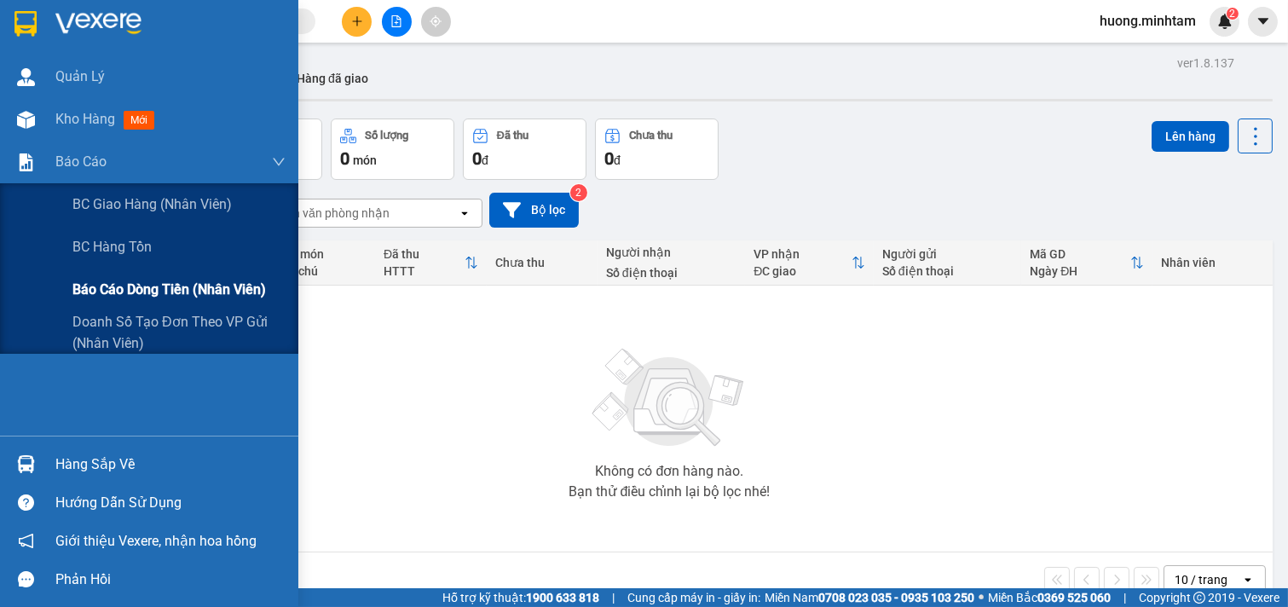
click at [146, 290] on span "Báo cáo dòng tiền (nhân viên)" at bounding box center [168, 289] width 193 height 21
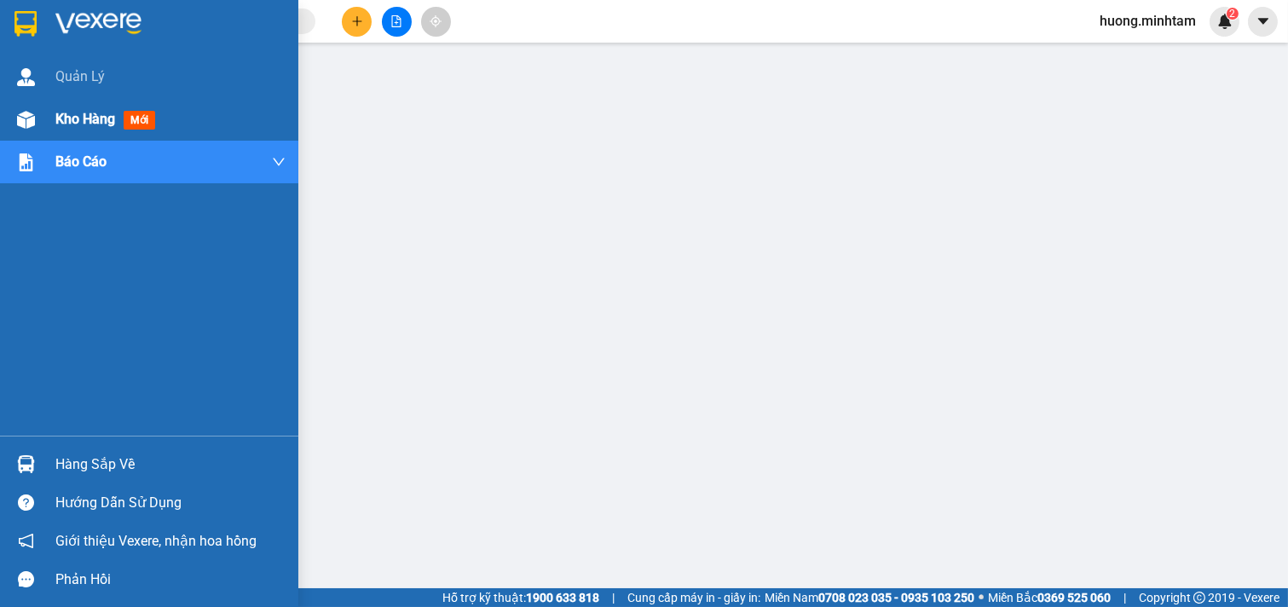
click at [98, 123] on span "Kho hàng" at bounding box center [85, 119] width 60 height 16
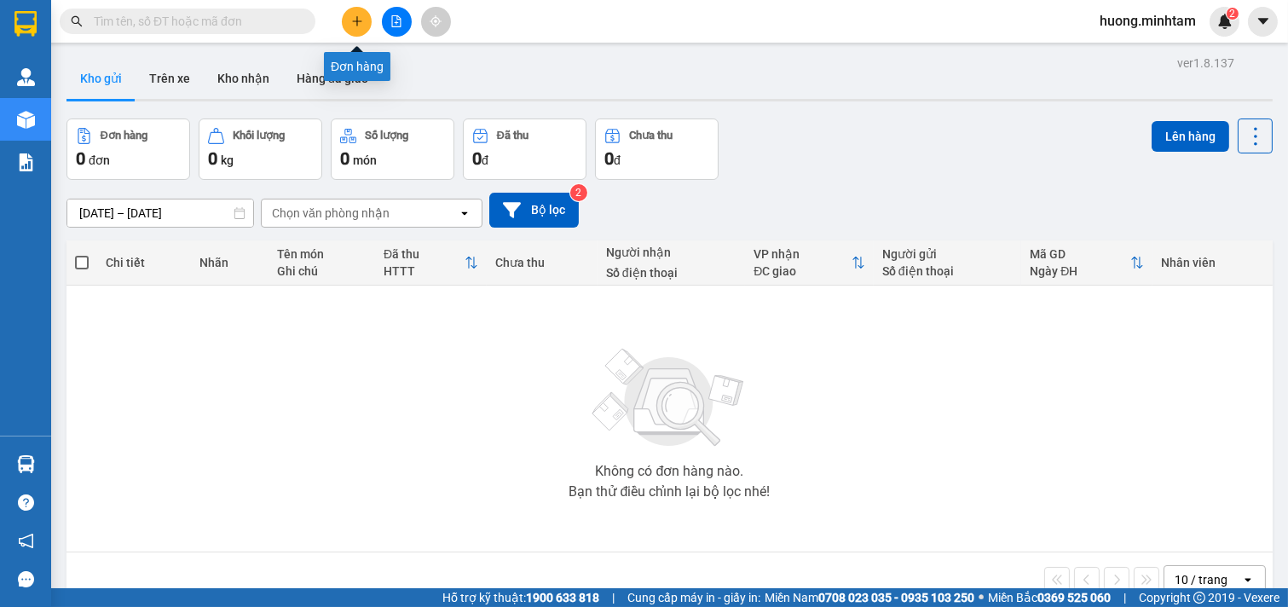
click at [355, 21] on icon "plus" at bounding box center [356, 20] width 9 height 1
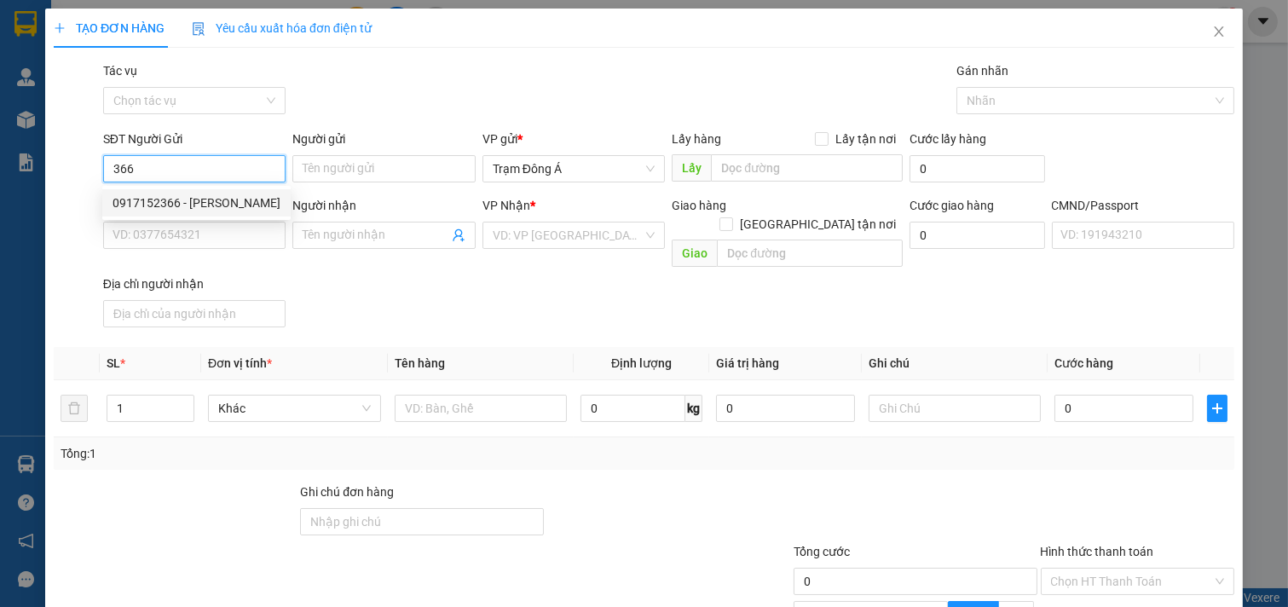
drag, startPoint x: 182, startPoint y: 203, endPoint x: 198, endPoint y: 191, distance: 20.1
click at [182, 205] on div "0917152366 - THANH LIÊM" at bounding box center [196, 202] width 168 height 19
type input "0917152366"
type input "THANH LIÊM"
type input "0899479969"
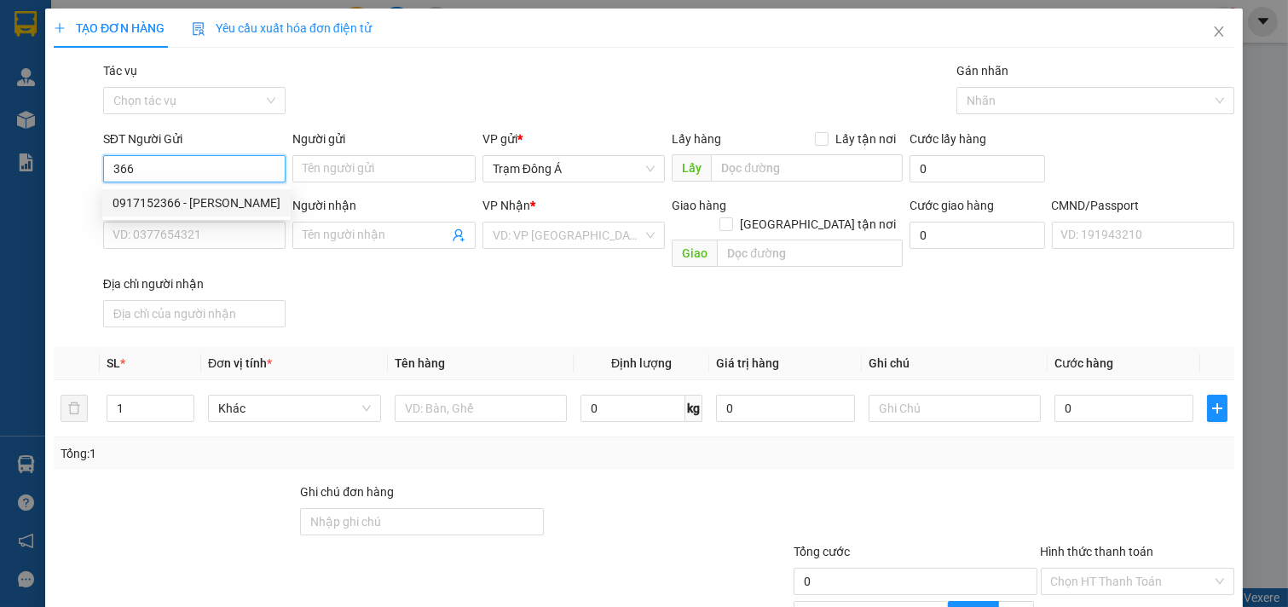
type input "ANH LAM"
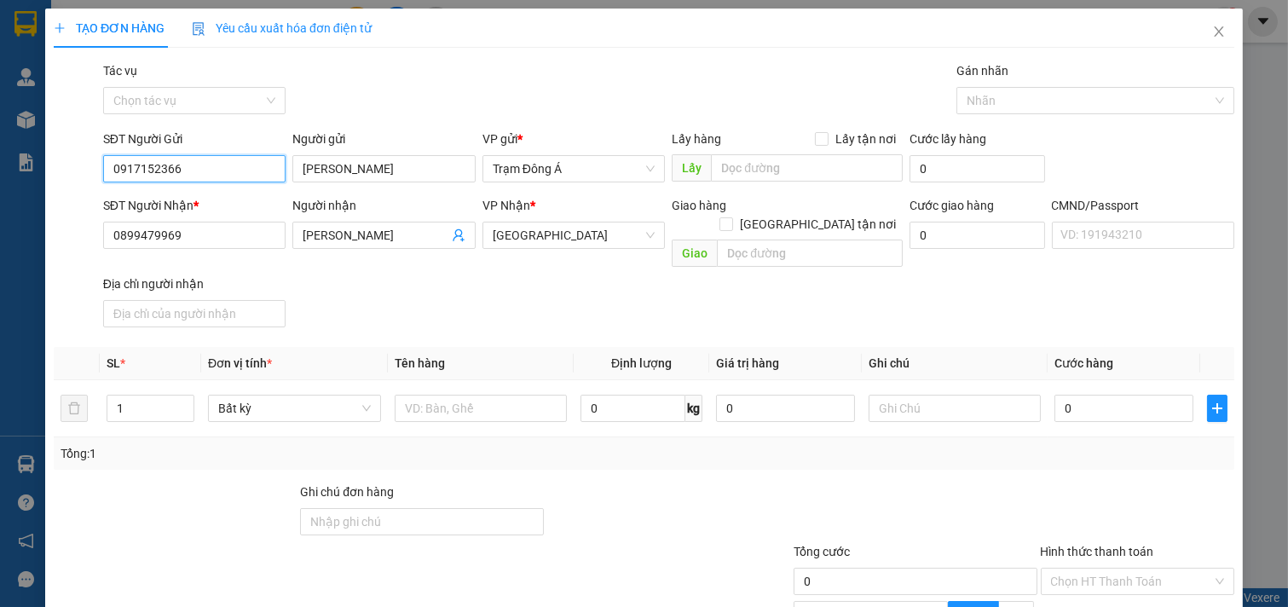
drag, startPoint x: 203, startPoint y: 165, endPoint x: 37, endPoint y: 171, distance: 166.3
click at [37, 171] on div "TẠO ĐƠN HÀNG Yêu cầu xuất hóa đơn điện tử Transit Pickup Surcharge Ids Transit …" at bounding box center [644, 303] width 1288 height 607
type input "0917152366"
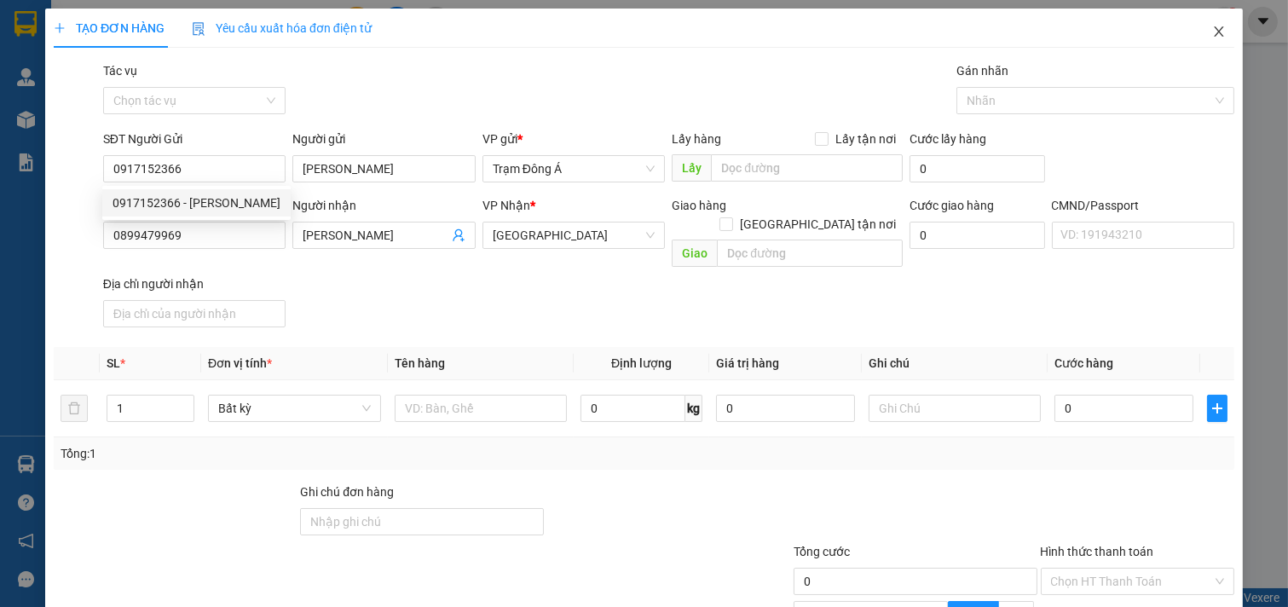
click at [1212, 27] on icon "close" at bounding box center [1219, 32] width 14 height 14
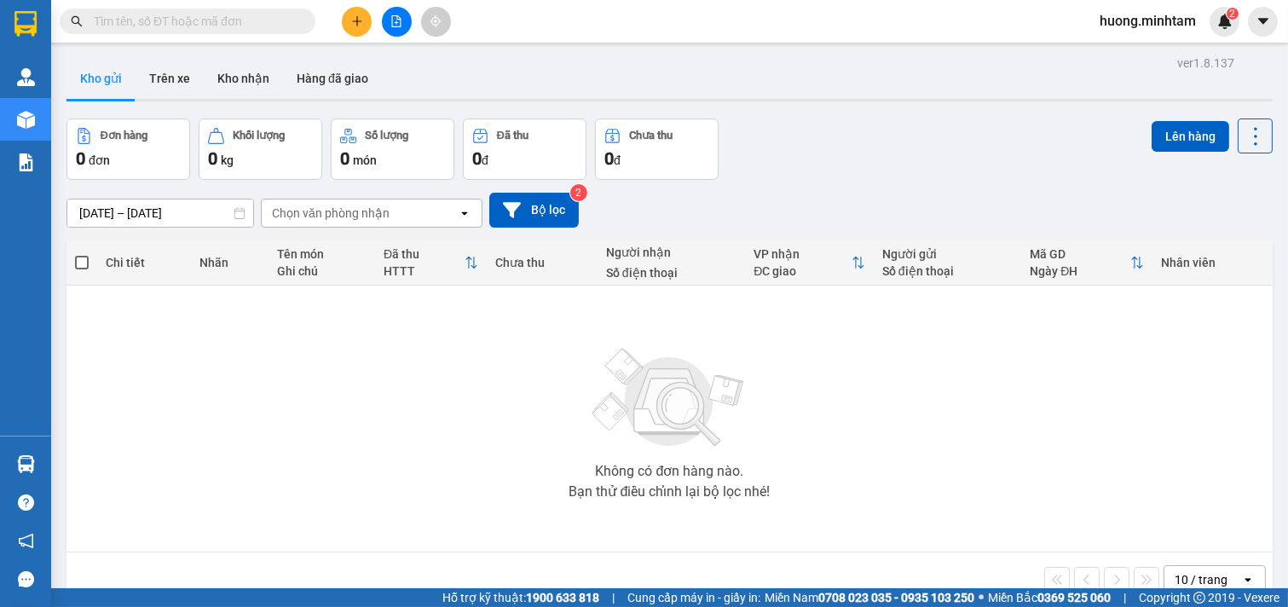
click at [154, 27] on input "text" at bounding box center [194, 21] width 201 height 19
paste input "0917152366"
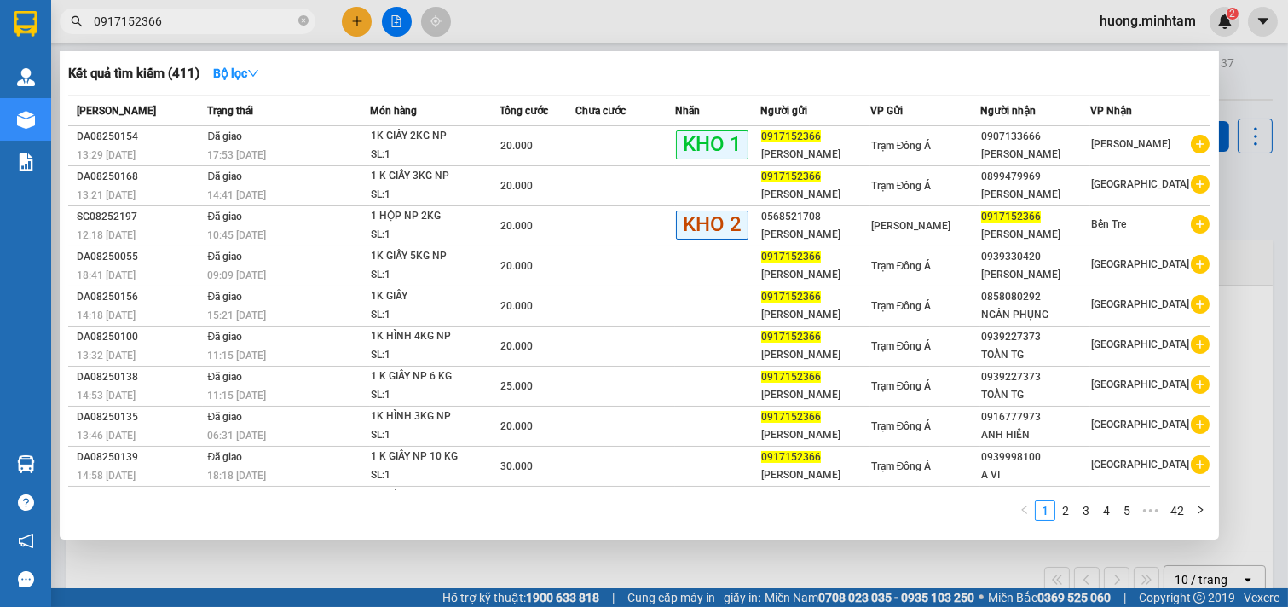
drag, startPoint x: 199, startPoint y: 23, endPoint x: 0, endPoint y: -14, distance: 202.9
click at [0, 0] on html "Kết quả tìm kiếm ( 411 ) Bộ lọc Mã ĐH Trạng thái Món hàng Tổng cước Chưa cước N…" at bounding box center [644, 303] width 1288 height 607
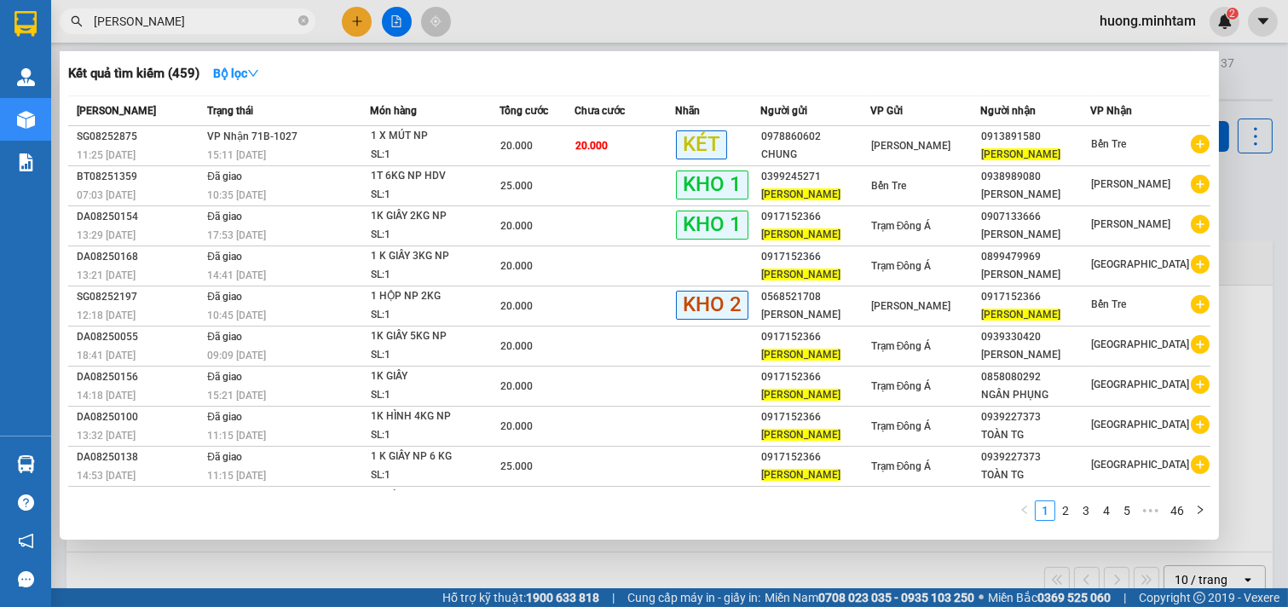
type input "THANH LIÊM"
click at [302, 22] on icon "close-circle" at bounding box center [303, 20] width 10 height 10
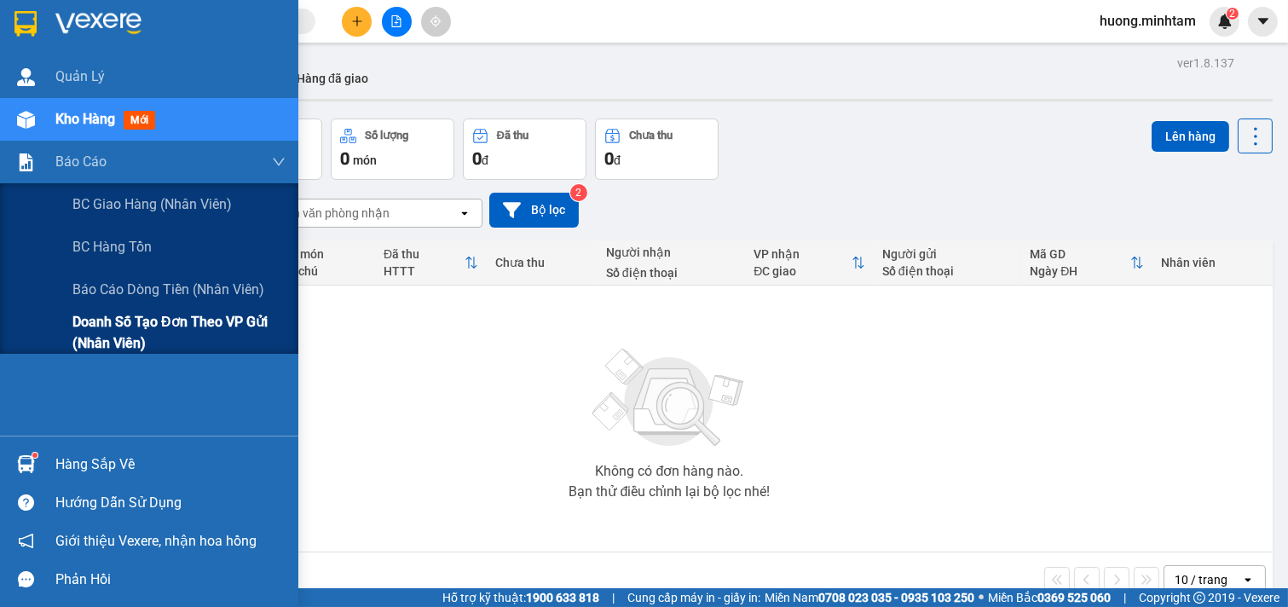
click at [166, 313] on span "Doanh số tạo đơn theo VP gửi (nhân viên)" at bounding box center [178, 332] width 213 height 43
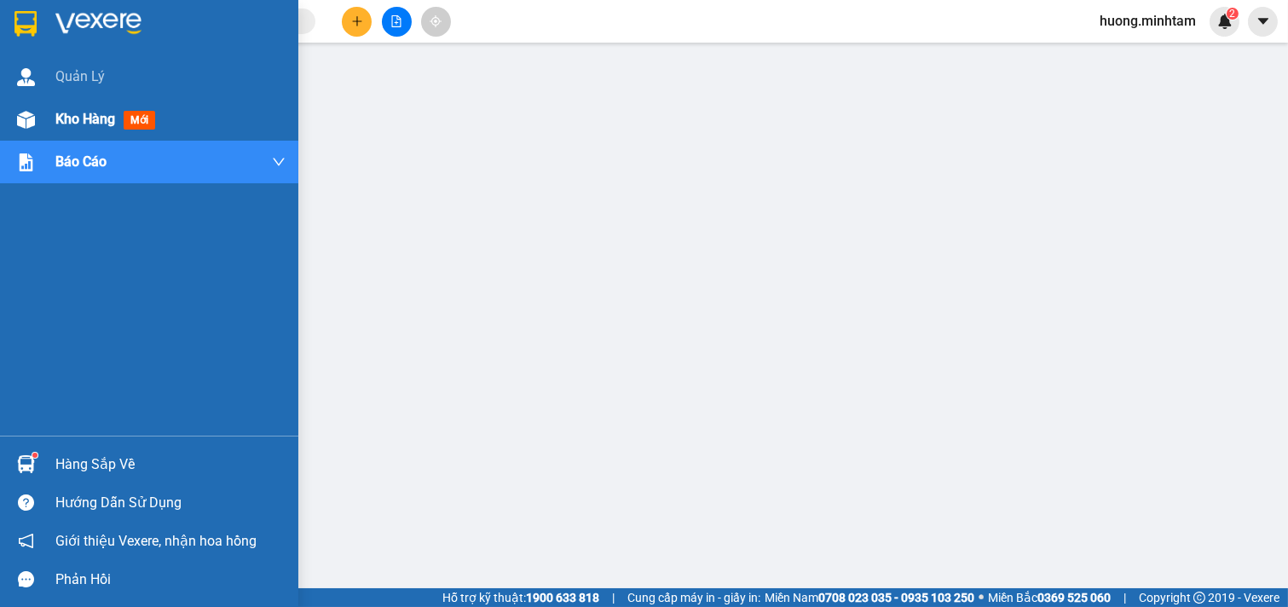
click at [45, 111] on div "Kho hàng mới" at bounding box center [149, 119] width 298 height 43
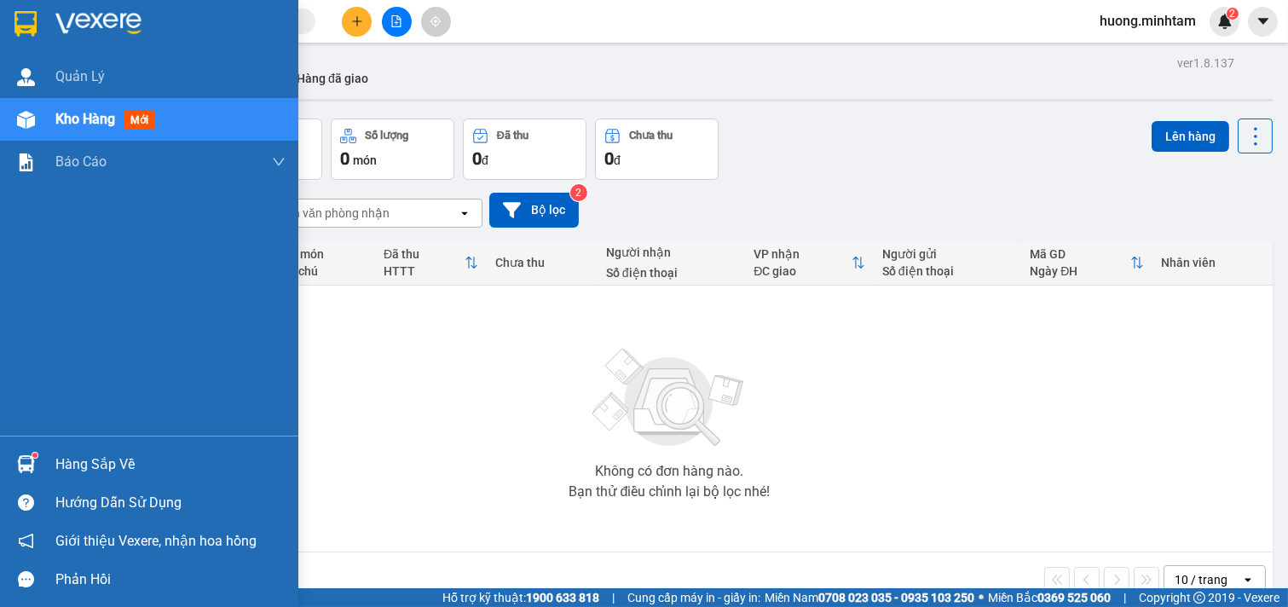
click at [101, 470] on div "Hàng sắp về" at bounding box center [170, 465] width 230 height 26
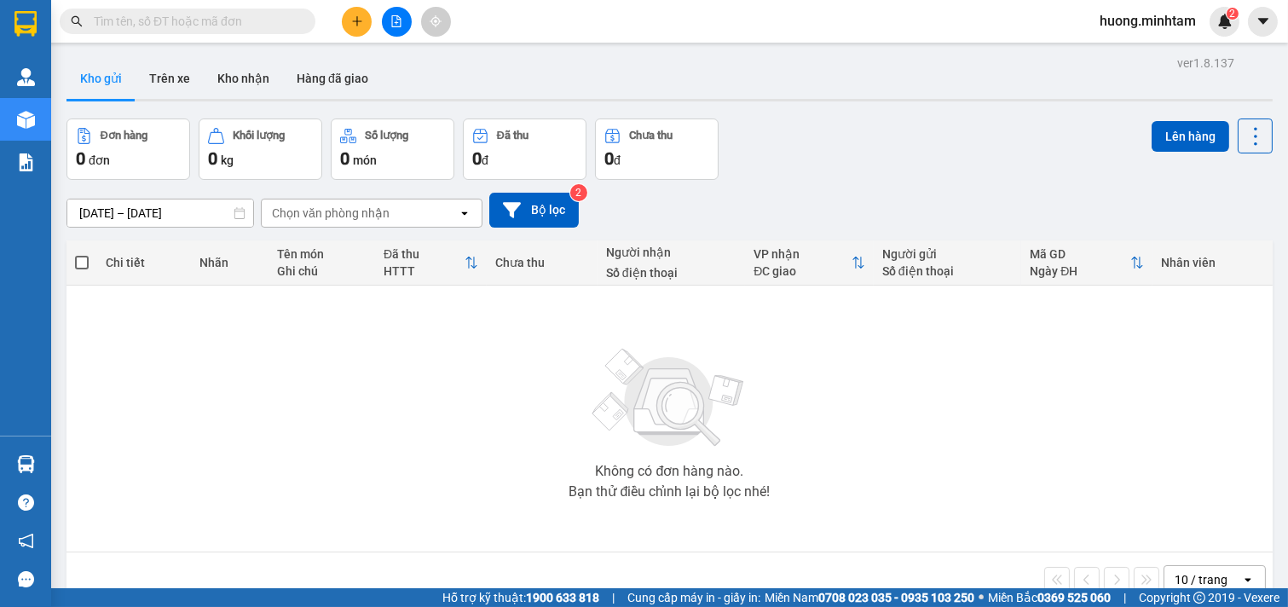
click at [900, 440] on section "Kết quả tìm kiếm ( 459 ) Bộ lọc Mã ĐH Trạng thái Món hàng Tổng cước Chưa cước N…" at bounding box center [644, 303] width 1288 height 607
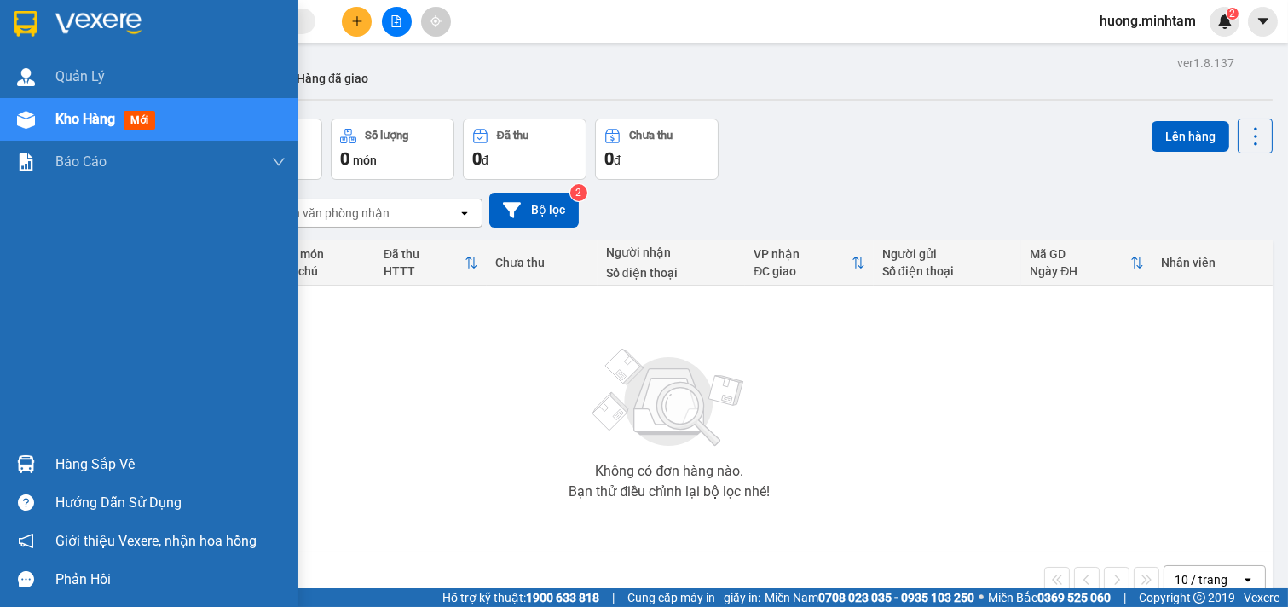
click at [89, 460] on div "Hàng sắp về" at bounding box center [170, 465] width 230 height 26
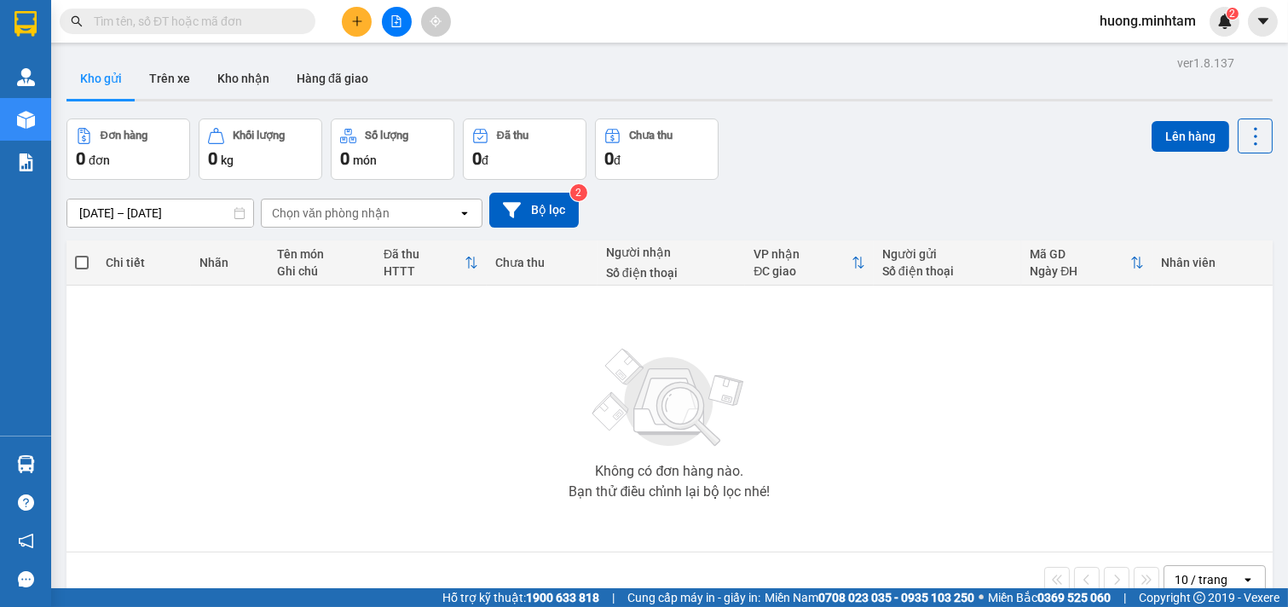
drag, startPoint x: 869, startPoint y: 414, endPoint x: 470, endPoint y: 245, distance: 433.4
click at [864, 414] on section "Kết quả tìm kiếm ( 459 ) Bộ lọc Mã ĐH Trạng thái Món hàng Tổng cước Chưa cước N…" at bounding box center [644, 303] width 1288 height 607
click at [365, 20] on button at bounding box center [357, 22] width 30 height 30
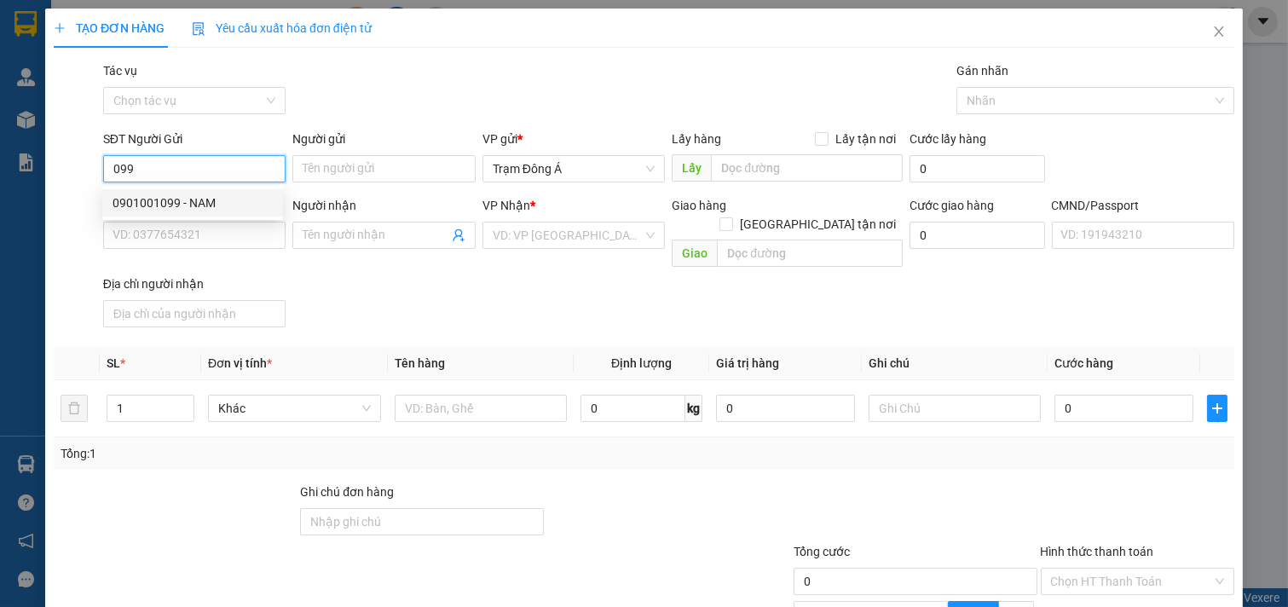
click at [182, 201] on div "0901001099 - NAM" at bounding box center [192, 202] width 160 height 19
type input "0901001099"
type input "NAM"
type input "0909864646"
type input "NHUNG"
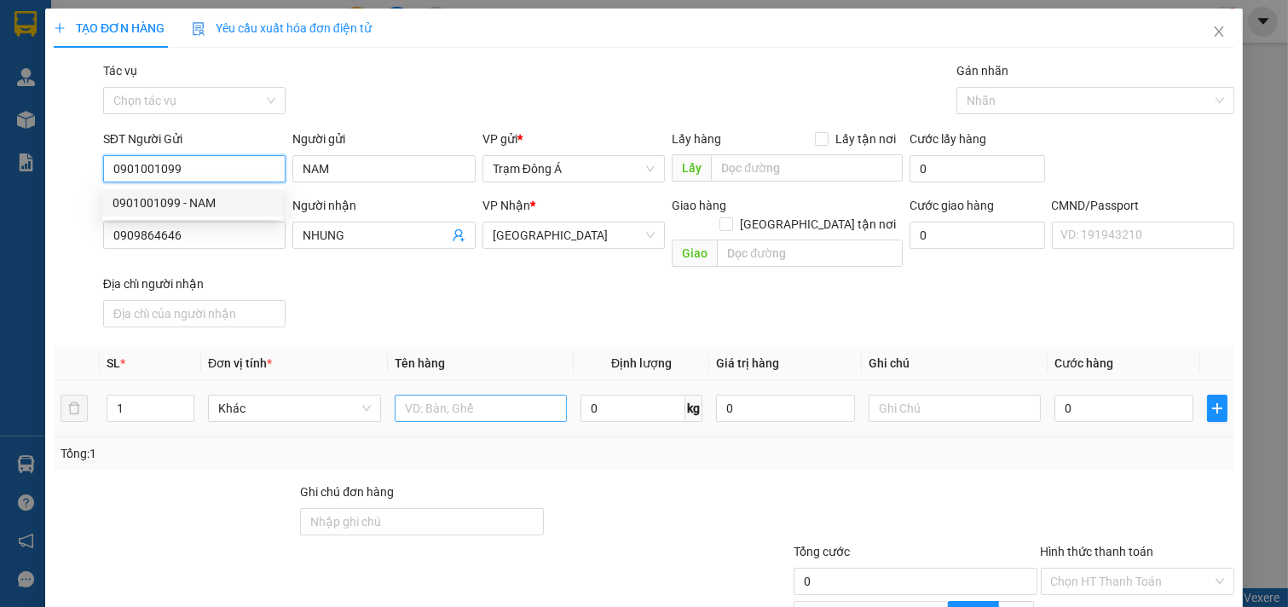
type input "0901001099"
click at [443, 395] on input "text" at bounding box center [481, 408] width 173 height 27
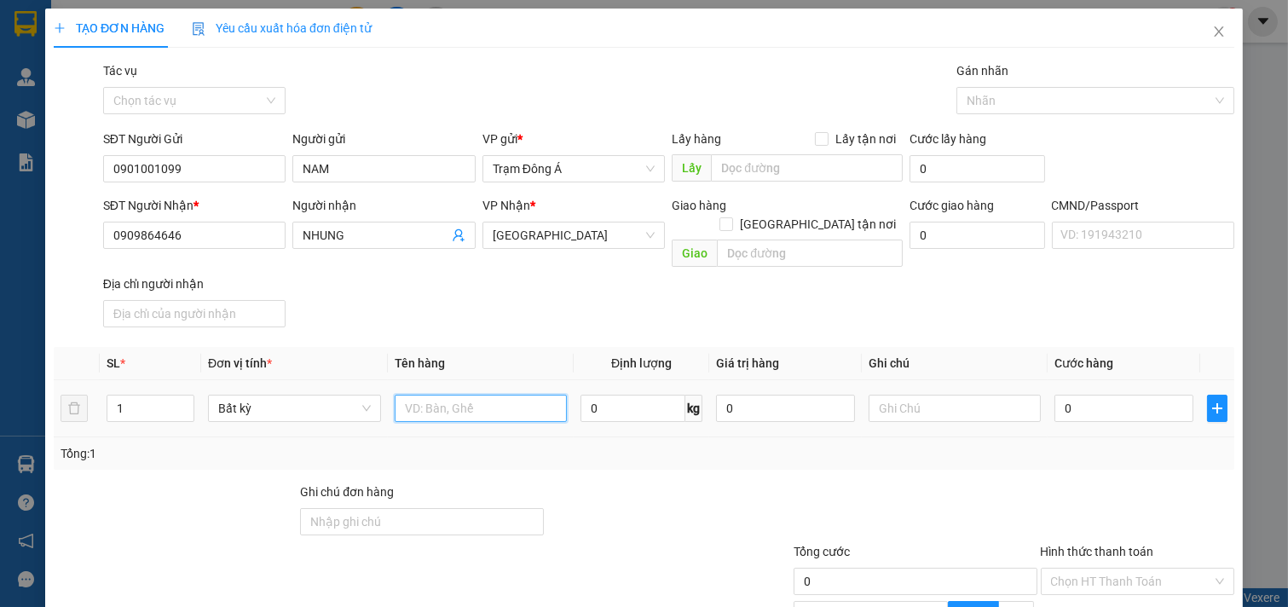
click at [450, 395] on input "text" at bounding box center [481, 408] width 173 height 27
click at [424, 395] on input "text" at bounding box center [481, 408] width 173 height 27
type input "1X TRẮNG 7KG"
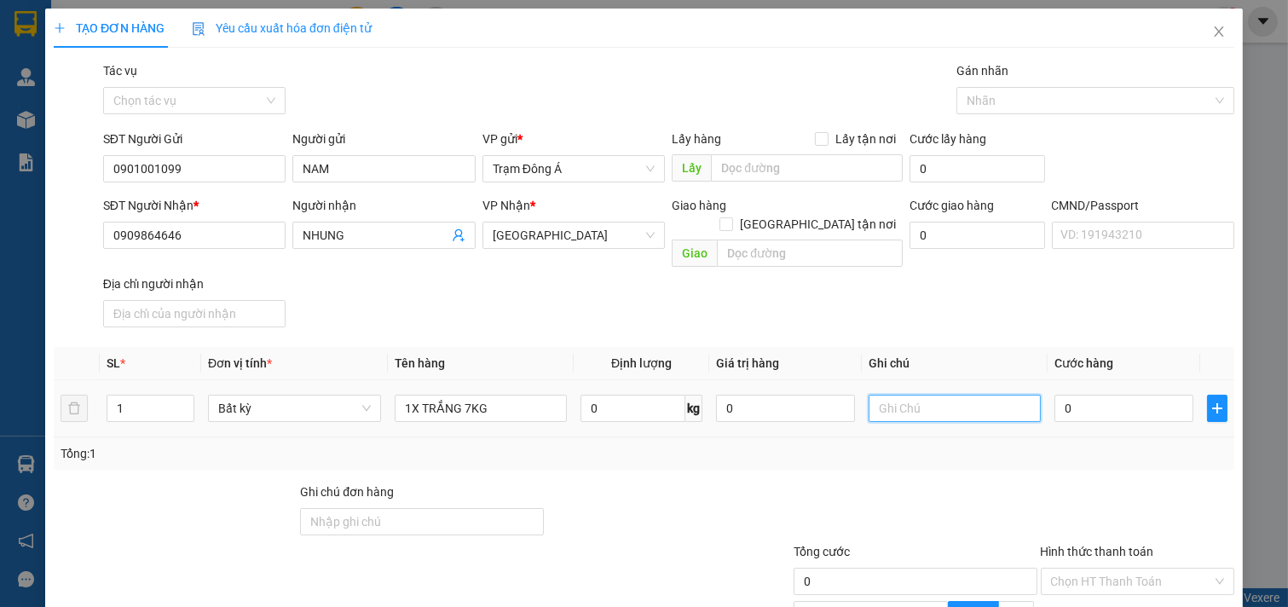
click at [951, 395] on input "text" at bounding box center [954, 408] width 173 height 27
type input "HUONG"
type input "2"
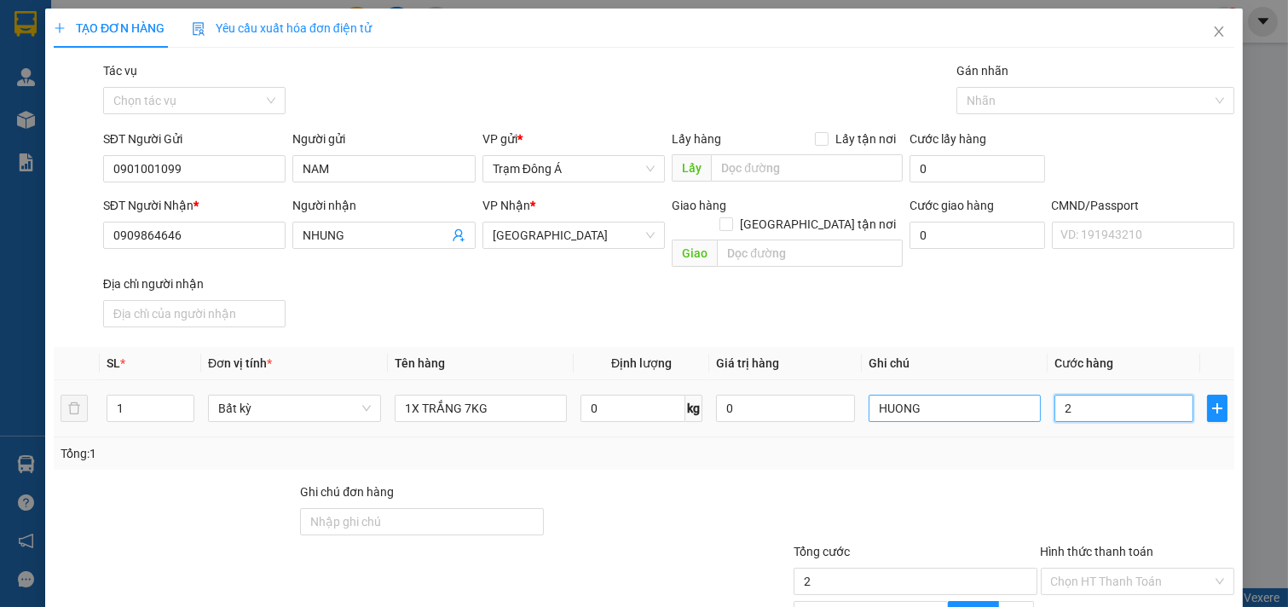
type input "25"
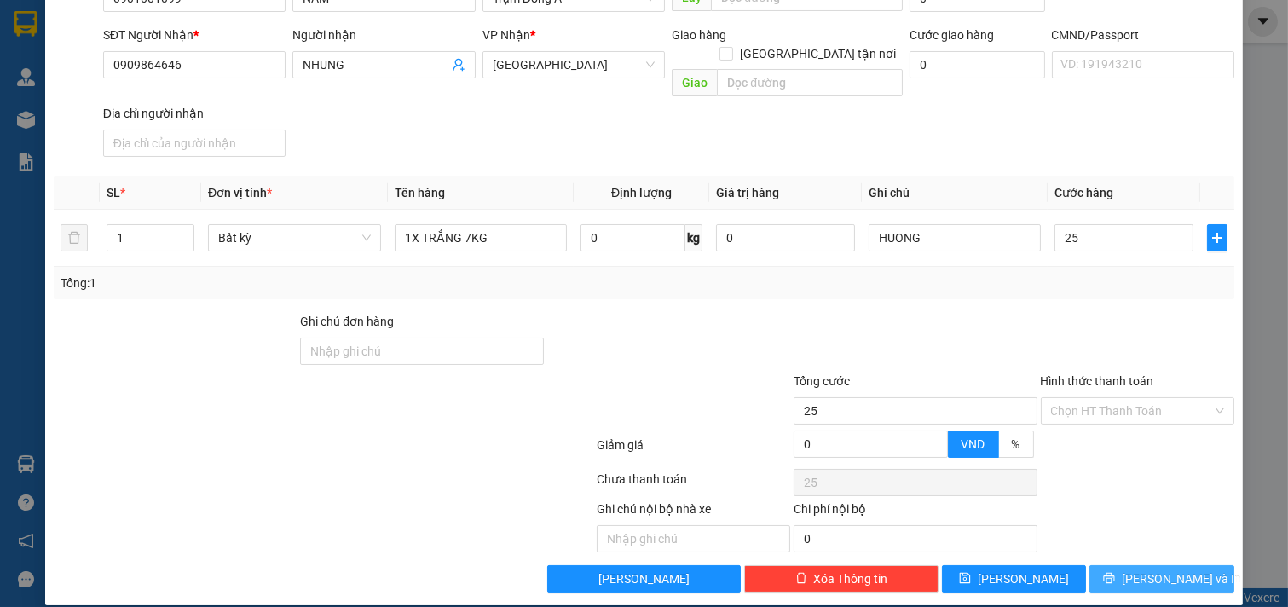
type input "25.000"
click at [1172, 569] on span "[PERSON_NAME] và In" at bounding box center [1180, 578] width 119 height 19
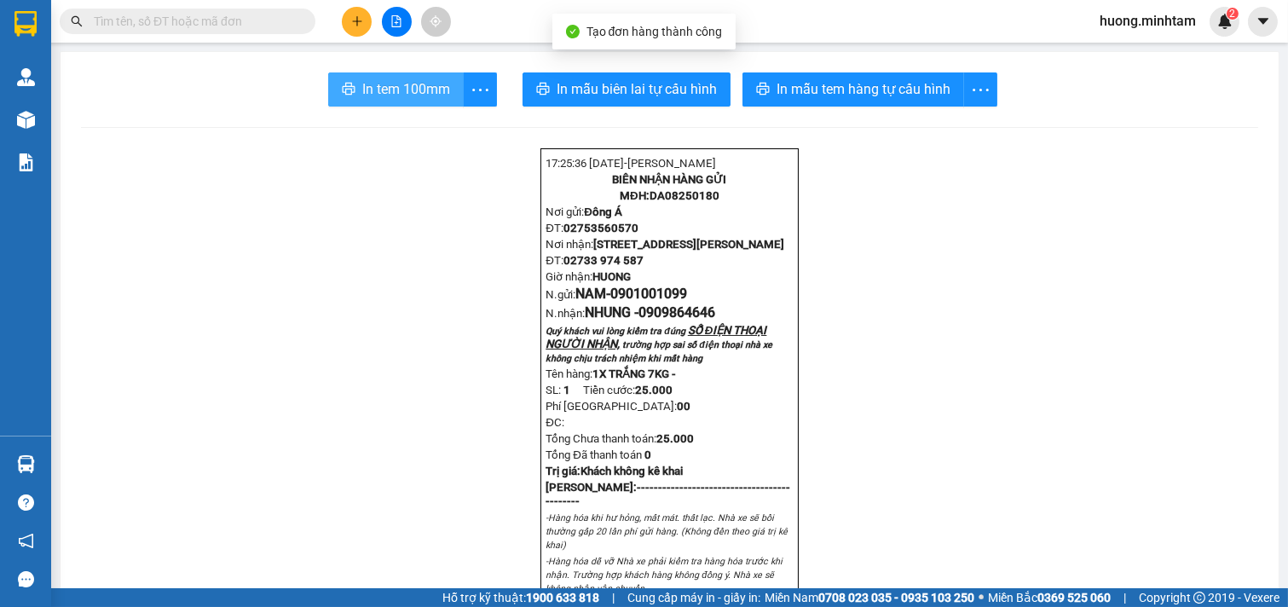
click at [362, 82] on span "In tem 100mm" at bounding box center [406, 88] width 88 height 21
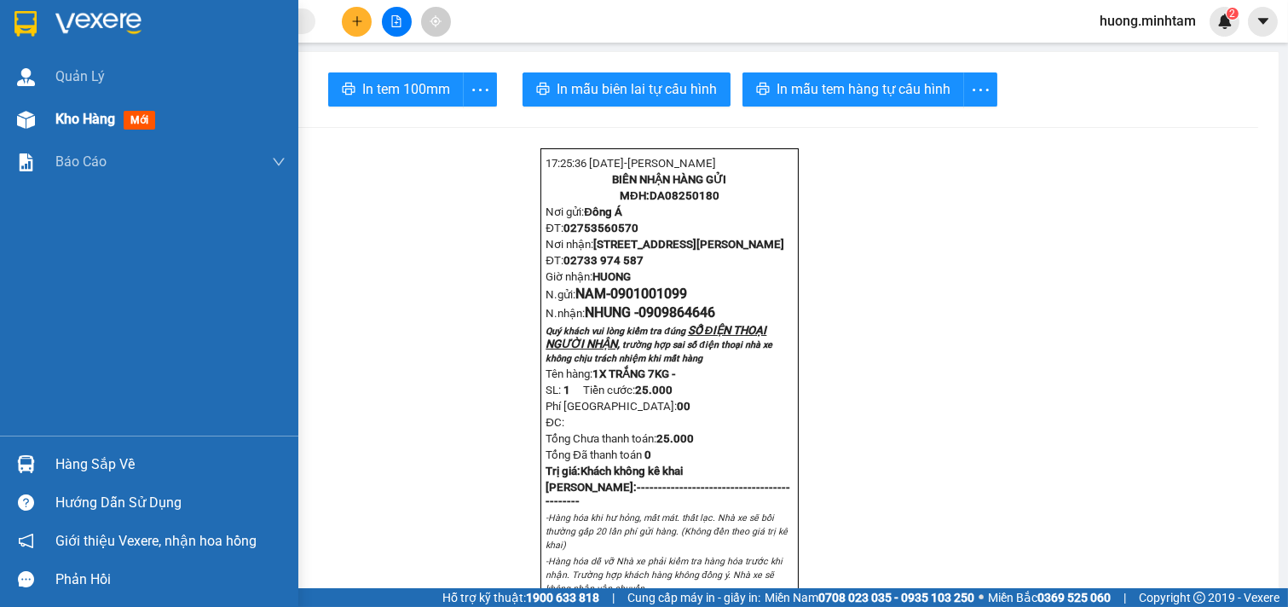
click at [122, 120] on div "Kho hàng mới" at bounding box center [108, 118] width 107 height 21
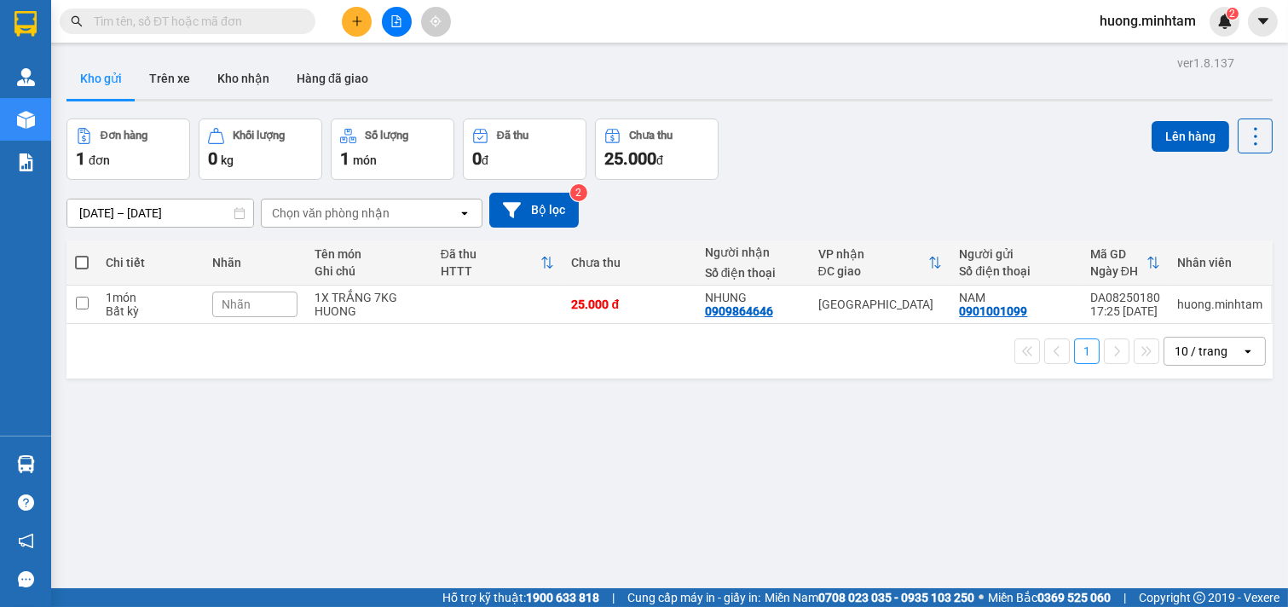
click at [852, 492] on div "ver 1.8.137 Kho gửi Trên xe Kho nhận Hàng đã giao Đơn hàng 1 đơn Khối lượng 0 k…" at bounding box center [669, 354] width 1219 height 607
click at [85, 300] on input "checkbox" at bounding box center [82, 303] width 13 height 13
checkbox input "true"
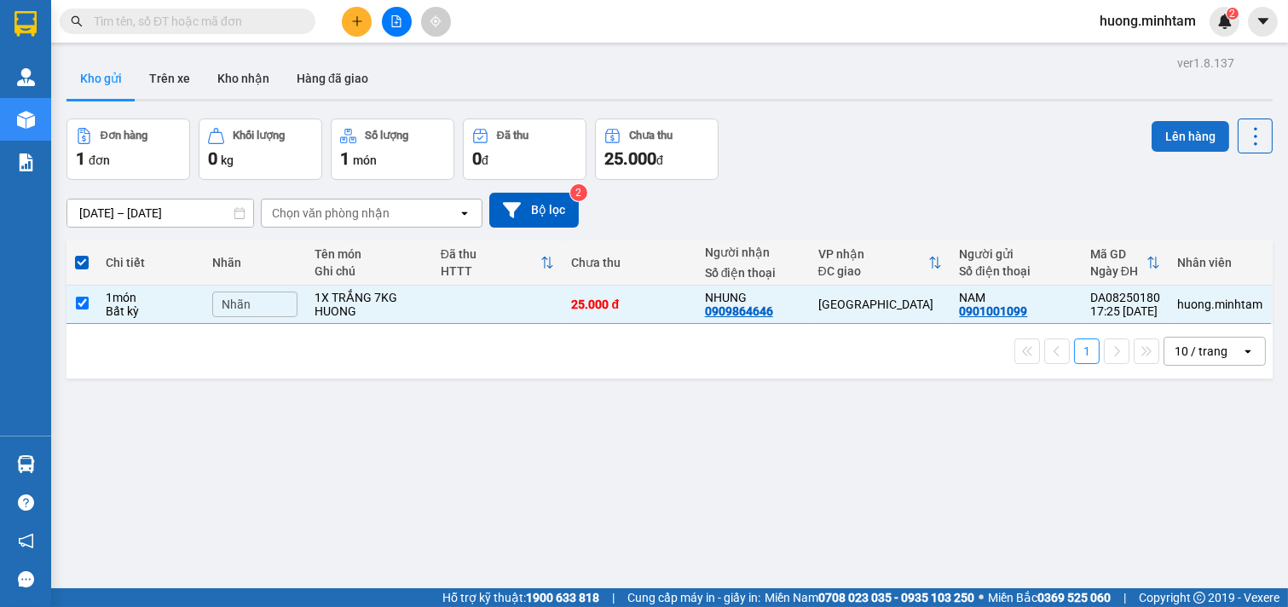
click at [1197, 136] on button "Lên hàng" at bounding box center [1190, 136] width 78 height 31
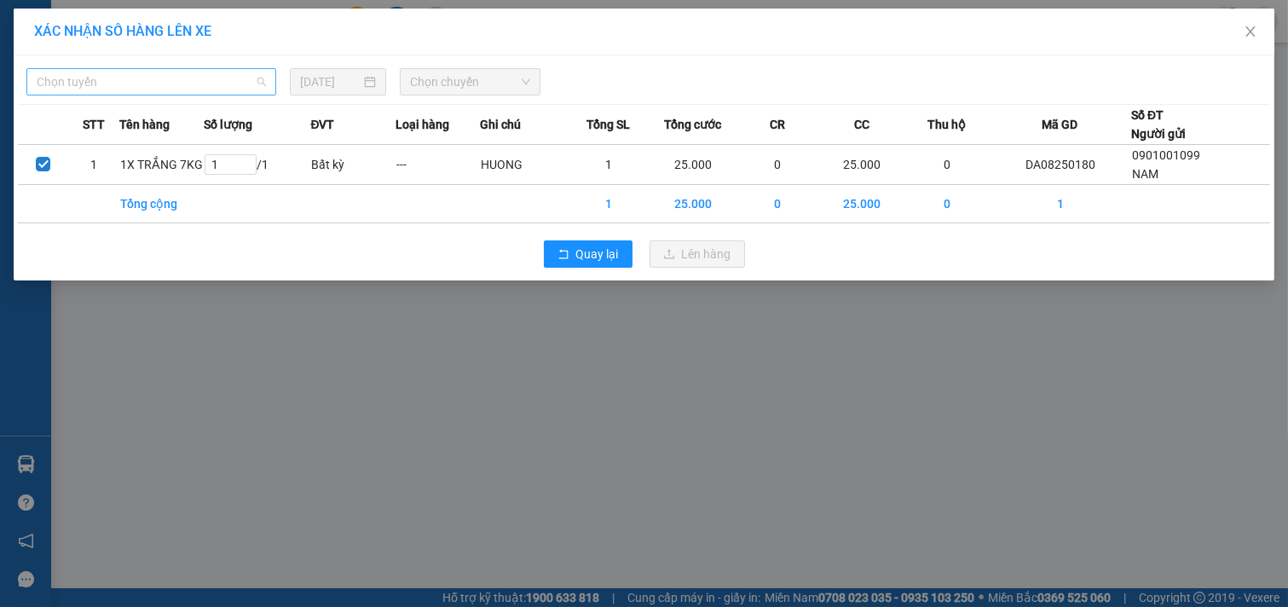
click at [261, 72] on span "Chọn tuyến" at bounding box center [151, 82] width 229 height 26
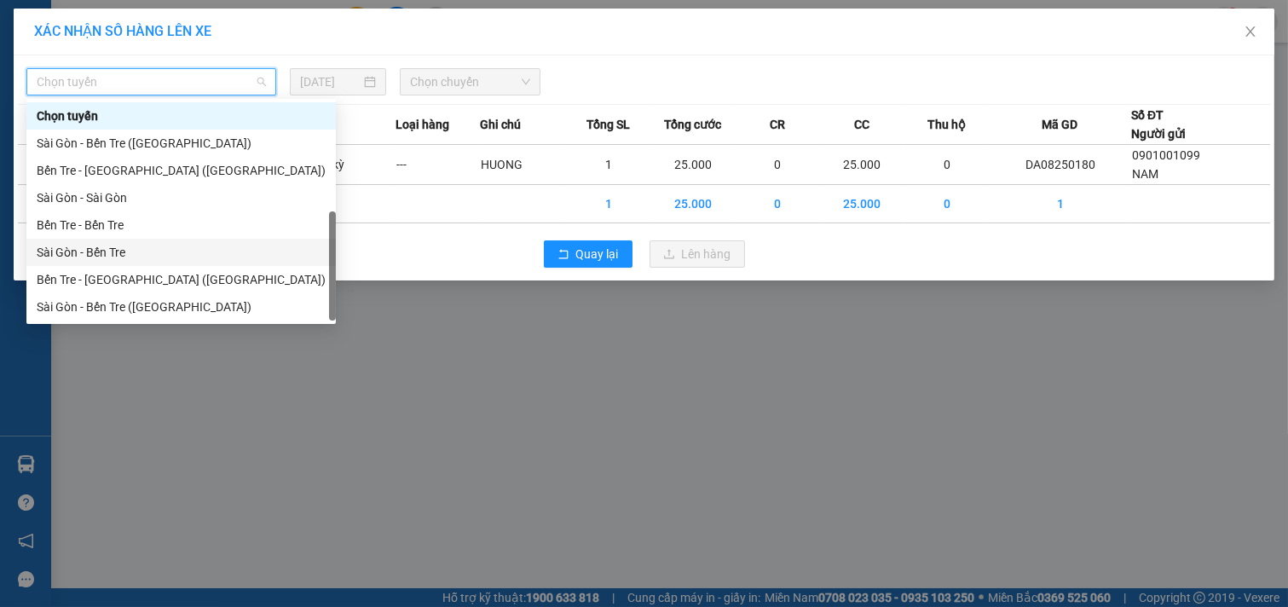
scroll to position [27, 0]
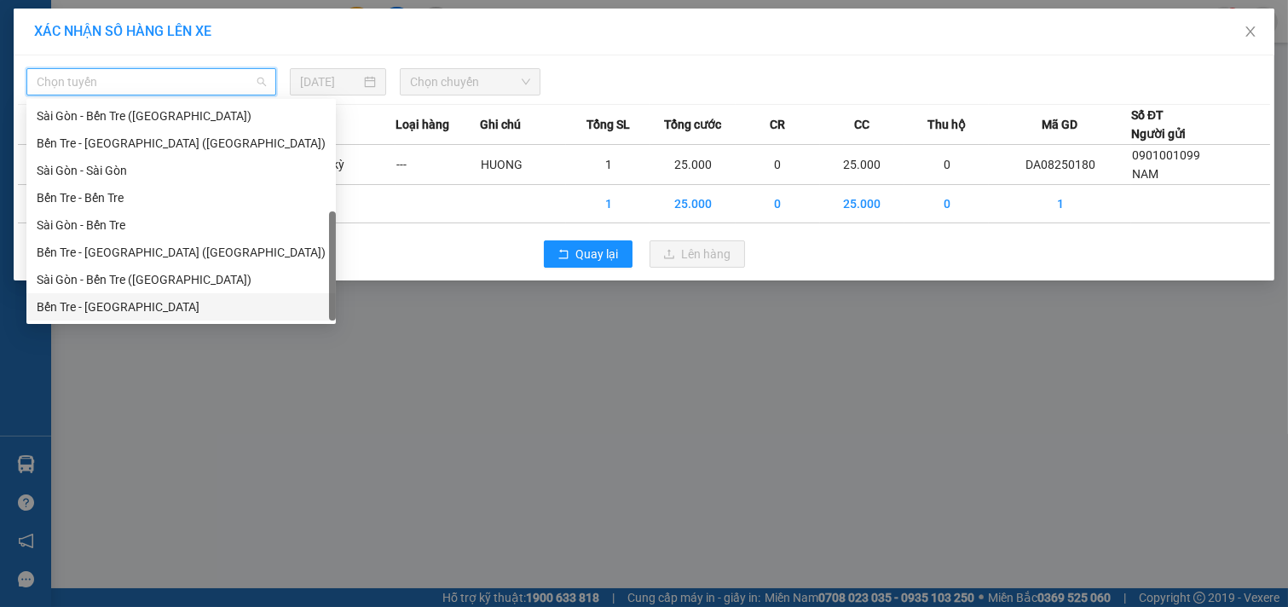
click at [129, 301] on div "Bến Tre - [GEOGRAPHIC_DATA]" at bounding box center [181, 306] width 289 height 19
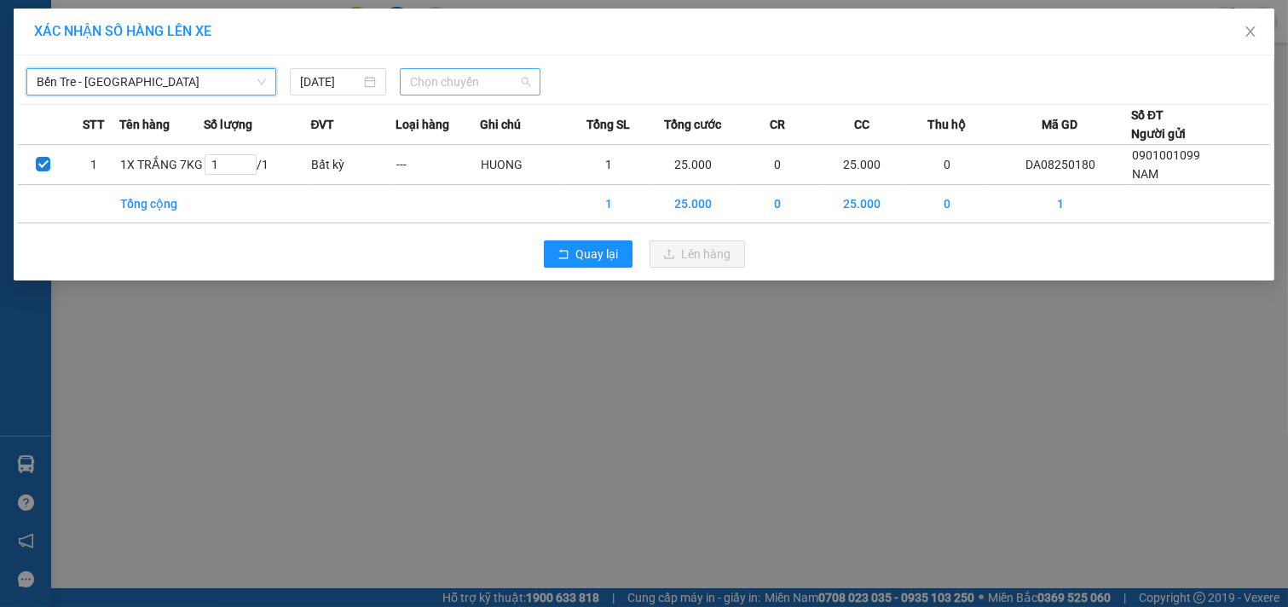
click at [493, 87] on span "Chọn chuyến" at bounding box center [470, 82] width 120 height 26
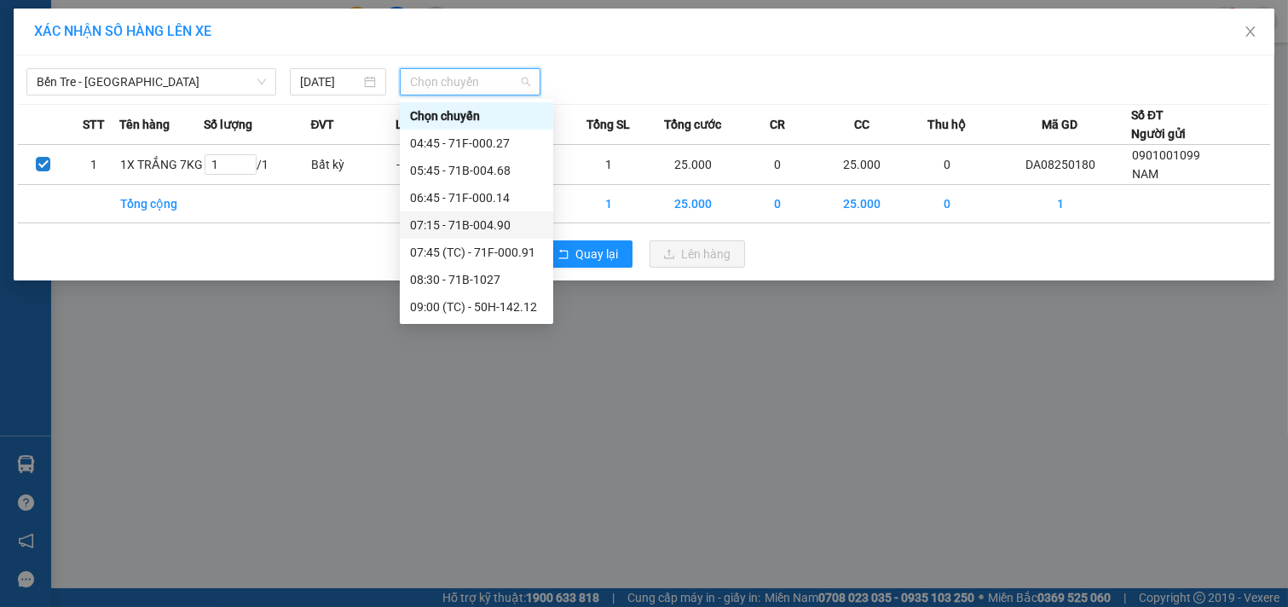
scroll to position [300, 0]
click at [481, 251] on div "17:30 - 71B-004.90" at bounding box center [476, 252] width 133 height 19
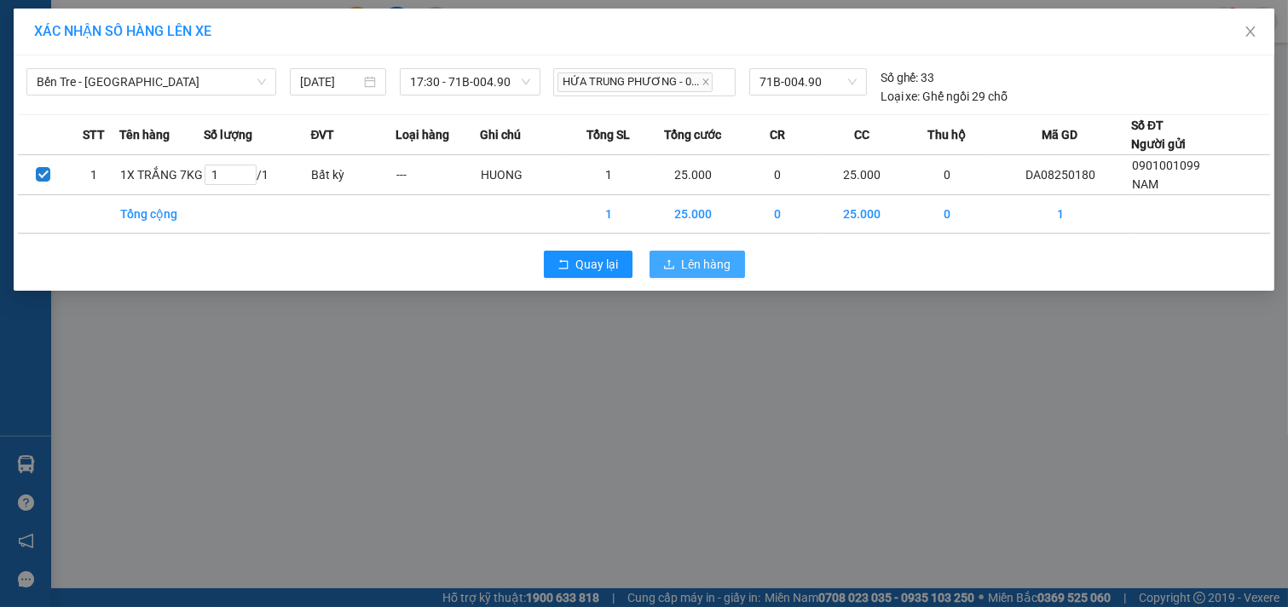
click at [686, 260] on span "Lên hàng" at bounding box center [706, 264] width 49 height 19
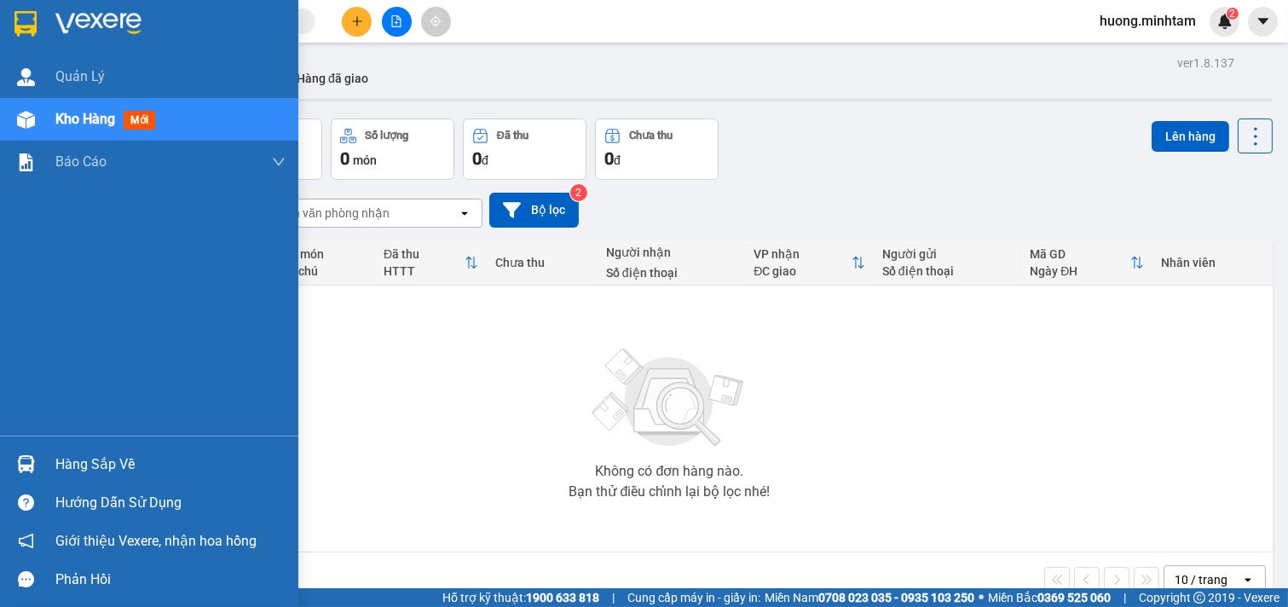
click at [128, 470] on div "Hàng sắp về" at bounding box center [170, 465] width 230 height 26
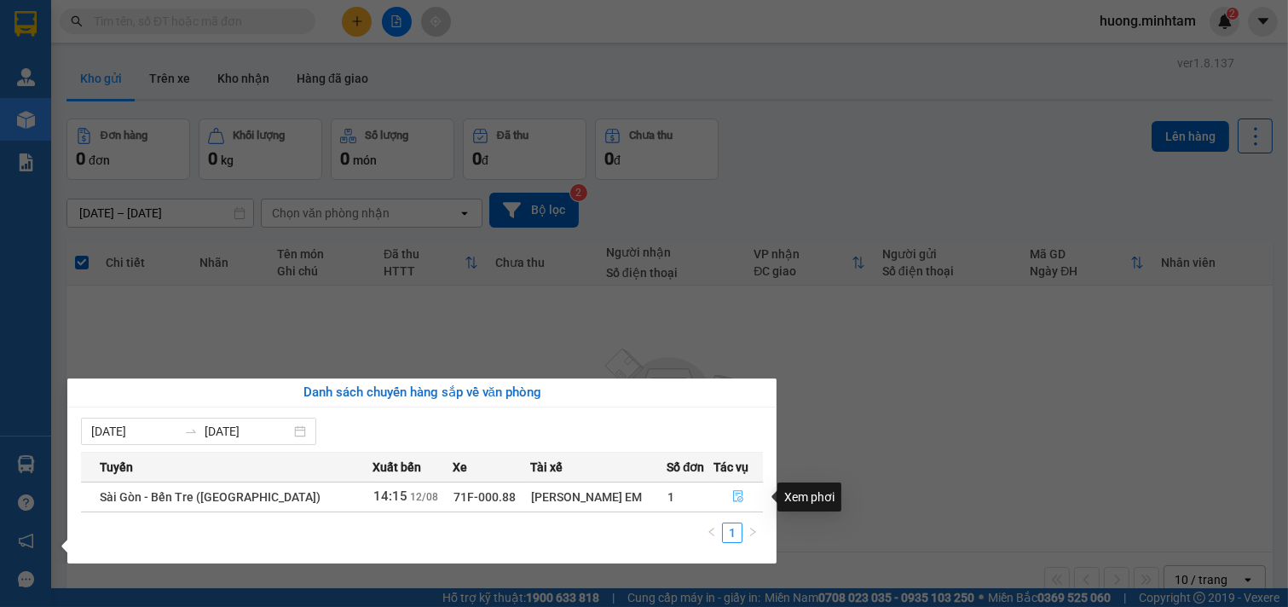
click at [735, 499] on icon "file-done" at bounding box center [738, 496] width 12 height 12
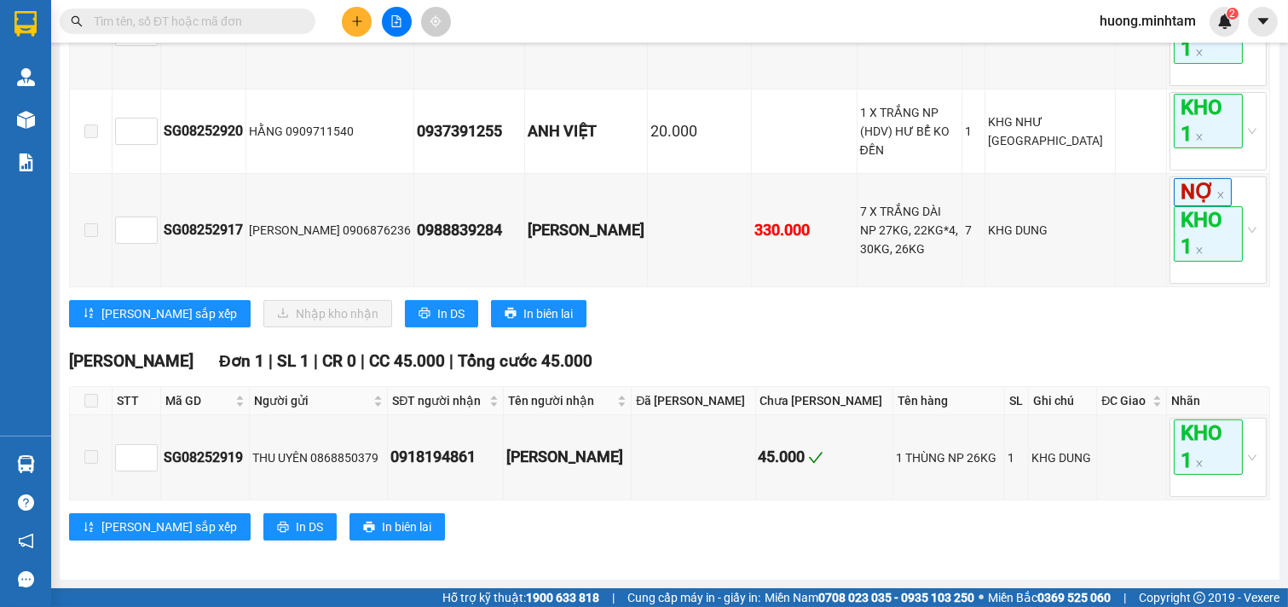
scroll to position [260, 0]
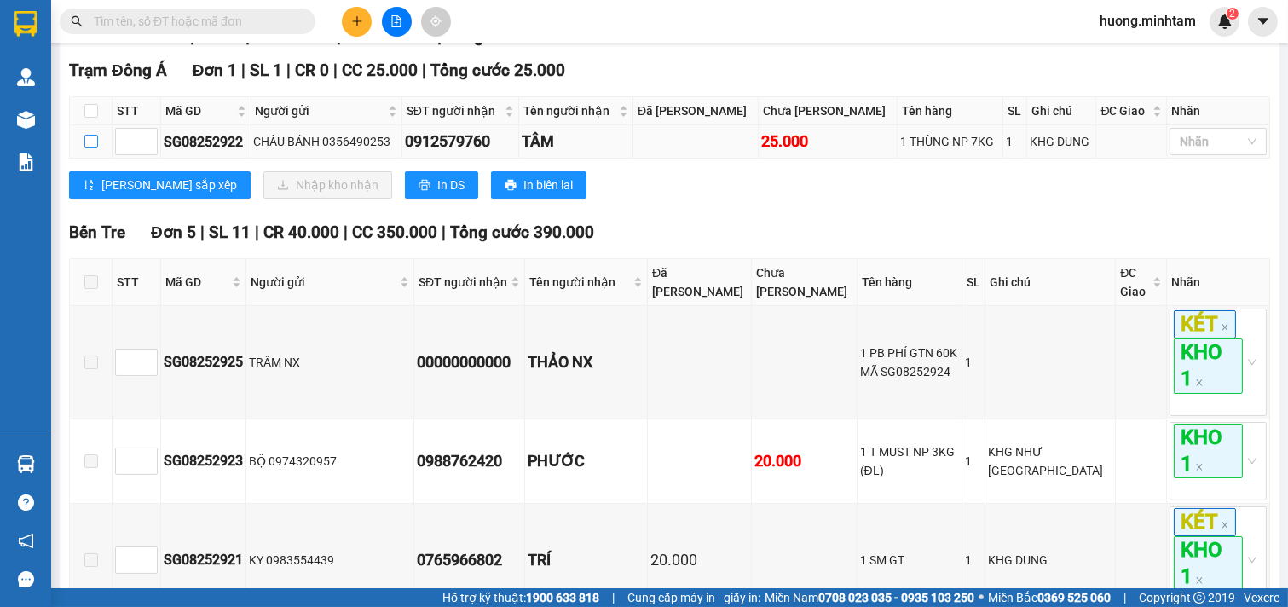
click at [95, 148] on input "checkbox" at bounding box center [91, 142] width 14 height 14
checkbox input "true"
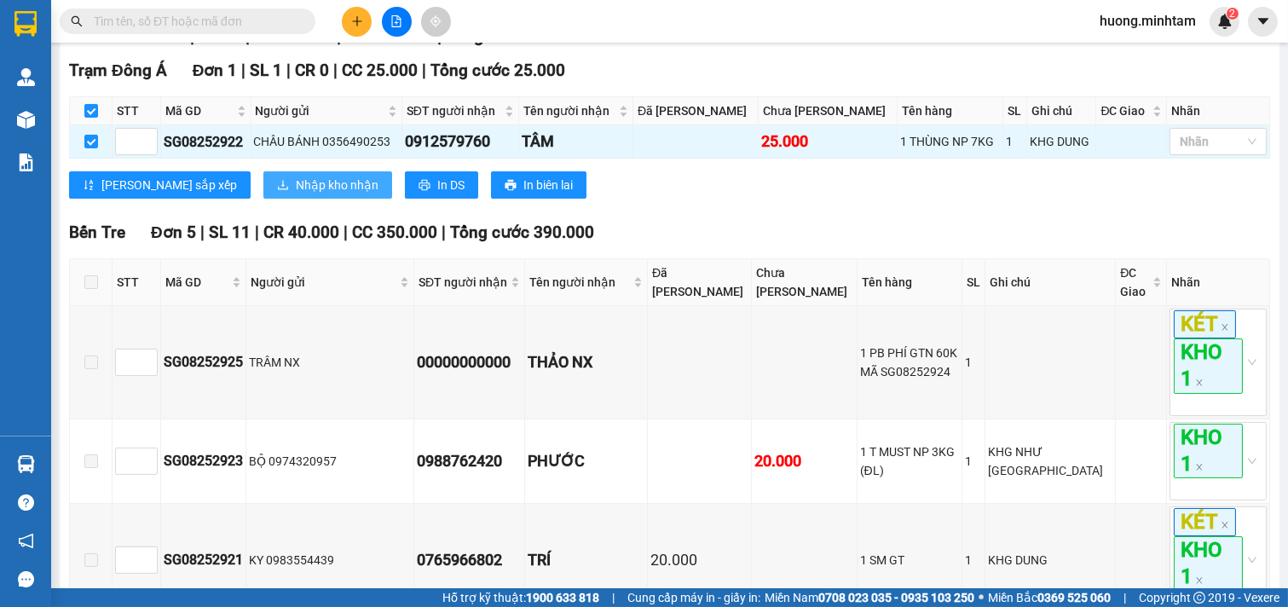
click at [296, 194] on span "Nhập kho nhận" at bounding box center [337, 185] width 83 height 19
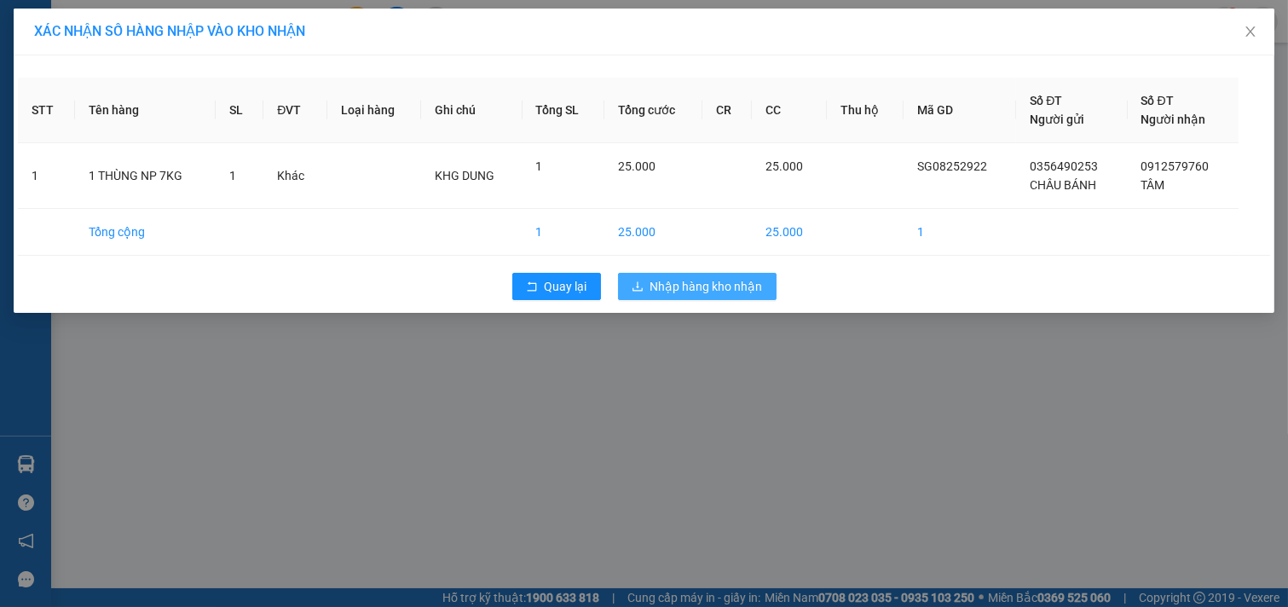
click at [708, 291] on span "Nhập hàng kho nhận" at bounding box center [706, 286] width 112 height 19
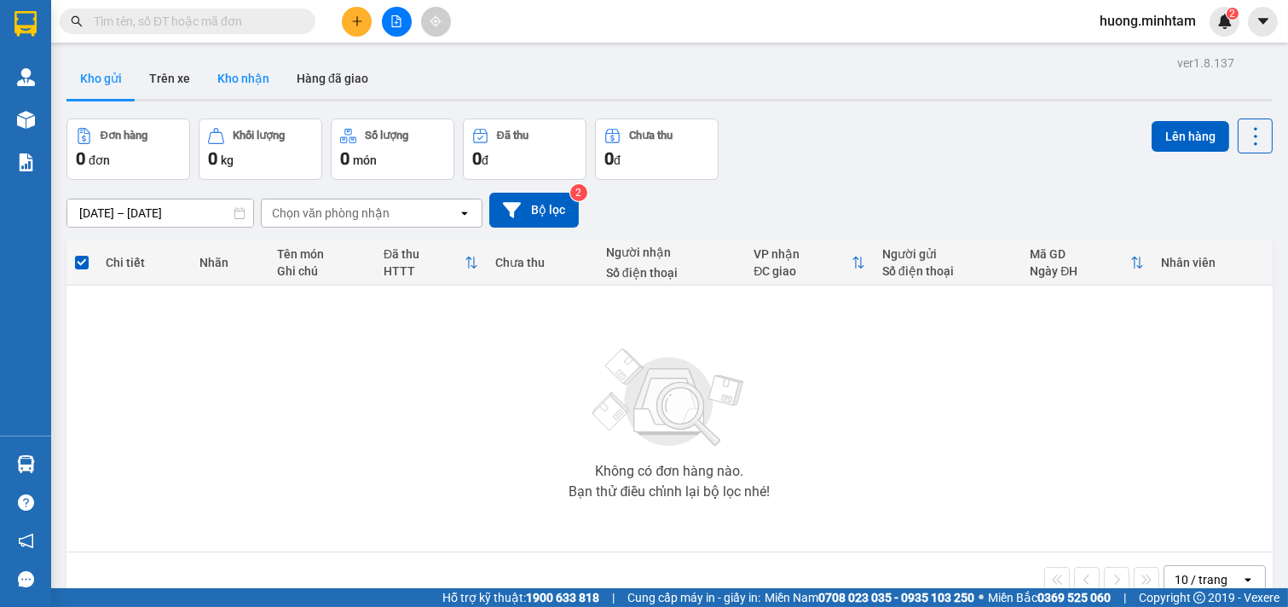
click at [251, 78] on button "Kho nhận" at bounding box center [243, 78] width 79 height 41
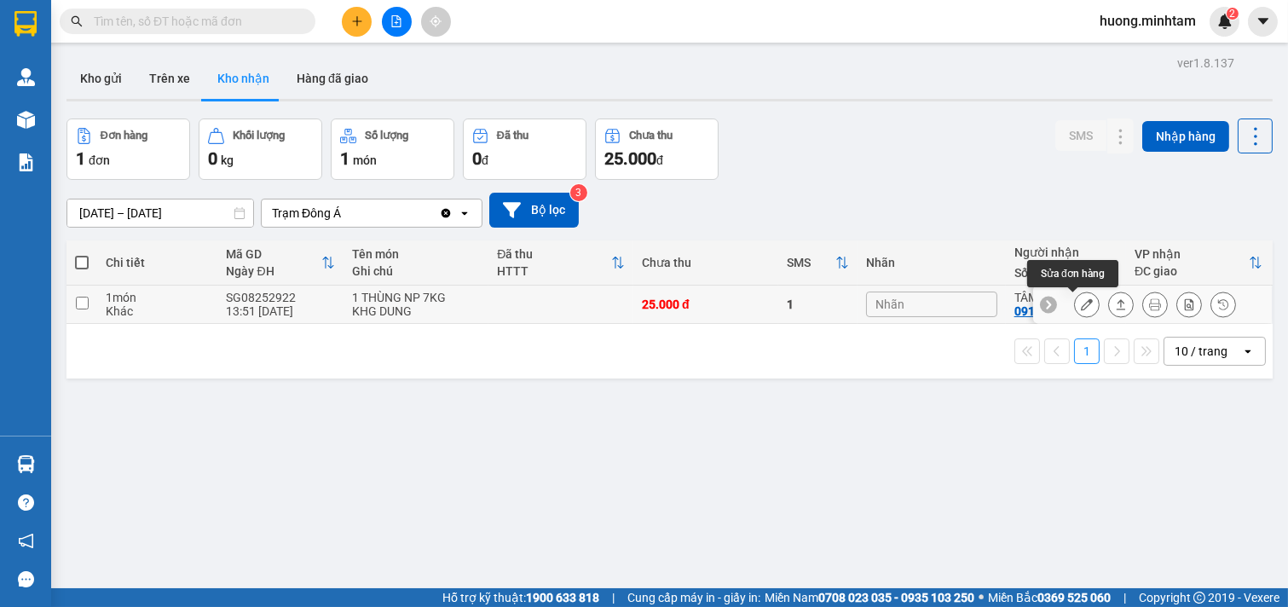
click at [1081, 304] on icon at bounding box center [1087, 304] width 12 height 12
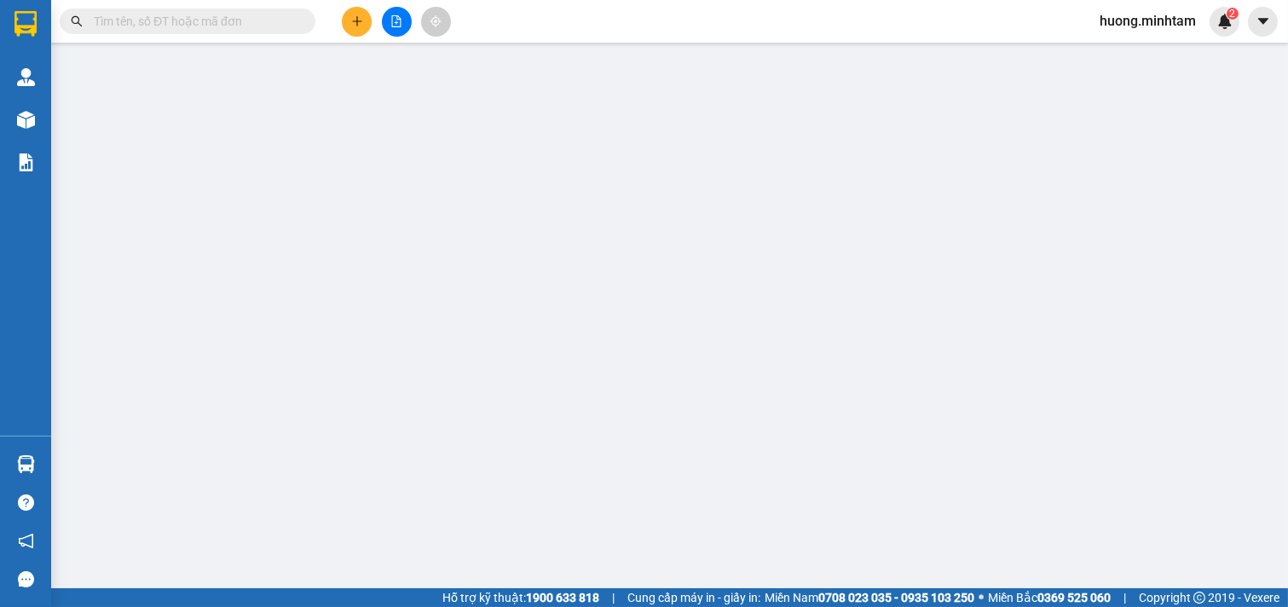
type input "0356490253"
type input "CHÂU BÁNH"
type input "0912579760"
type input "TÂM"
type input "25.000"
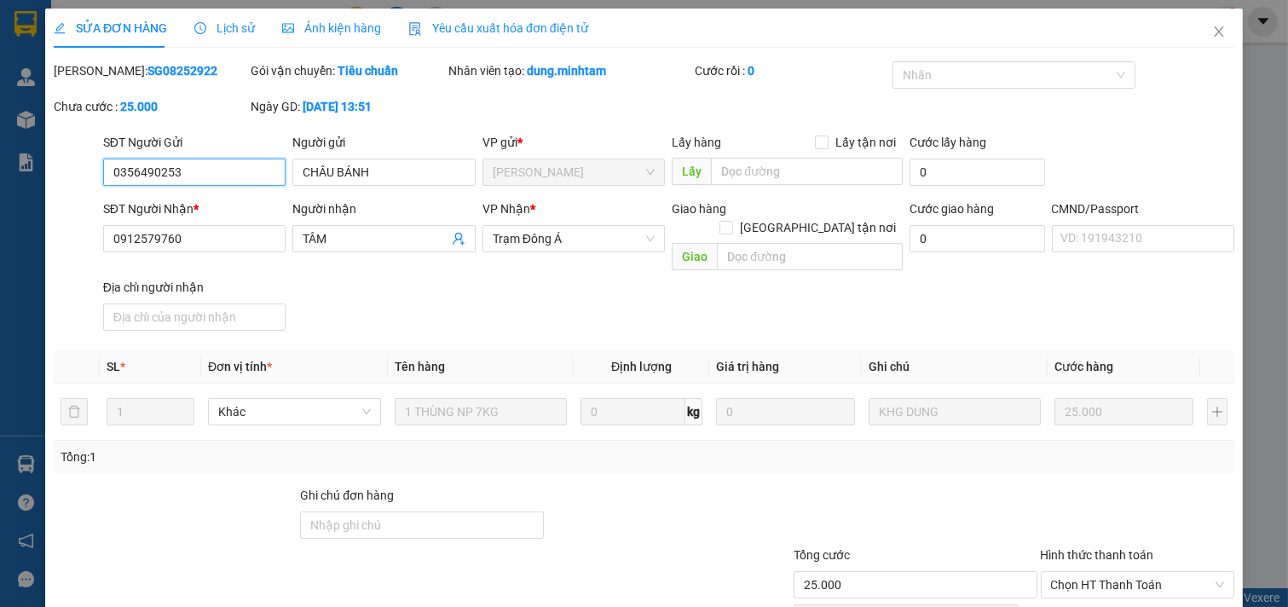
scroll to position [165, 0]
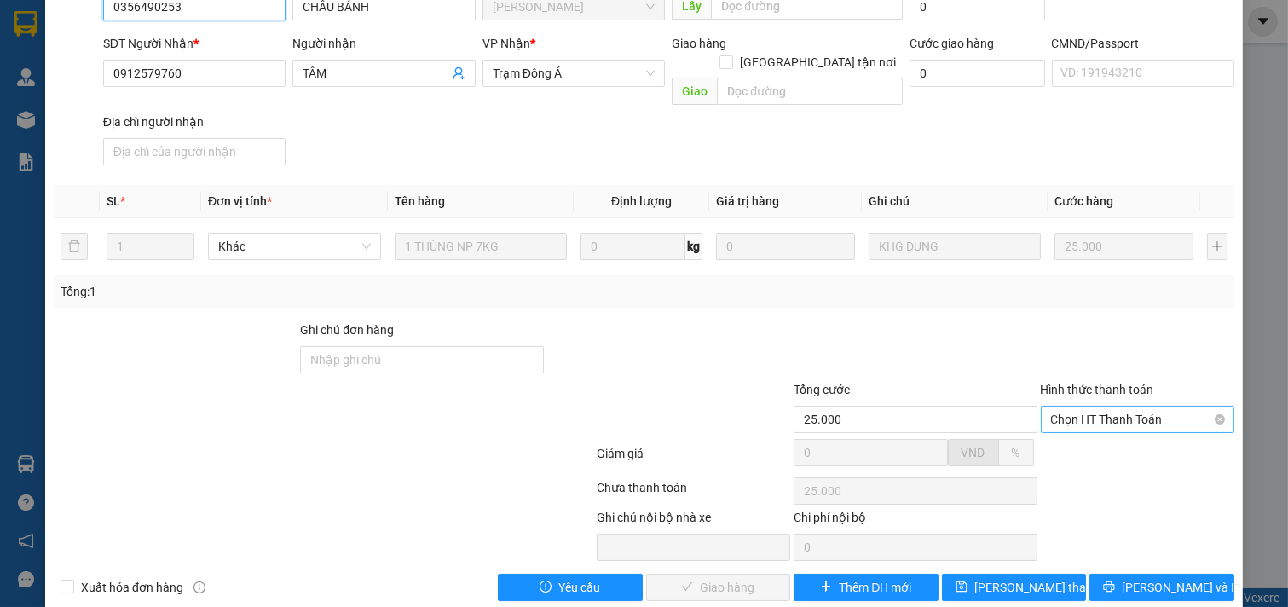
click at [1128, 406] on span "Chọn HT Thanh Toán" at bounding box center [1138, 419] width 174 height 26
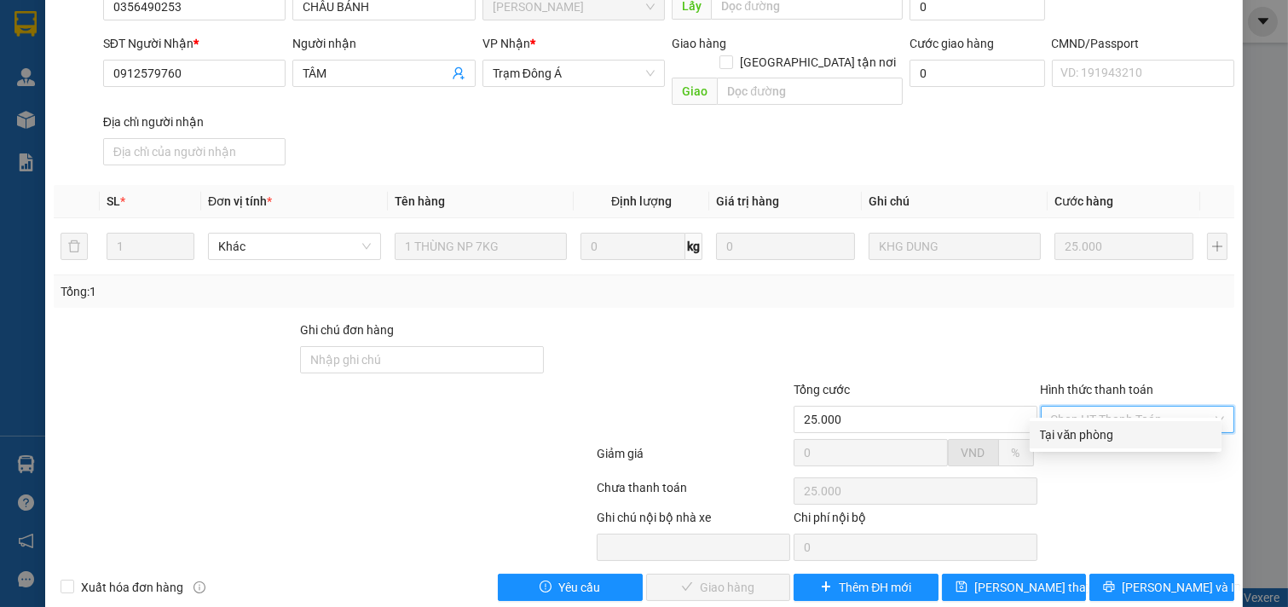
click at [1113, 430] on div "Tại văn phòng" at bounding box center [1125, 434] width 171 height 19
type input "0"
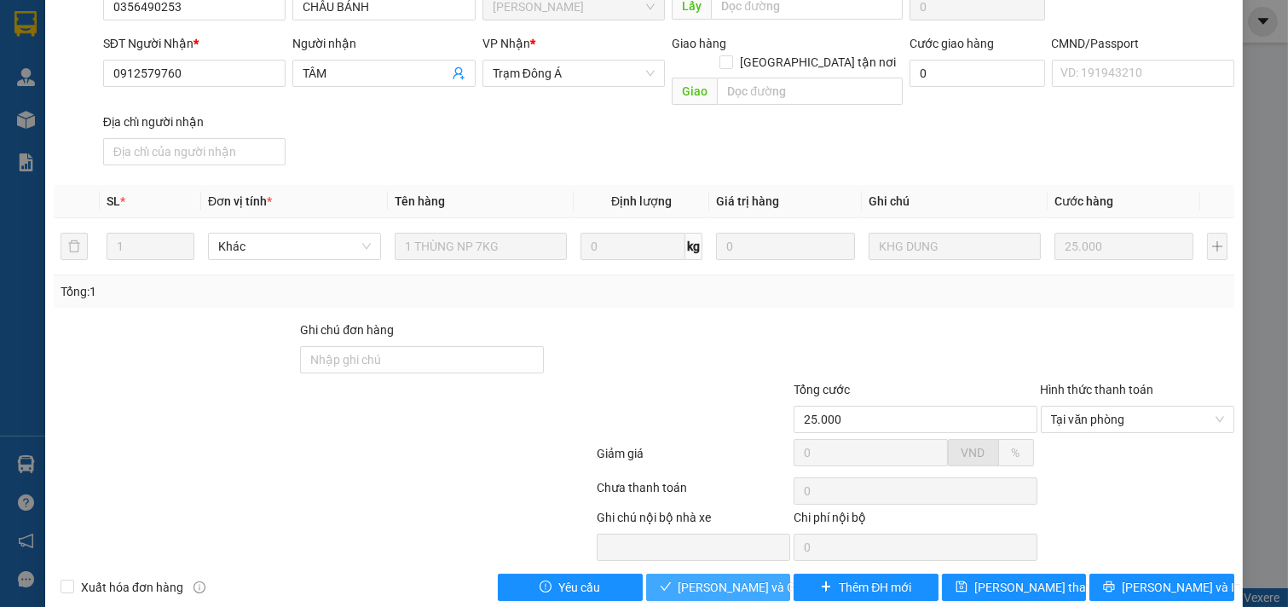
click at [726, 578] on span "[PERSON_NAME] và Giao hàng" at bounding box center [760, 587] width 164 height 19
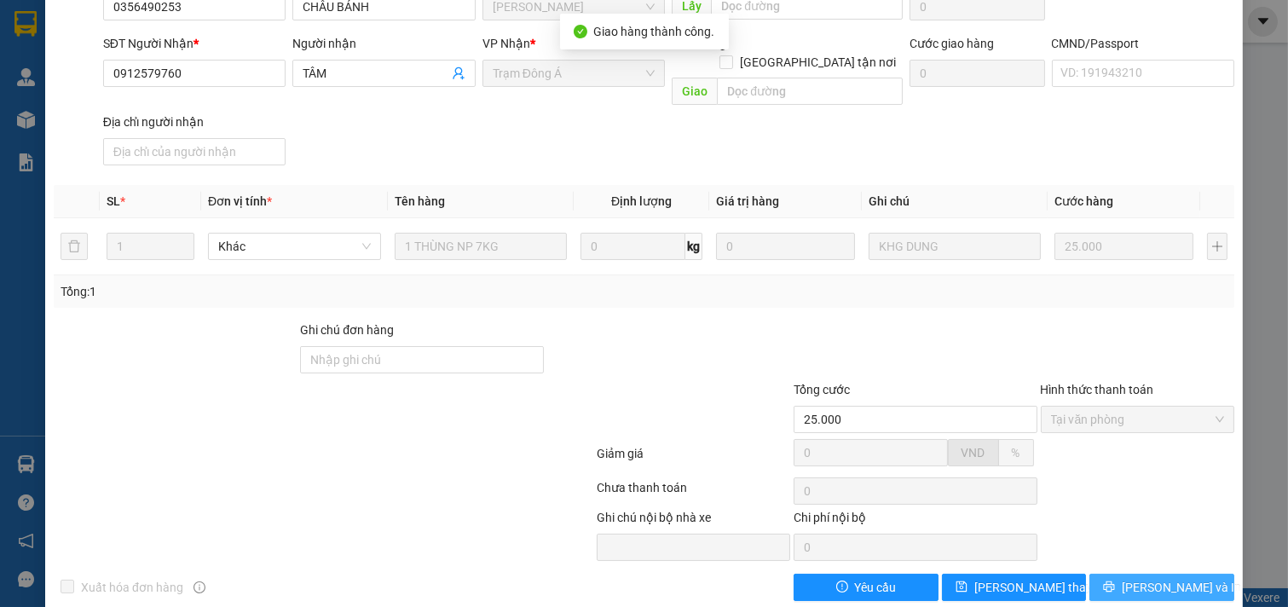
click at [1132, 574] on button "[PERSON_NAME] và In" at bounding box center [1161, 587] width 145 height 27
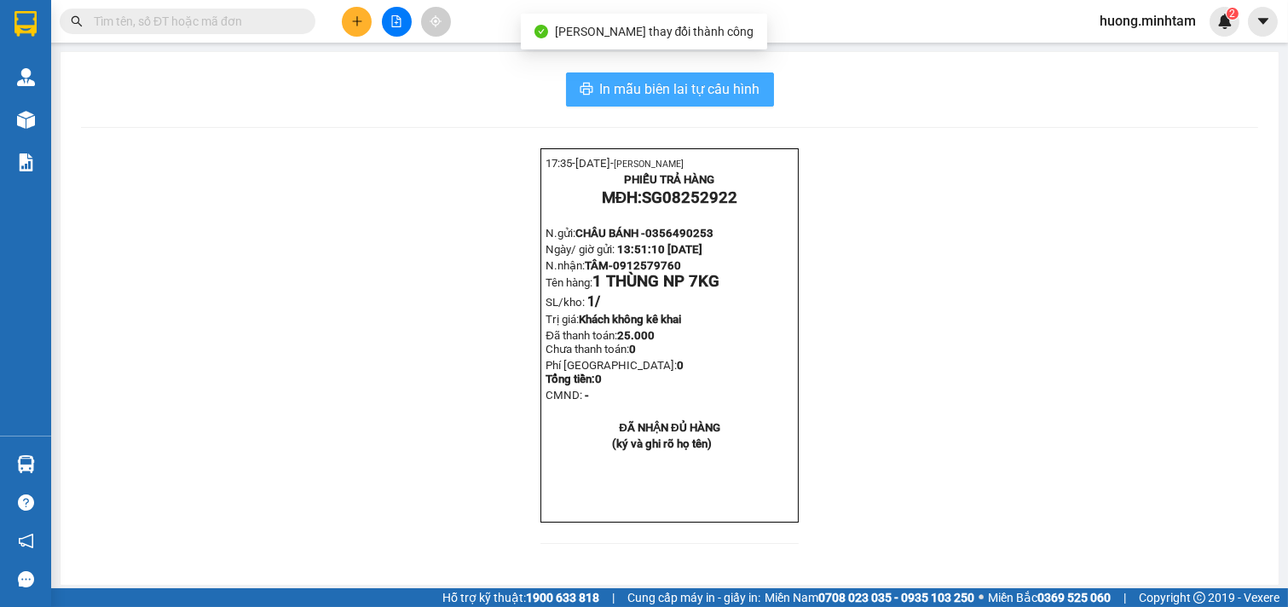
click at [648, 91] on span "In mẫu biên lai tự cấu hình" at bounding box center [680, 88] width 160 height 21
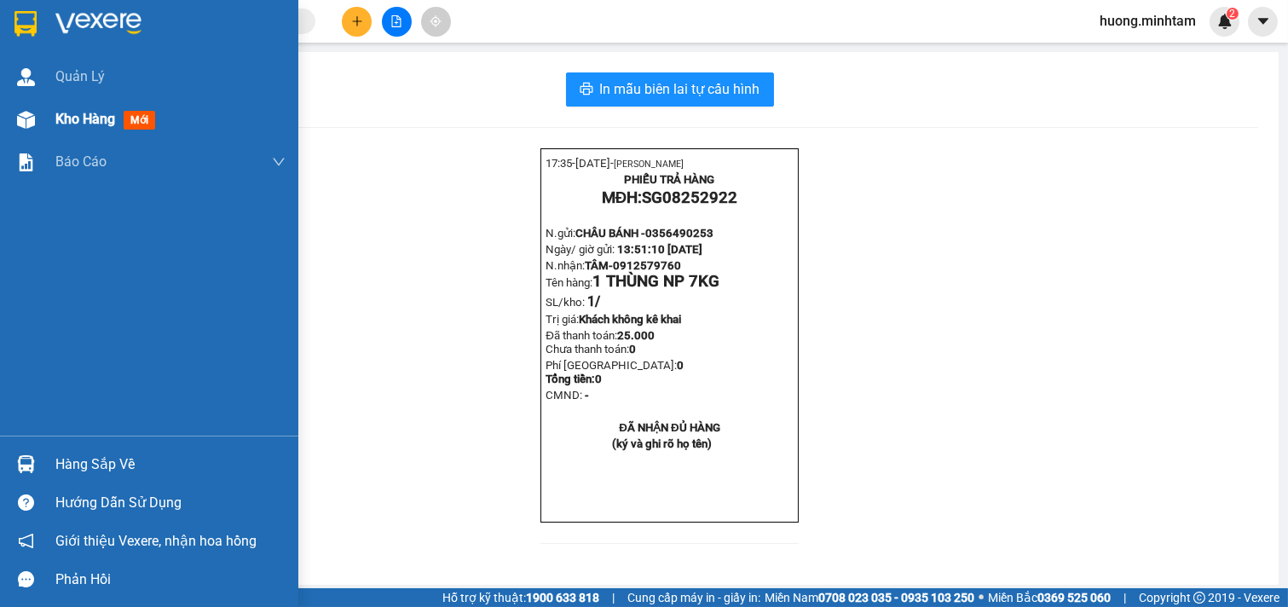
click at [91, 111] on span "Kho hàng" at bounding box center [85, 119] width 60 height 16
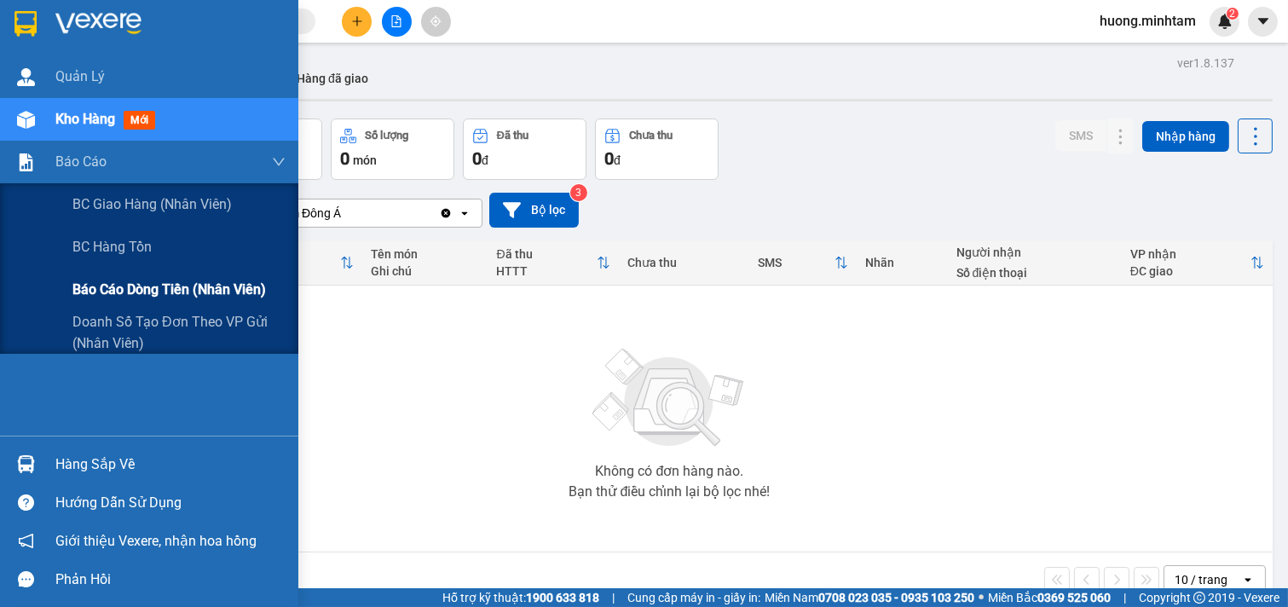
click at [165, 288] on span "Báo cáo dòng tiền (nhân viên)" at bounding box center [168, 289] width 193 height 21
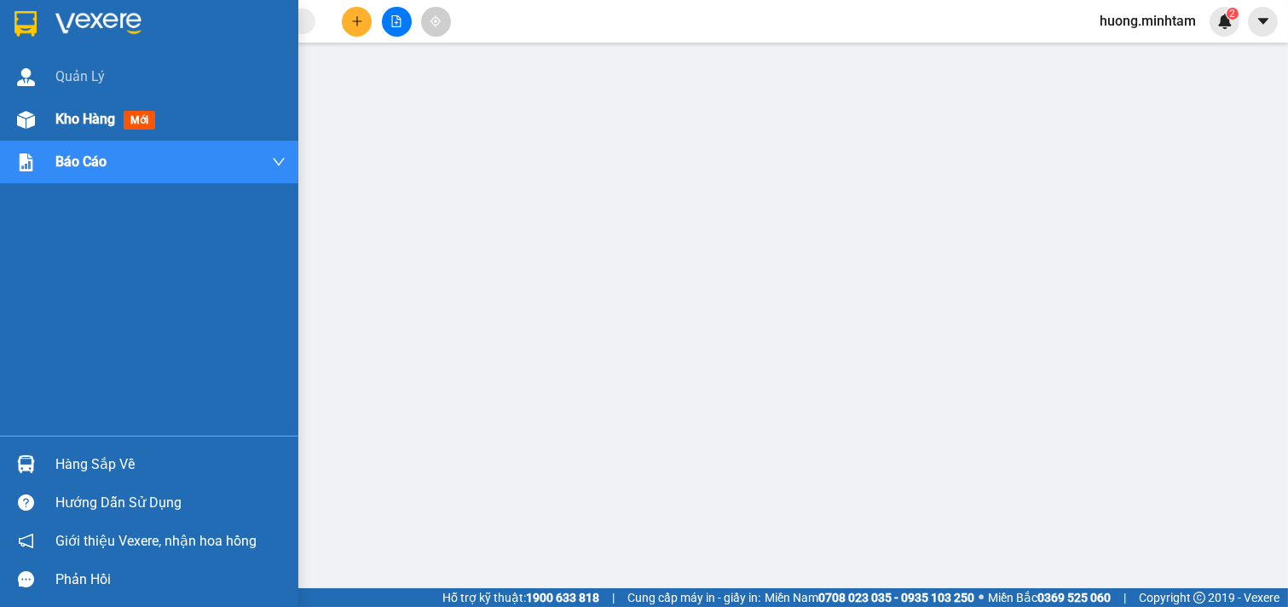
click at [84, 121] on span "Kho hàng" at bounding box center [85, 119] width 60 height 16
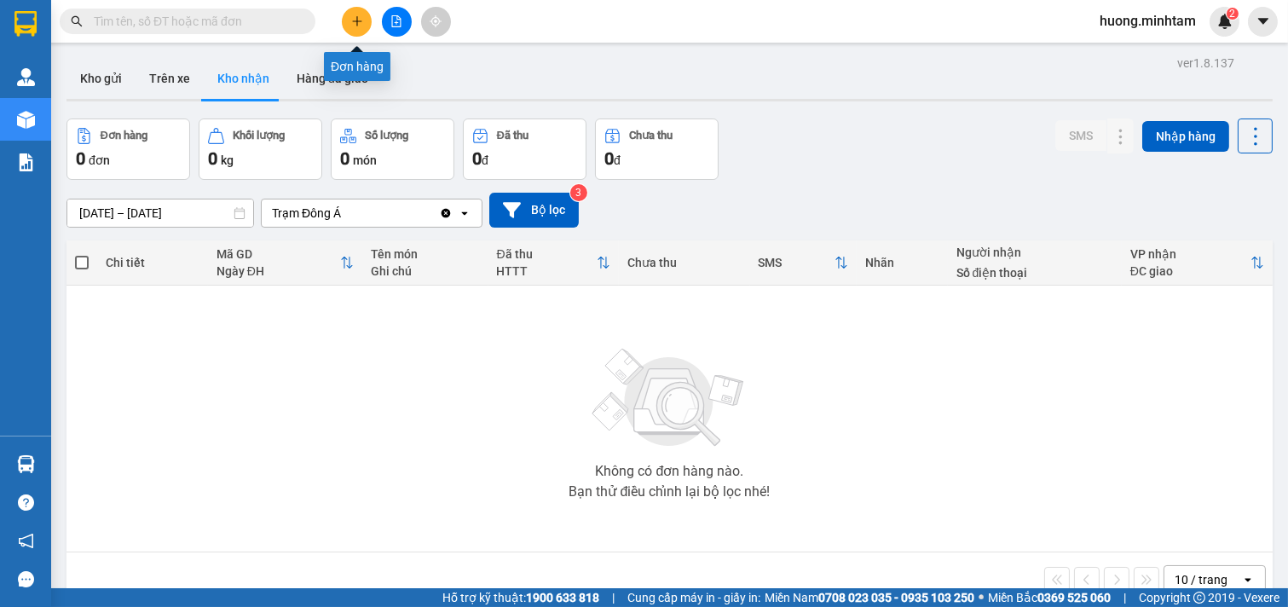
click at [359, 20] on icon "plus" at bounding box center [356, 20] width 9 height 1
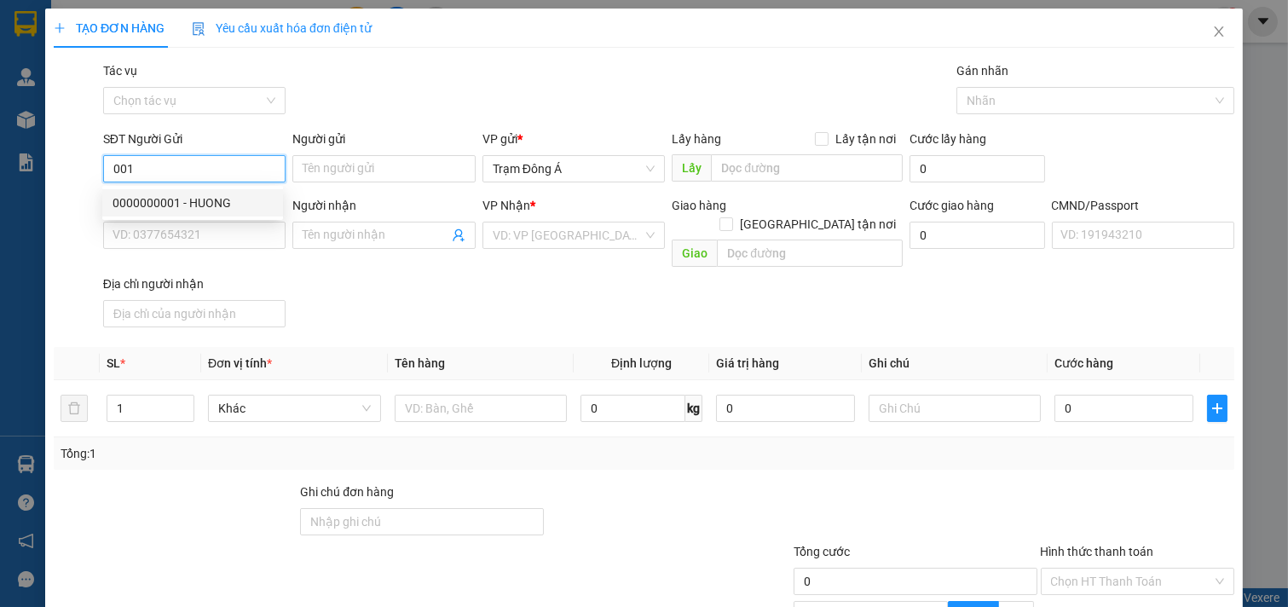
click at [205, 200] on div "0000000001 - HUONG" at bounding box center [192, 202] width 160 height 19
type input "0000000001"
type input "HUONG"
type input "01000000000"
type input "SẾP VỸ ANH"
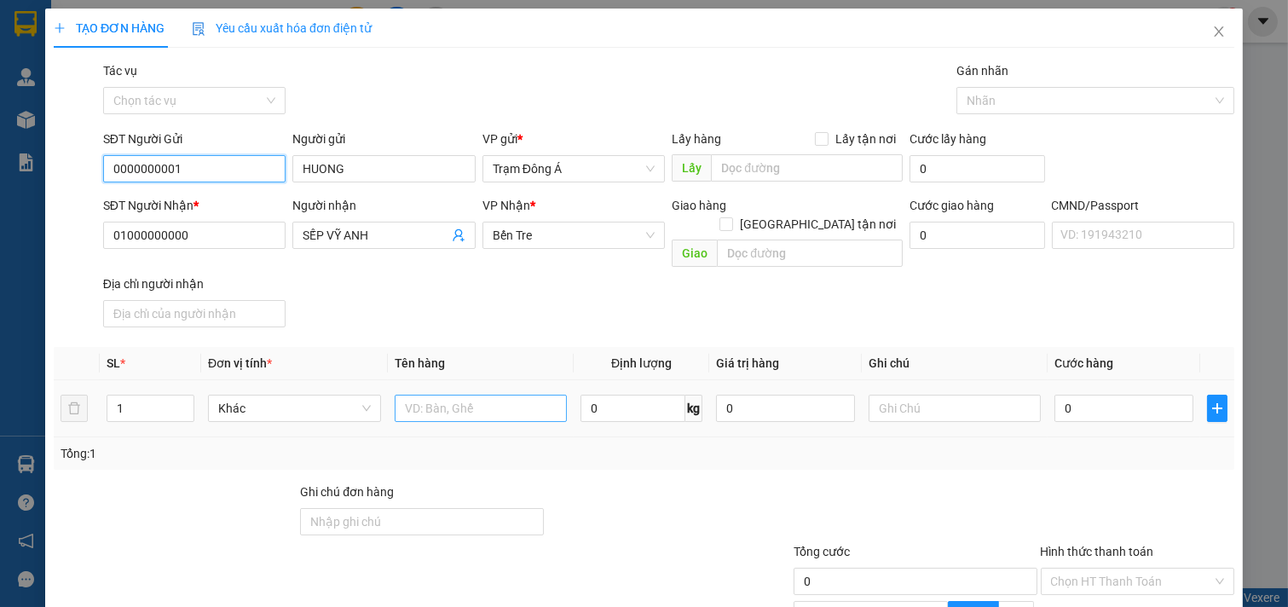
type input "0000000001"
click at [503, 395] on input "text" at bounding box center [481, 408] width 173 height 27
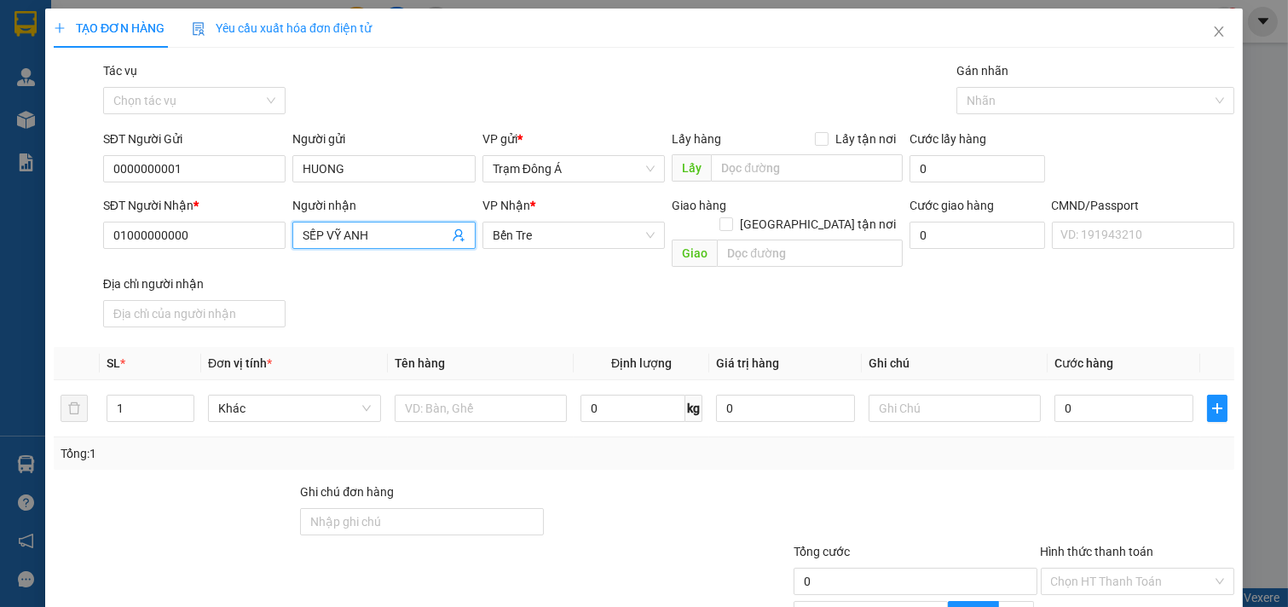
click at [452, 233] on icon "user-add" at bounding box center [459, 235] width 14 height 14
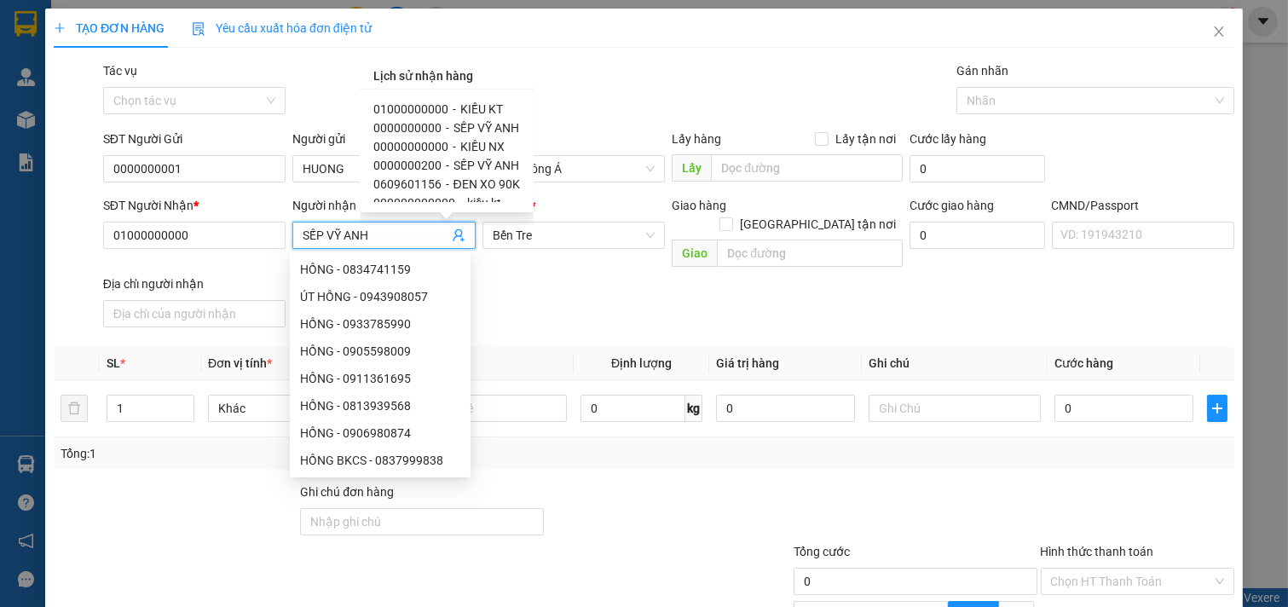
click at [418, 114] on div "01000000000 - KIỀU KT" at bounding box center [446, 109] width 147 height 19
type input "KIỀU KT"
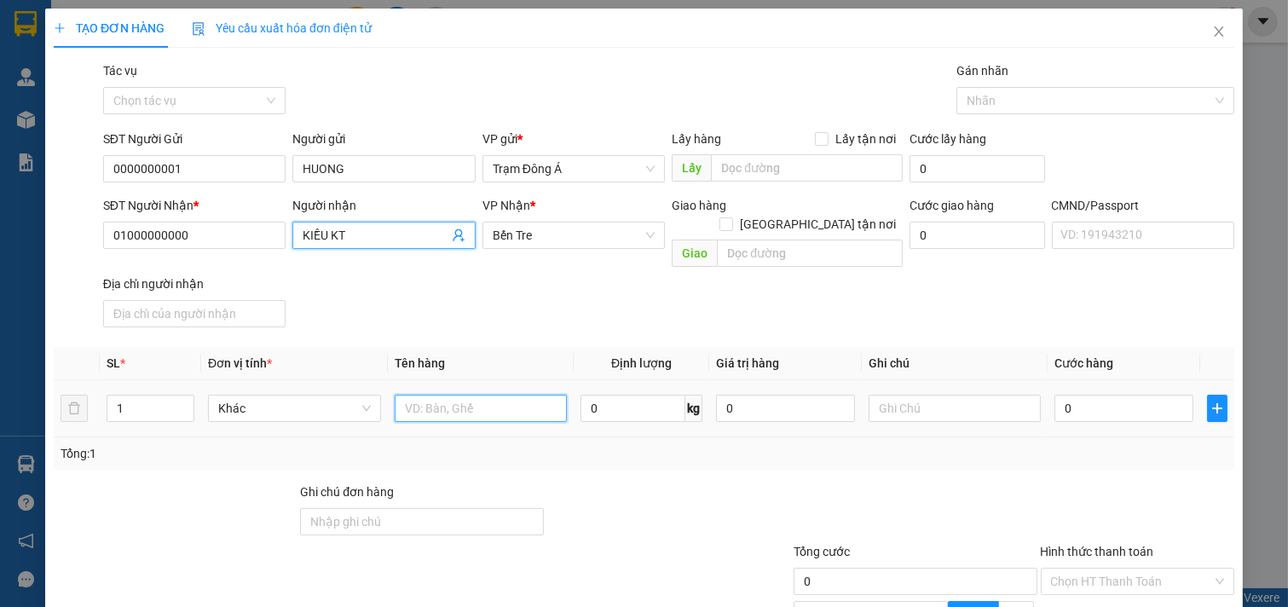
click at [470, 395] on input "text" at bounding box center [481, 408] width 173 height 27
click at [499, 395] on input "text" at bounding box center [481, 408] width 173 height 27
type input "1PBHG 12.8"
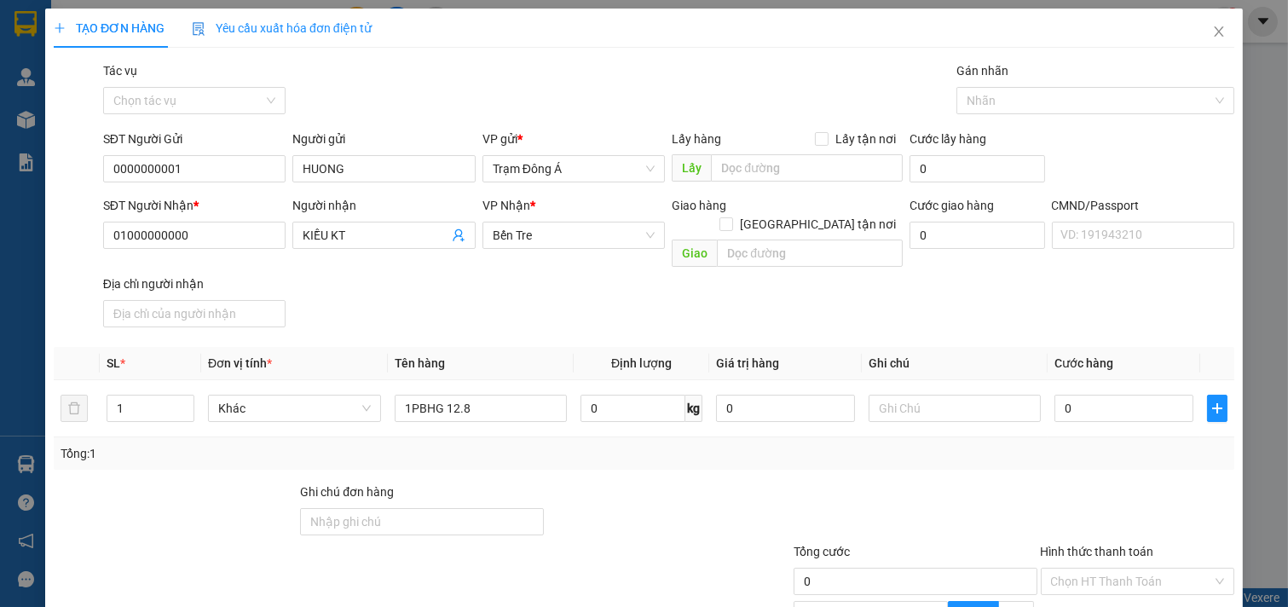
scroll to position [170, 0]
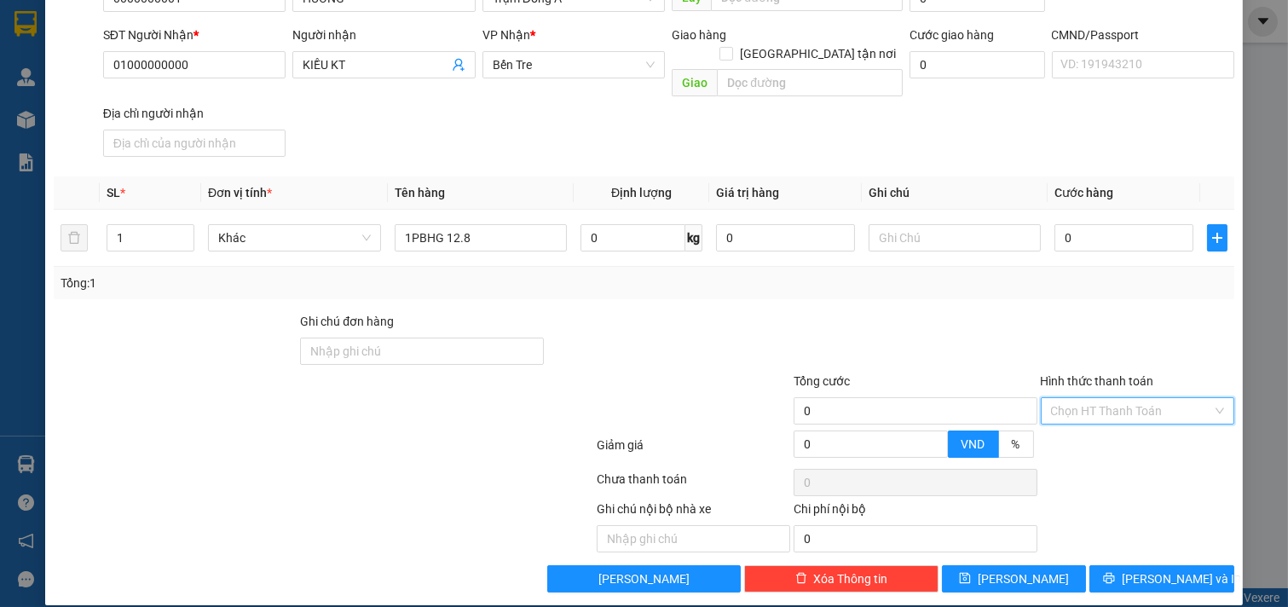
click at [1120, 398] on input "Hình thức thanh toán" at bounding box center [1132, 411] width 162 height 26
click at [1106, 441] on div "Miễn phí" at bounding box center [1125, 453] width 192 height 27
click at [1134, 569] on span "[PERSON_NAME] và In" at bounding box center [1180, 578] width 119 height 19
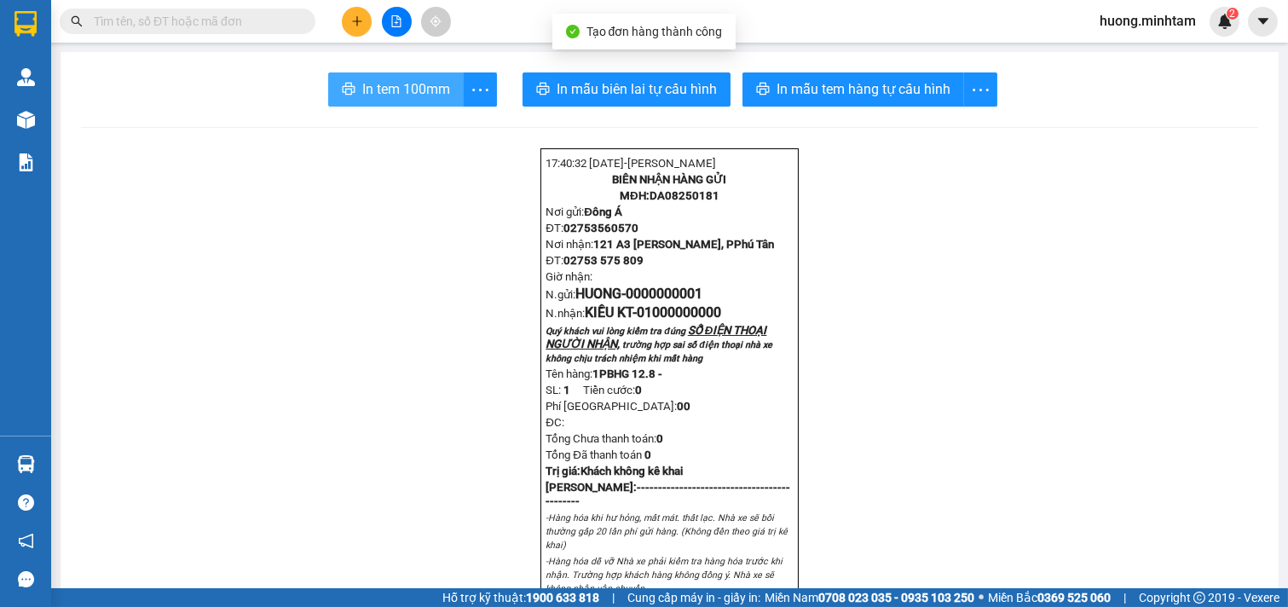
click at [412, 92] on span "In tem 100mm" at bounding box center [406, 88] width 88 height 21
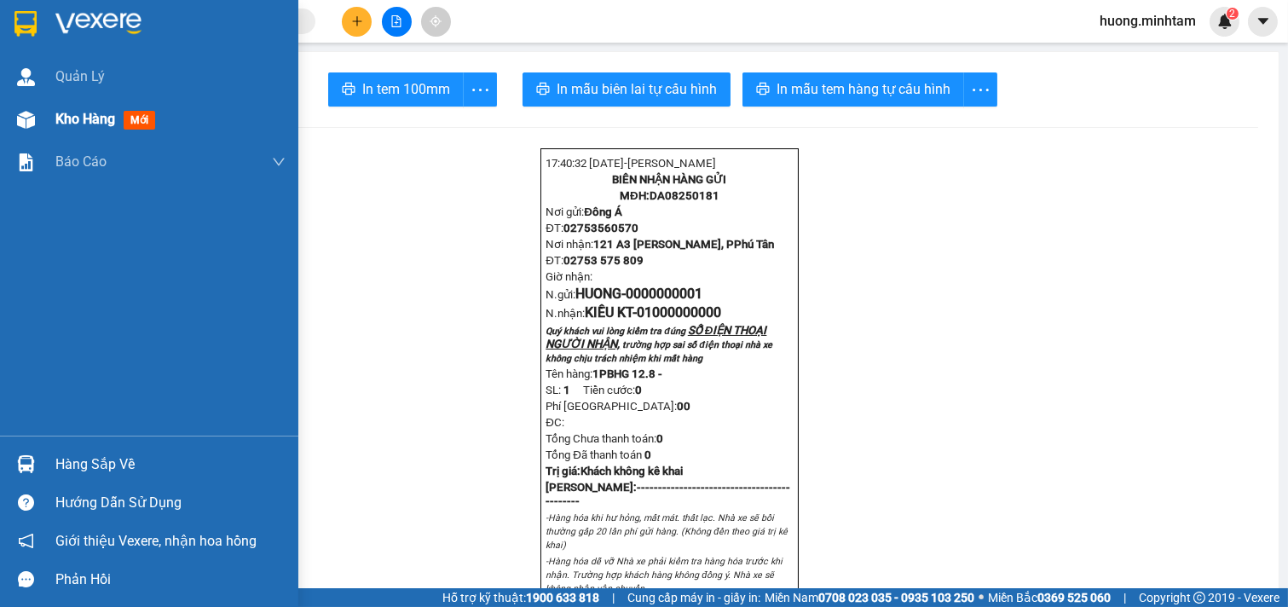
click at [86, 115] on span "Kho hàng" at bounding box center [85, 119] width 60 height 16
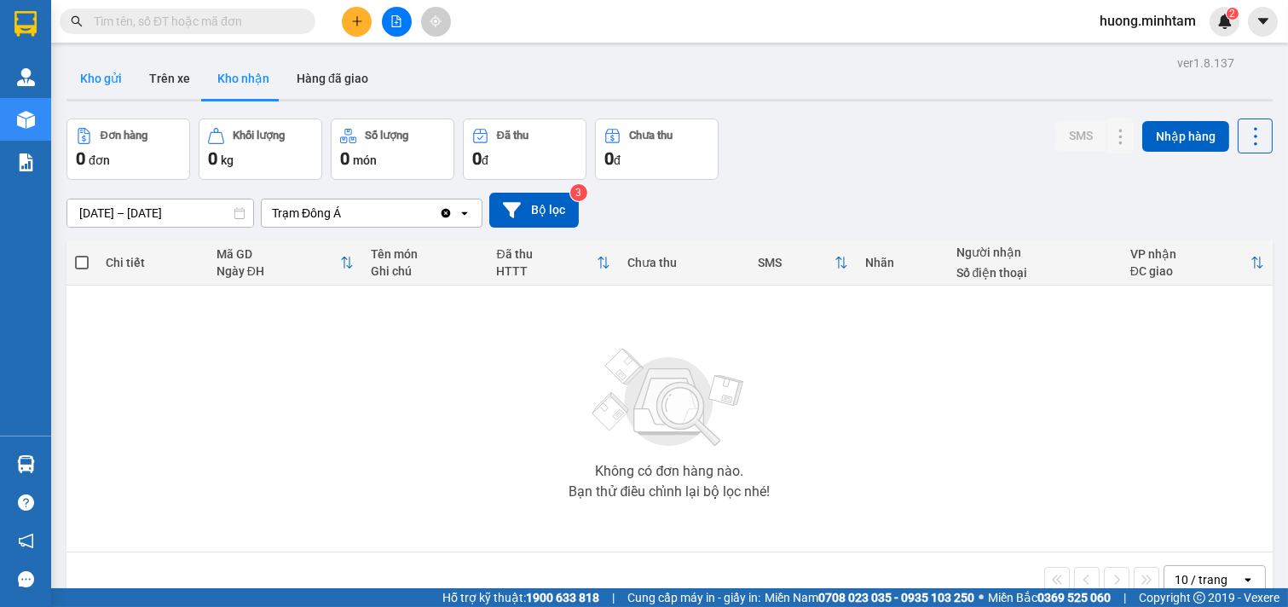
click at [118, 81] on button "Kho gửi" at bounding box center [100, 78] width 69 height 41
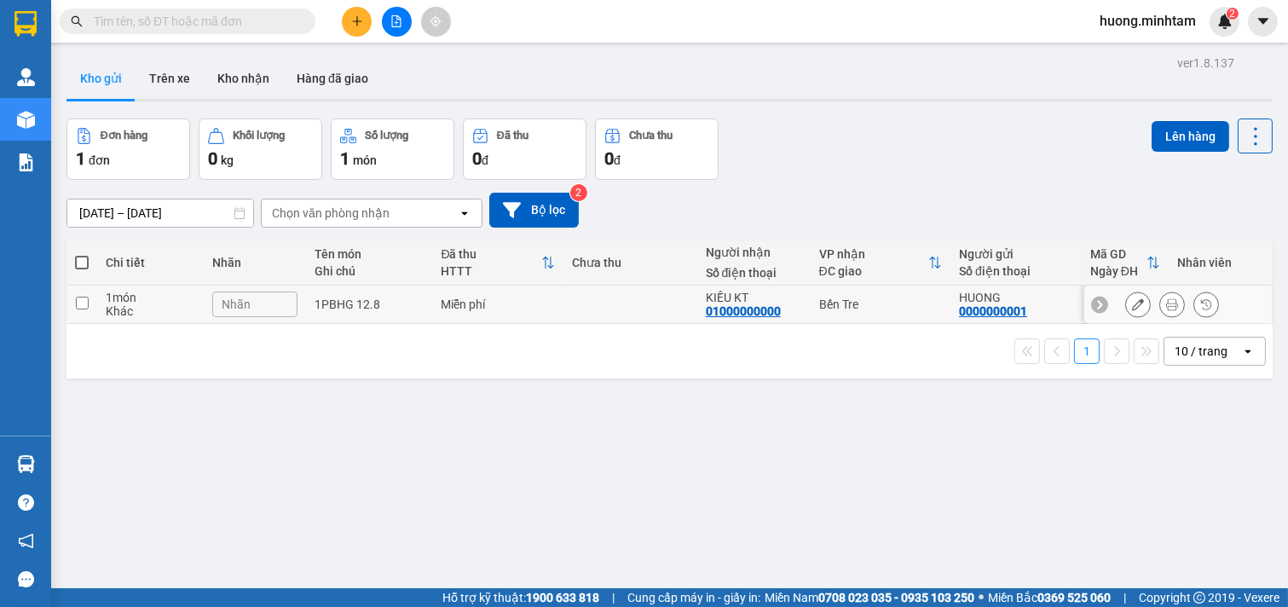
click at [78, 302] on input "checkbox" at bounding box center [82, 303] width 13 height 13
checkbox input "true"
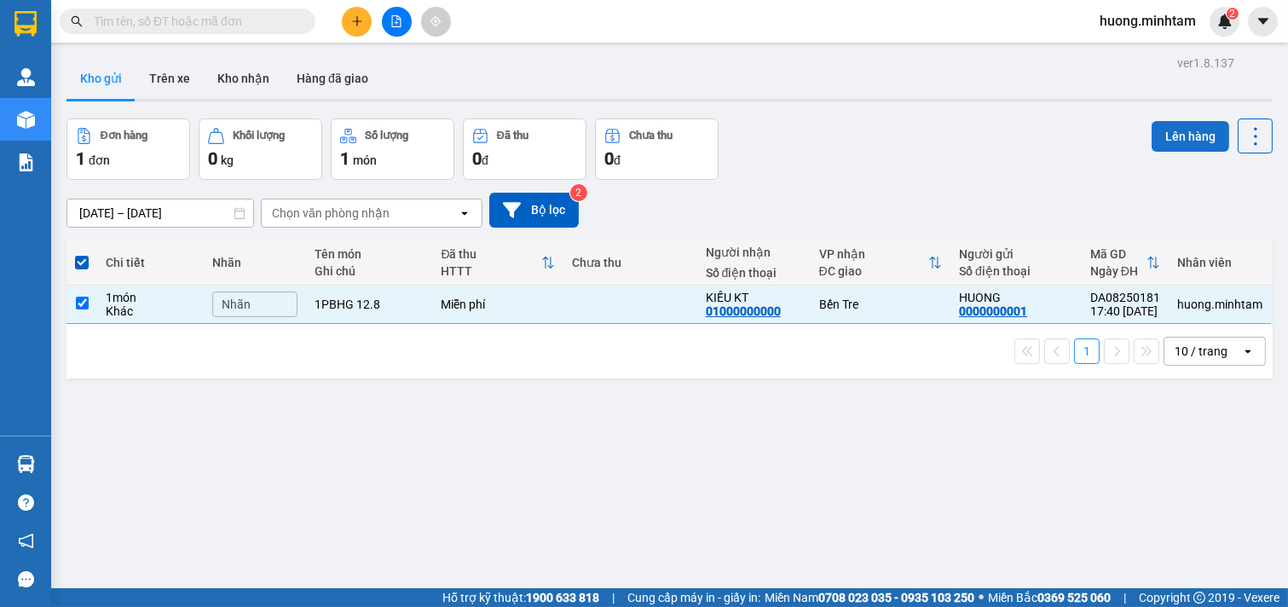
click at [1188, 135] on button "Lên hàng" at bounding box center [1190, 136] width 78 height 31
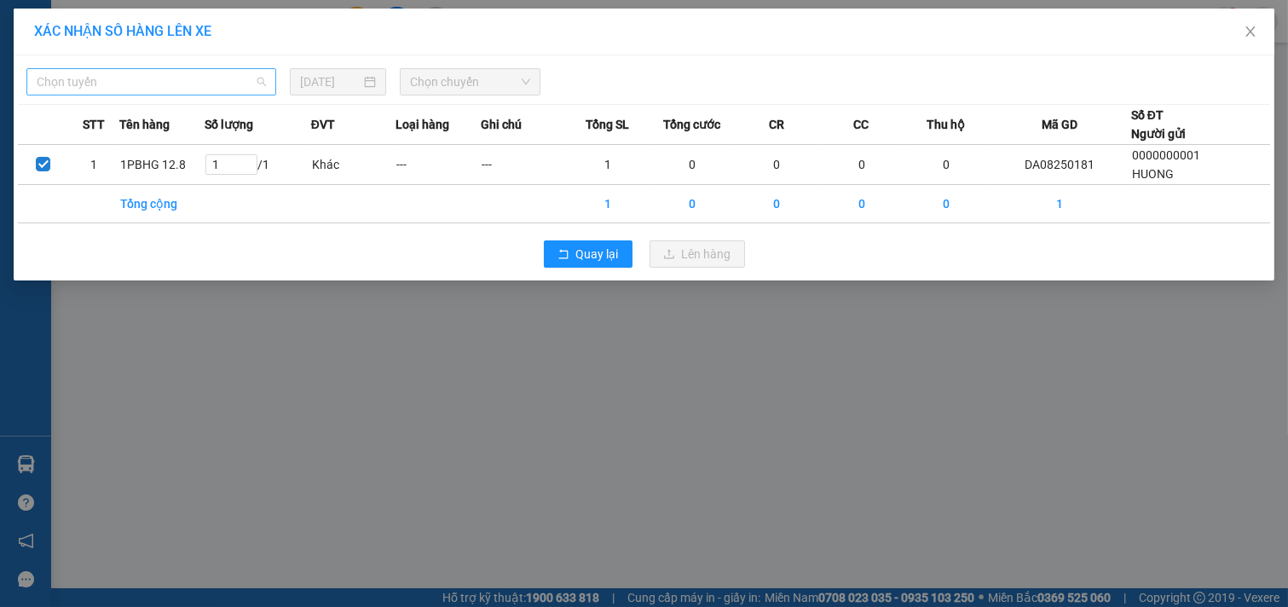
click at [257, 80] on span "Chọn tuyến" at bounding box center [151, 82] width 229 height 26
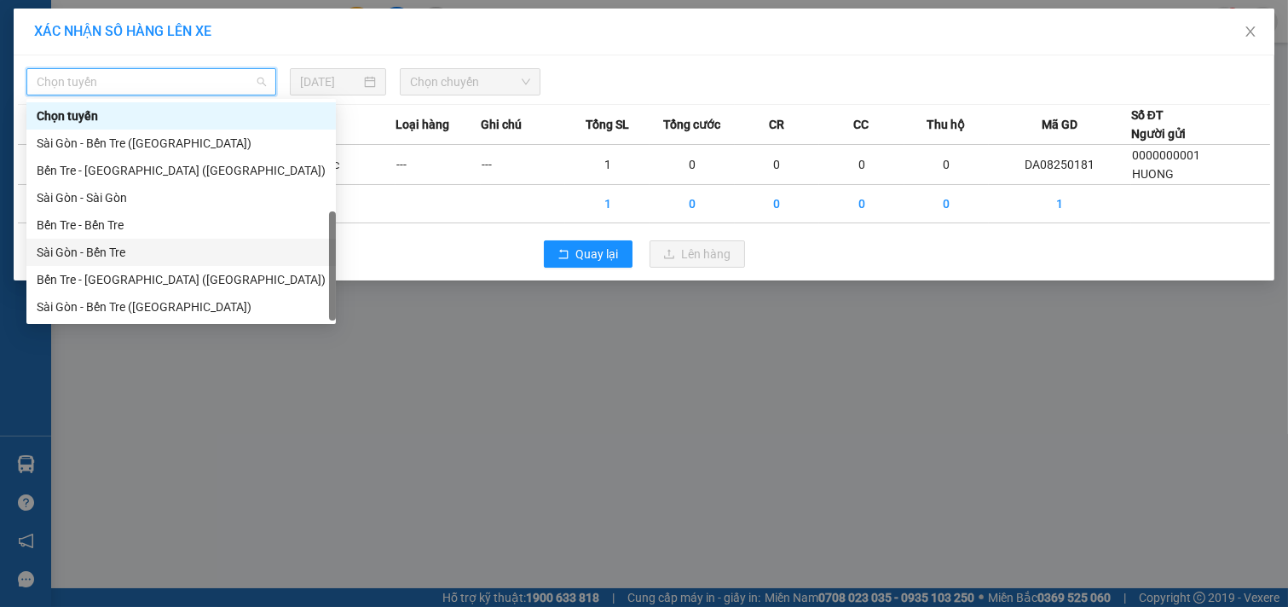
scroll to position [27, 0]
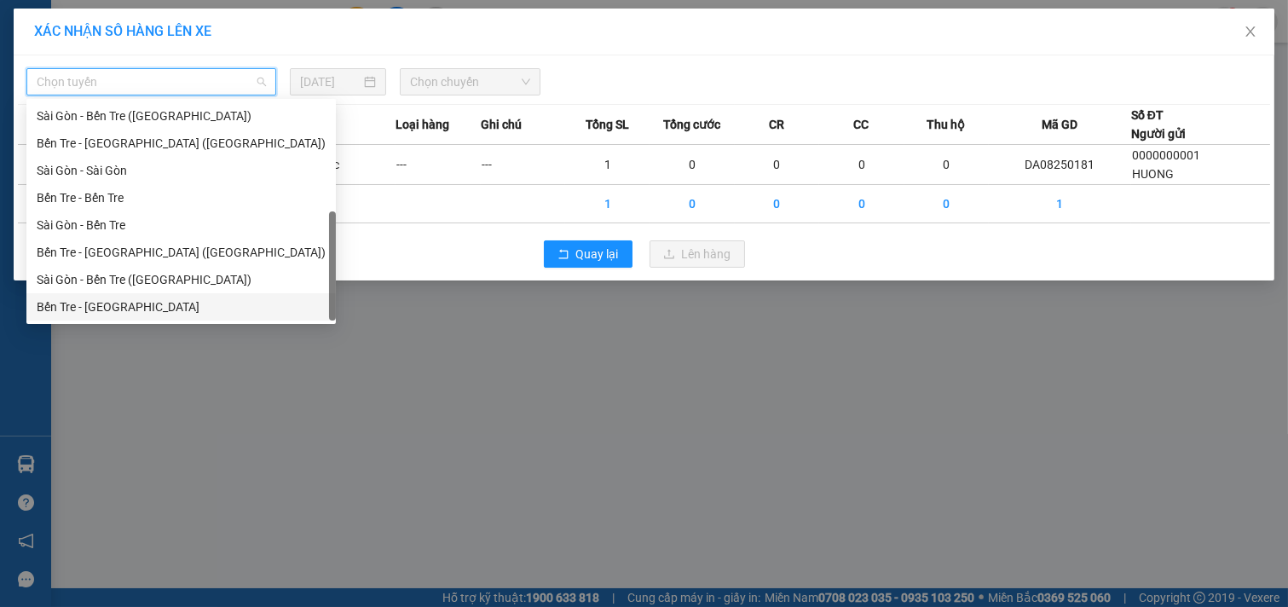
click at [112, 307] on div "Bến Tre - [GEOGRAPHIC_DATA]" at bounding box center [181, 306] width 289 height 19
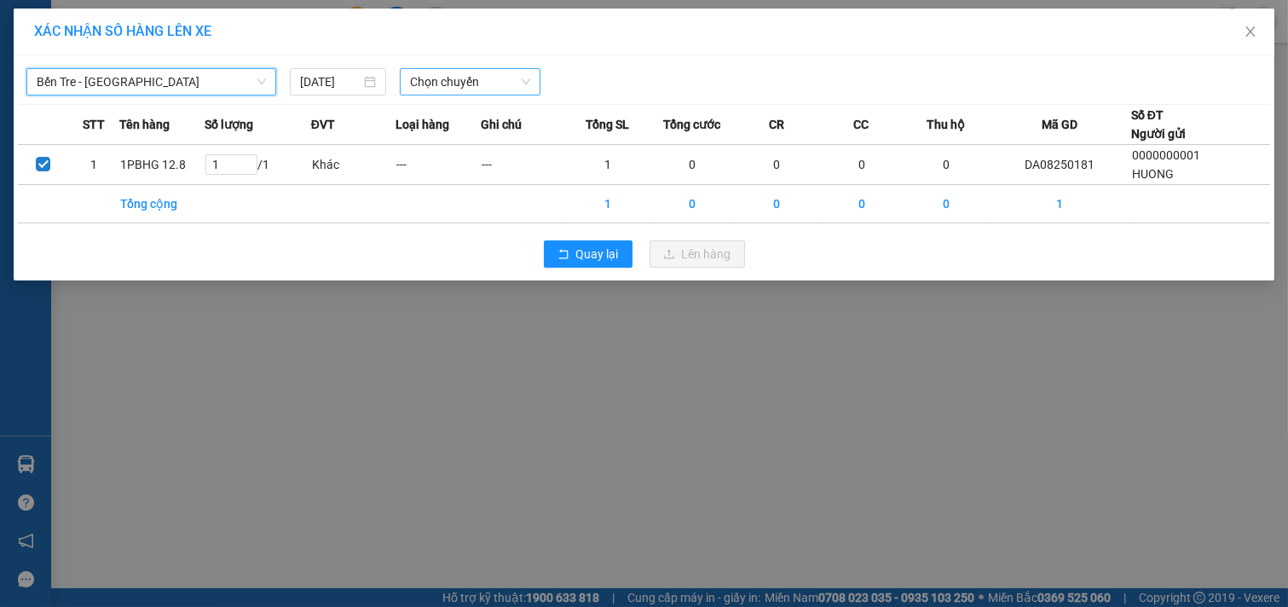
click at [533, 72] on div "Chọn chuyến" at bounding box center [470, 81] width 141 height 27
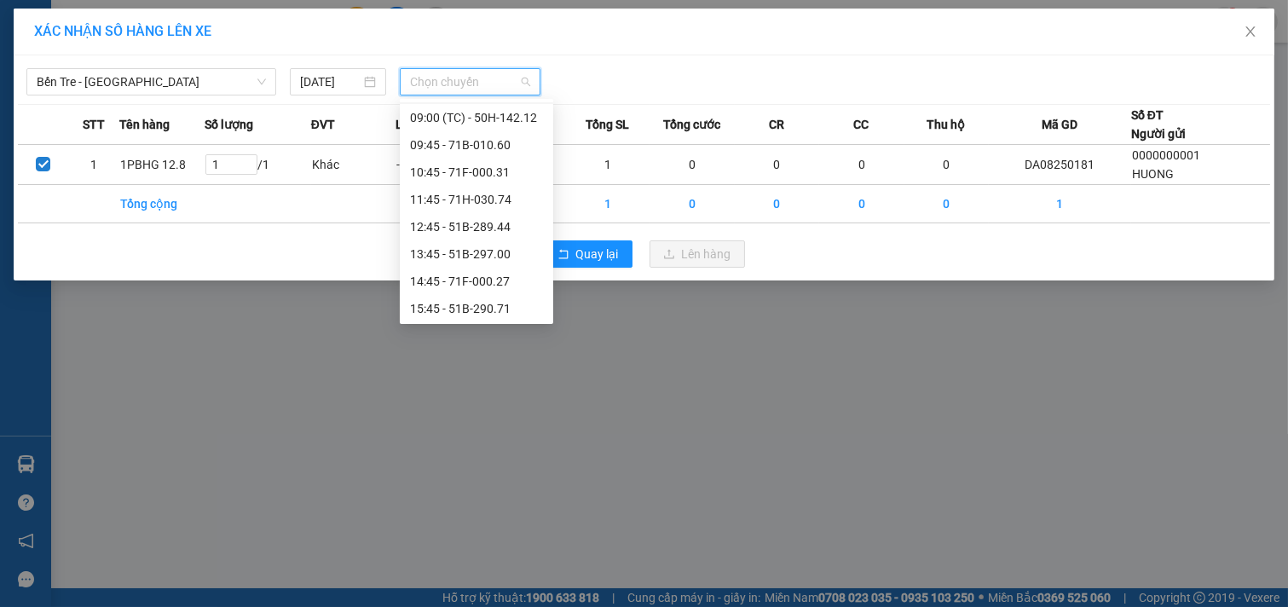
scroll to position [300, 0]
click at [484, 304] on div "18:45 - 71B-005.61" at bounding box center [476, 306] width 133 height 19
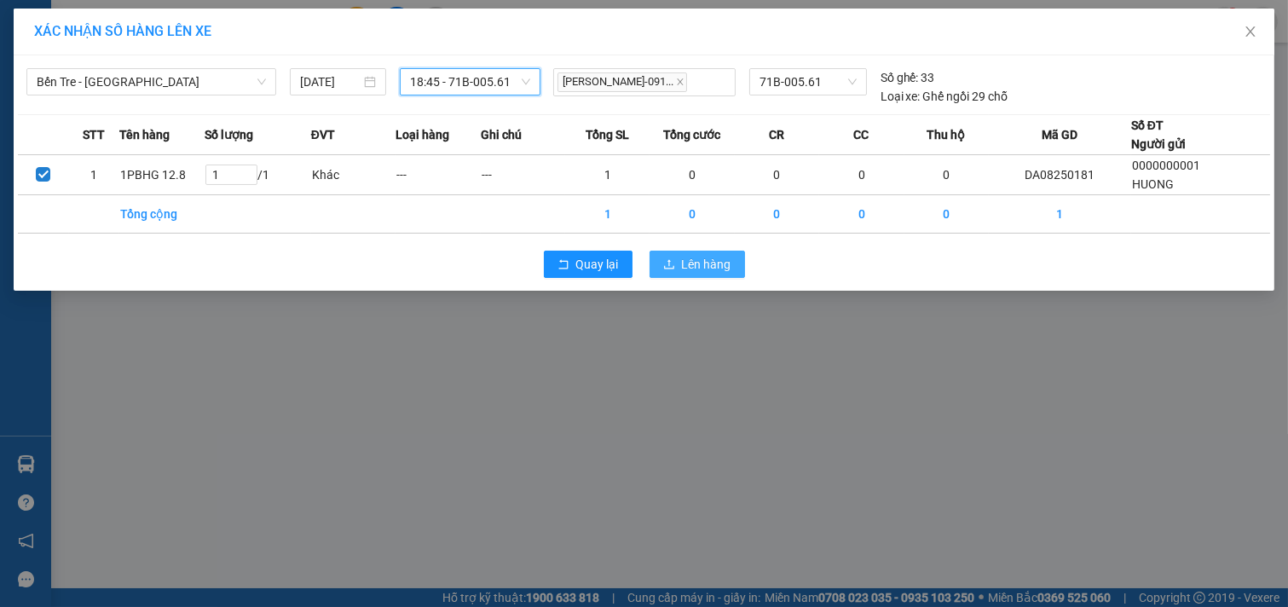
click at [722, 258] on span "Lên hàng" at bounding box center [706, 264] width 49 height 19
